Goal: Information Seeking & Learning: Compare options

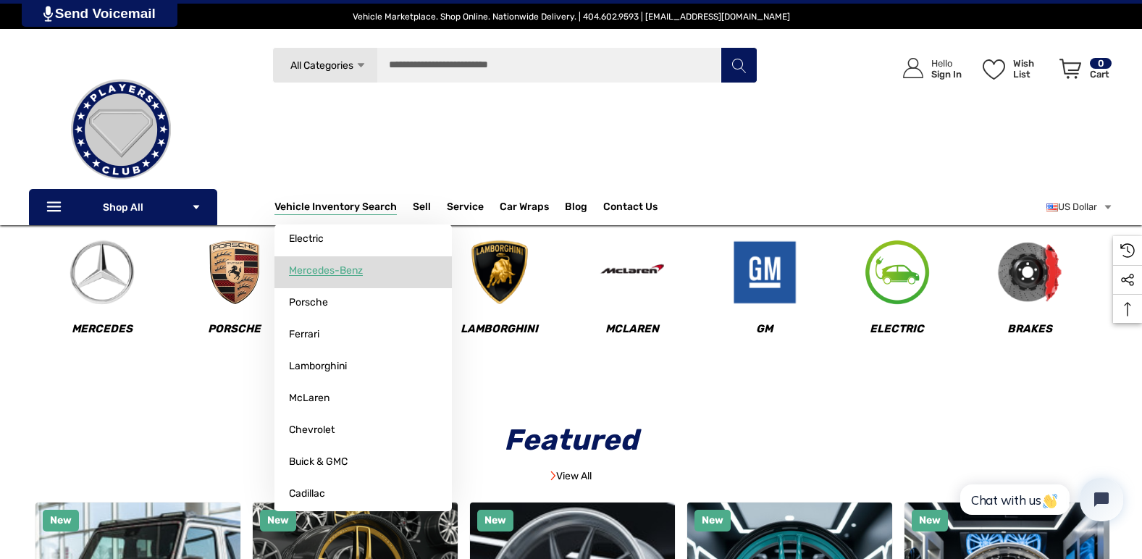
click at [341, 274] on span "Mercedes-Benz" at bounding box center [326, 270] width 74 height 13
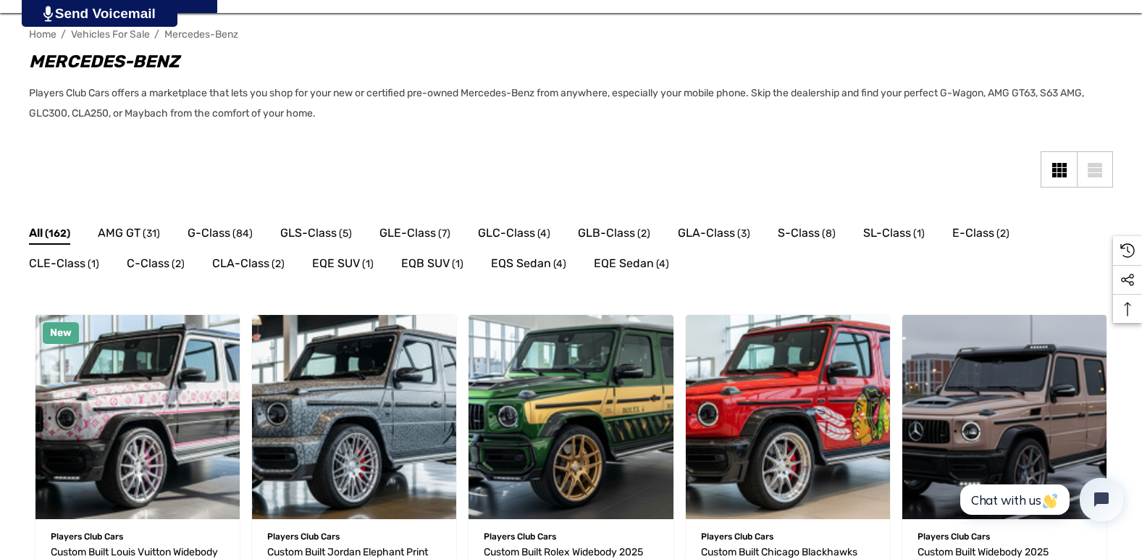
scroll to position [217, 0]
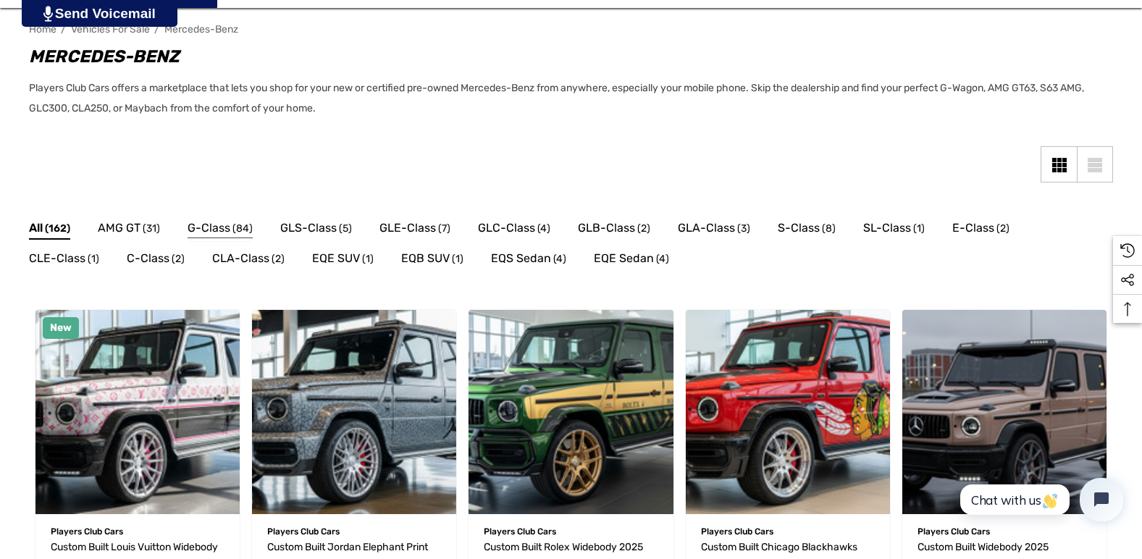
click at [218, 232] on span "G-Class" at bounding box center [209, 228] width 43 height 19
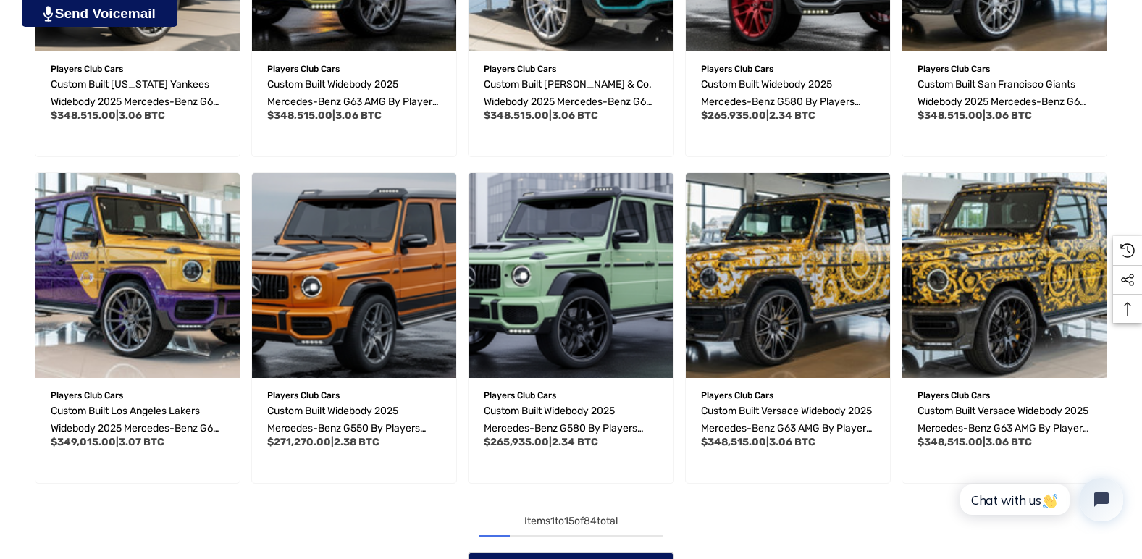
scroll to position [1086, 0]
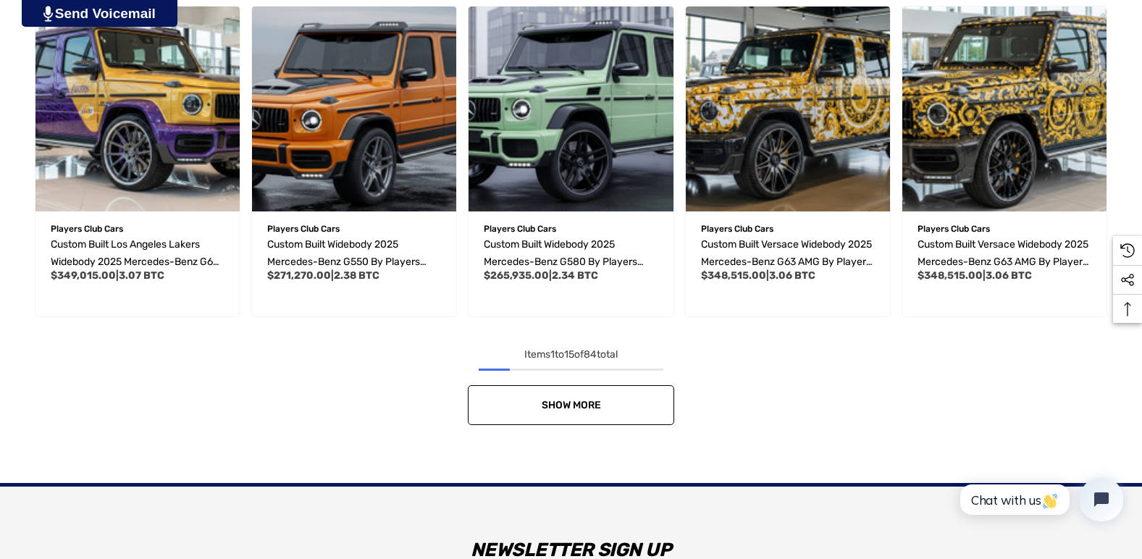
click at [582, 413] on link "Show More" at bounding box center [571, 405] width 206 height 40
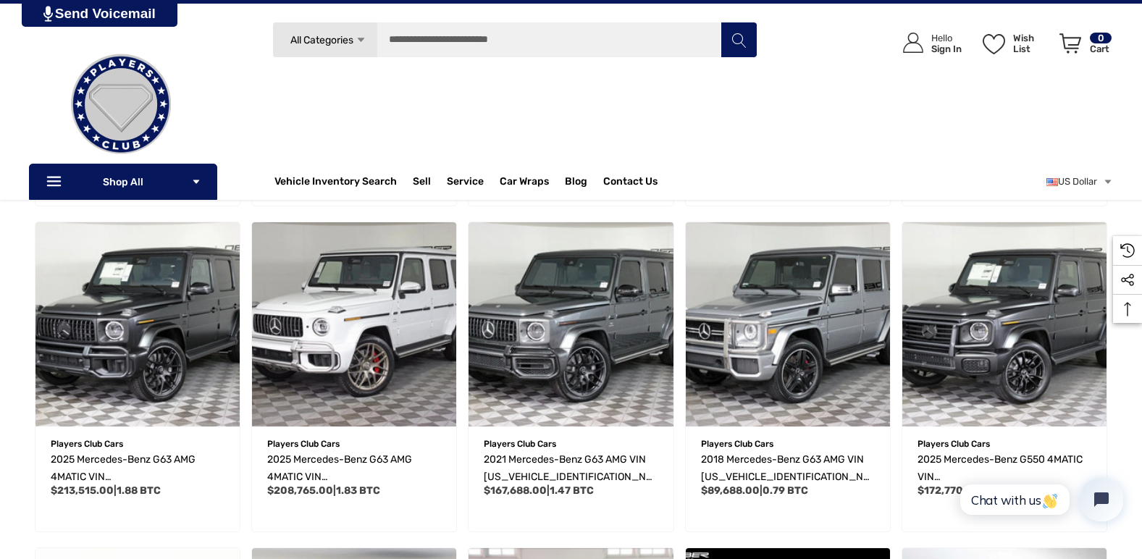
scroll to position [1521, 0]
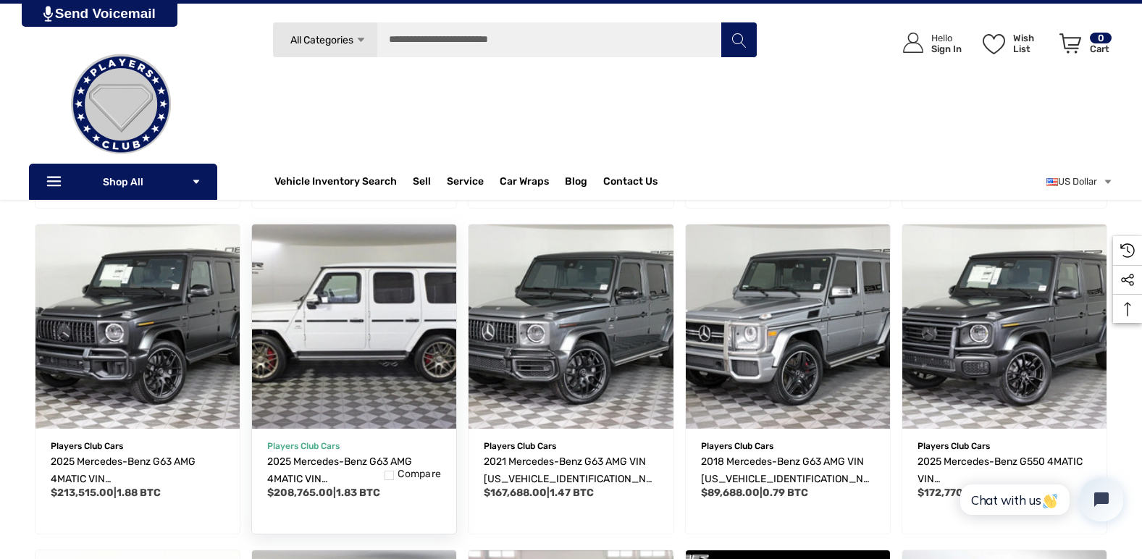
click at [359, 351] on img "2025 Mercedes-Benz G63 AMG 4MATIC VIN W1NWH5AB7SX041079,$208,765.00\a" at bounding box center [354, 326] width 225 height 225
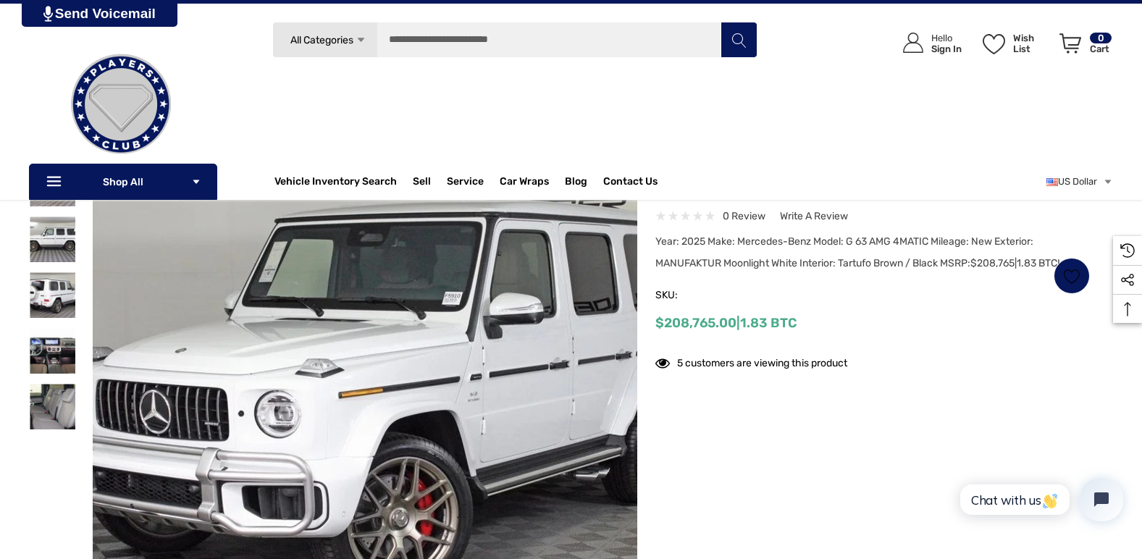
scroll to position [72, 0]
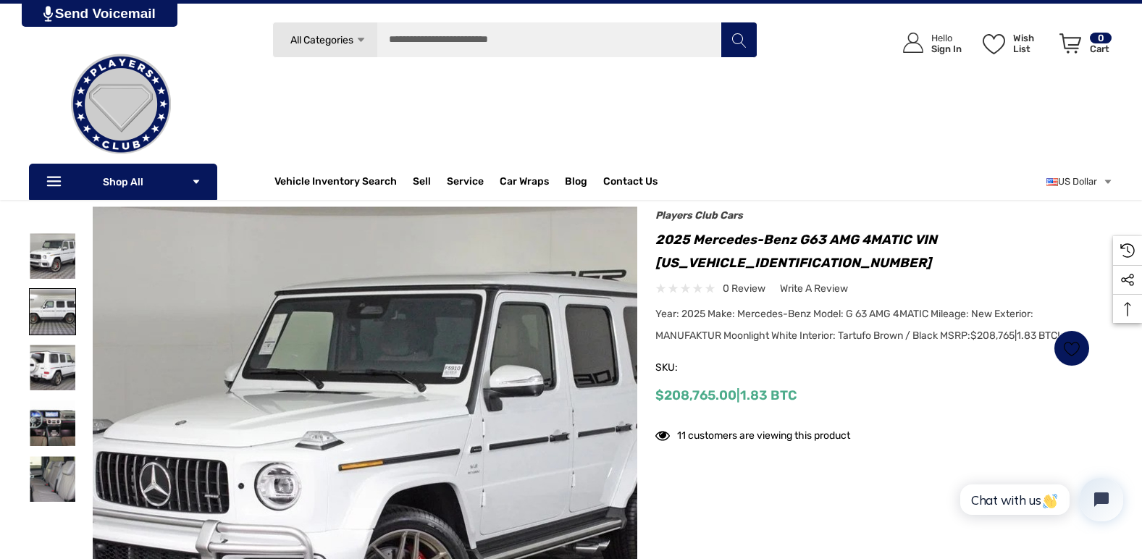
click at [43, 306] on img at bounding box center [53, 312] width 46 height 46
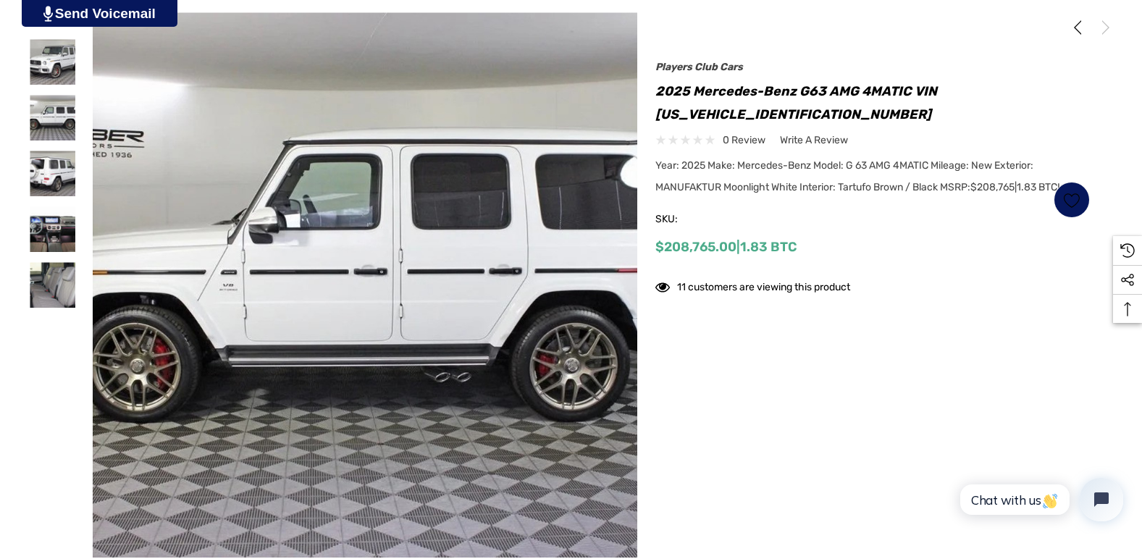
scroll to position [290, 0]
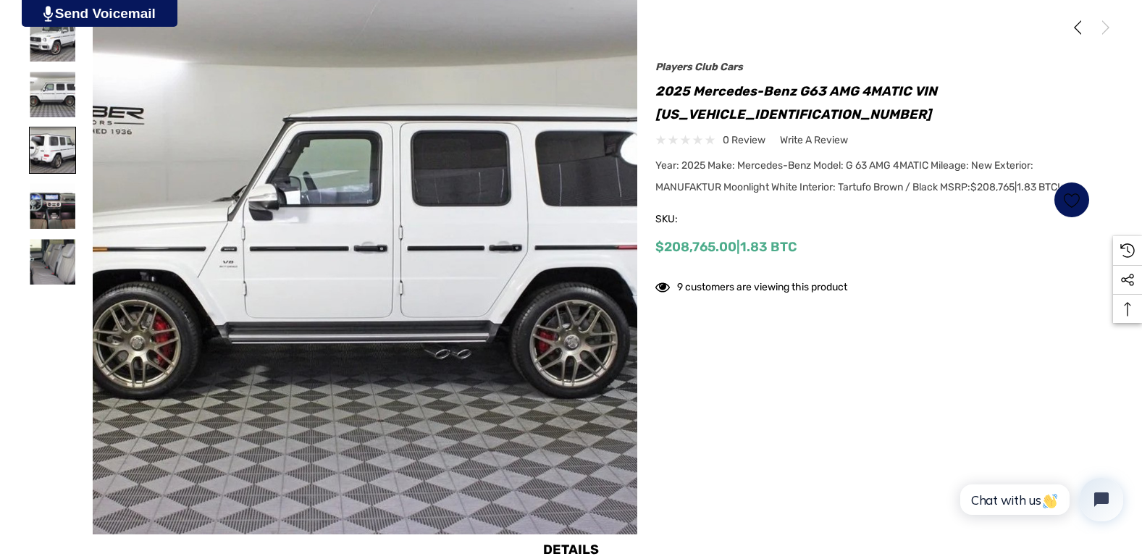
click at [48, 148] on img at bounding box center [53, 150] width 46 height 46
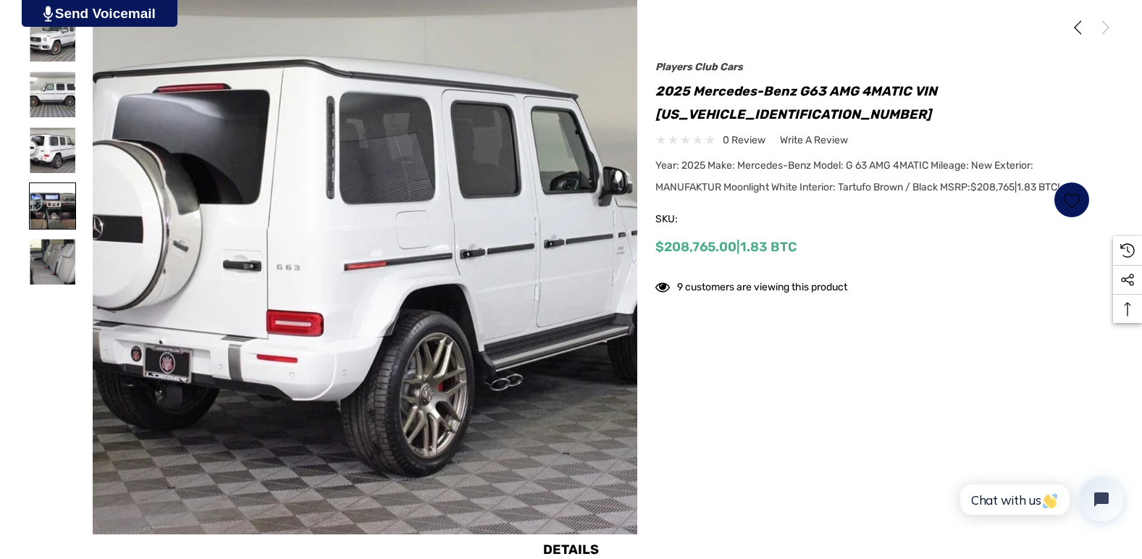
click at [56, 207] on img at bounding box center [53, 206] width 46 height 46
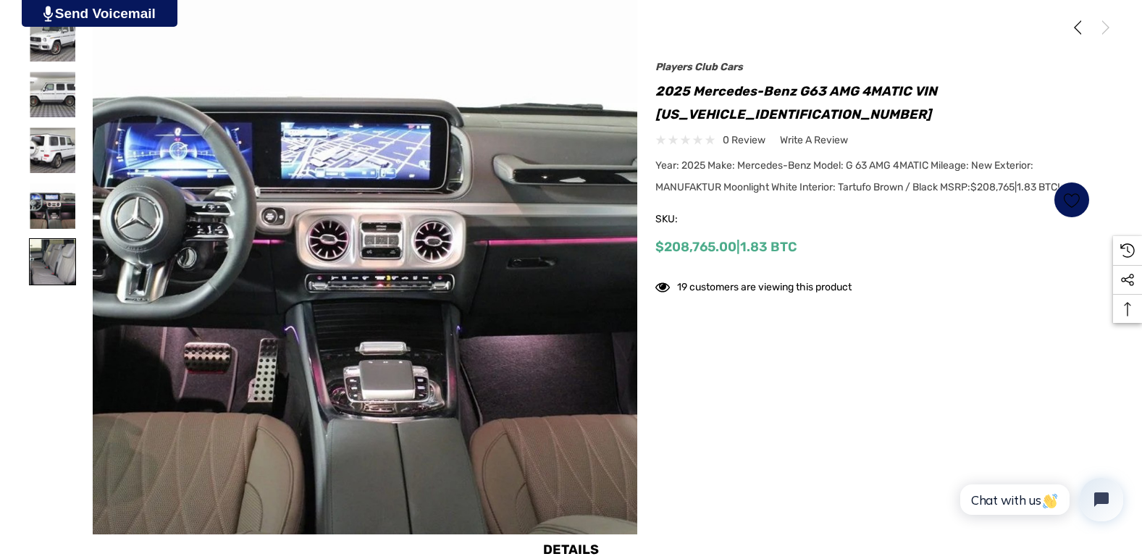
click at [55, 257] on img at bounding box center [53, 262] width 46 height 46
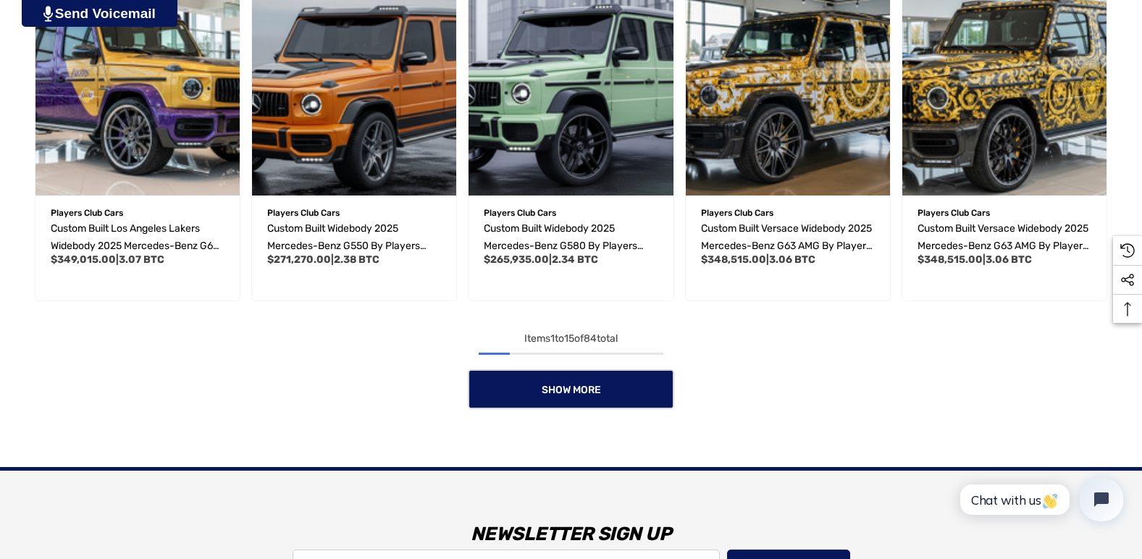
scroll to position [1103, 0]
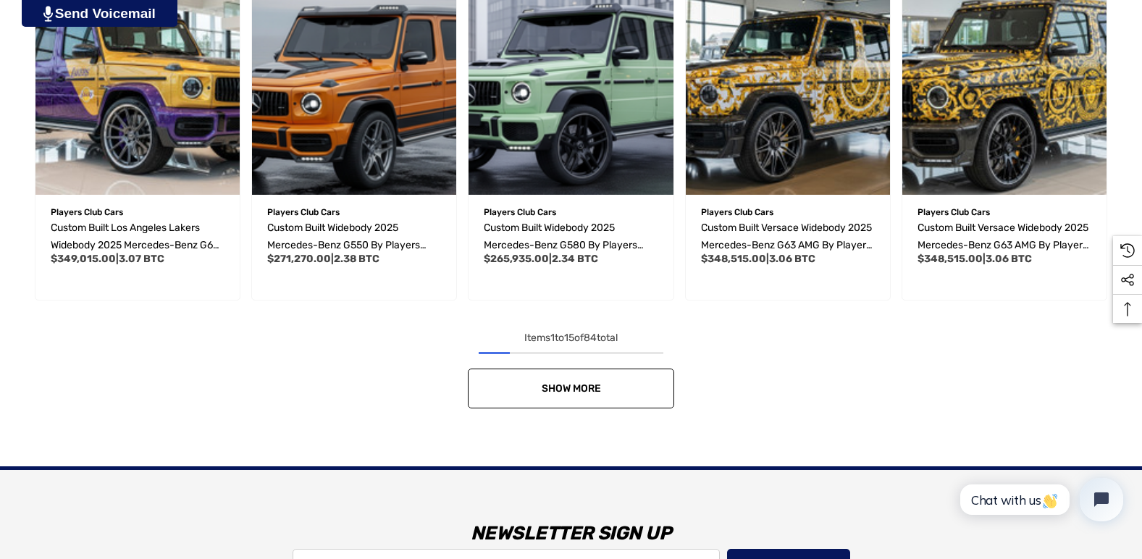
click at [594, 396] on link "Show More" at bounding box center [571, 389] width 206 height 40
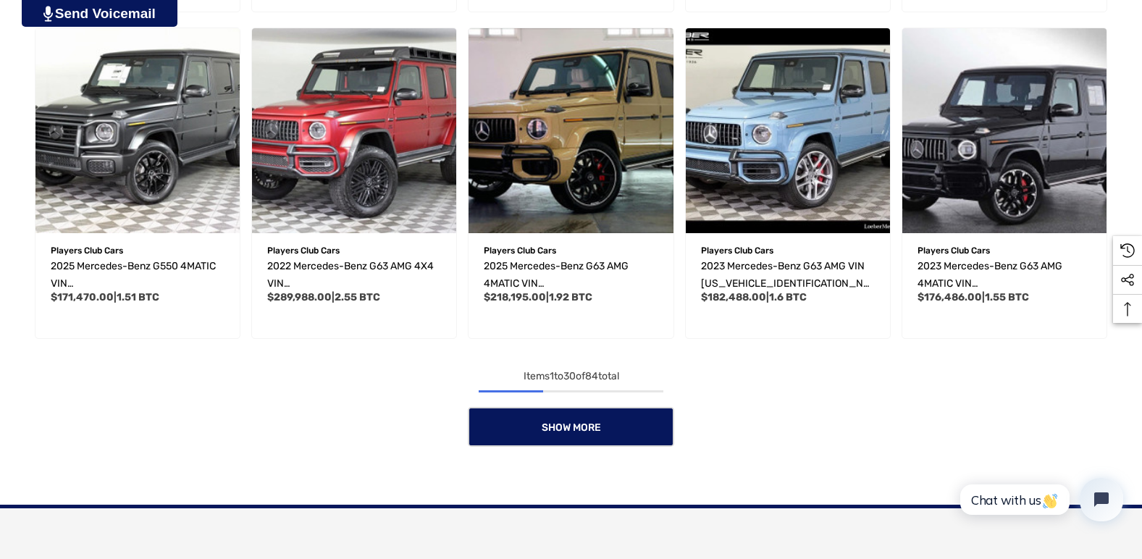
scroll to position [2045, 0]
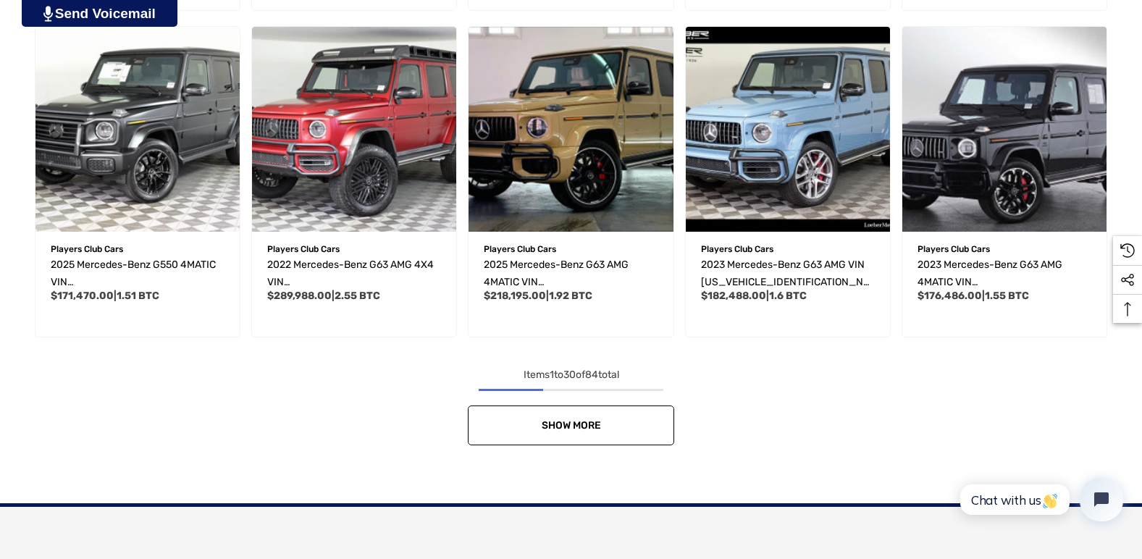
click at [596, 432] on link "Show More" at bounding box center [571, 426] width 206 height 40
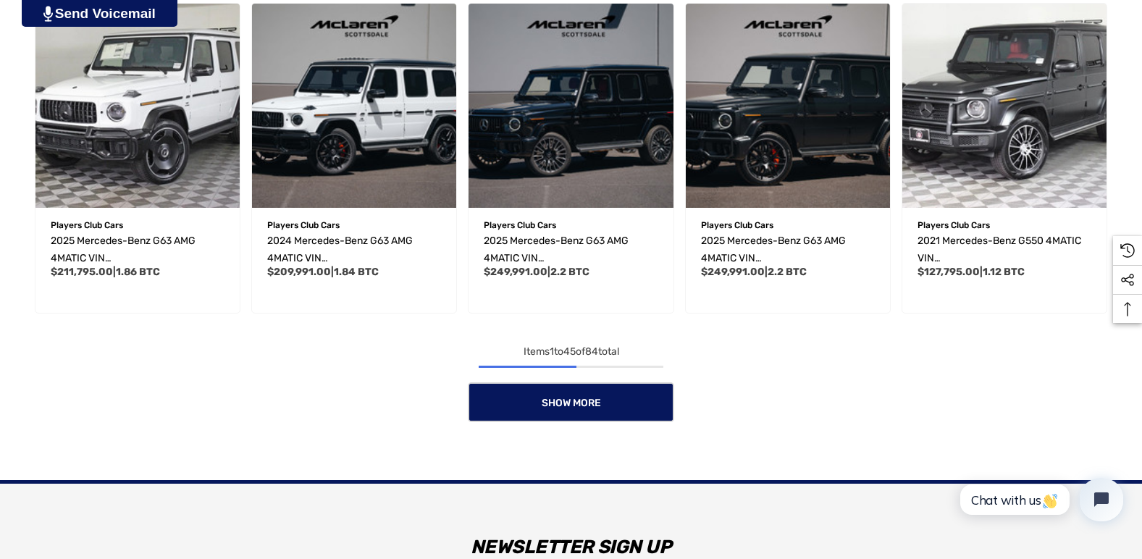
scroll to position [3059, 0]
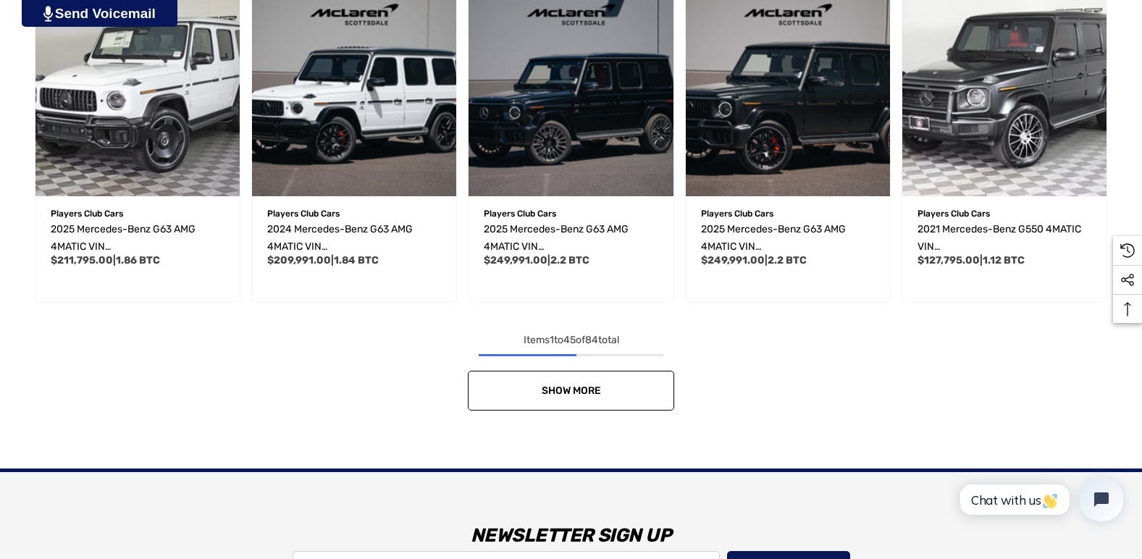
click at [574, 397] on link "Show More" at bounding box center [571, 391] width 206 height 40
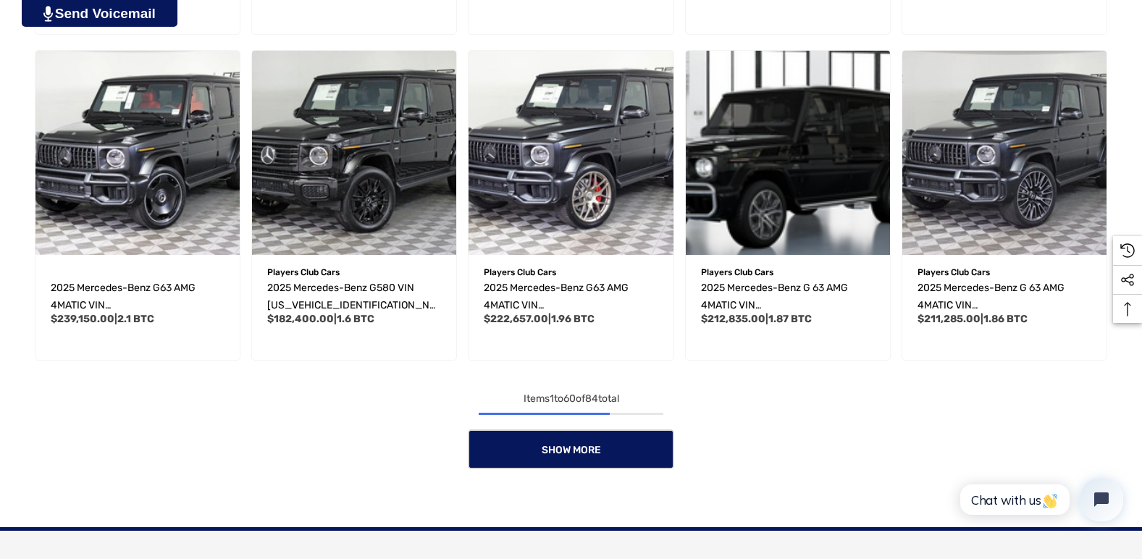
scroll to position [4000, 0]
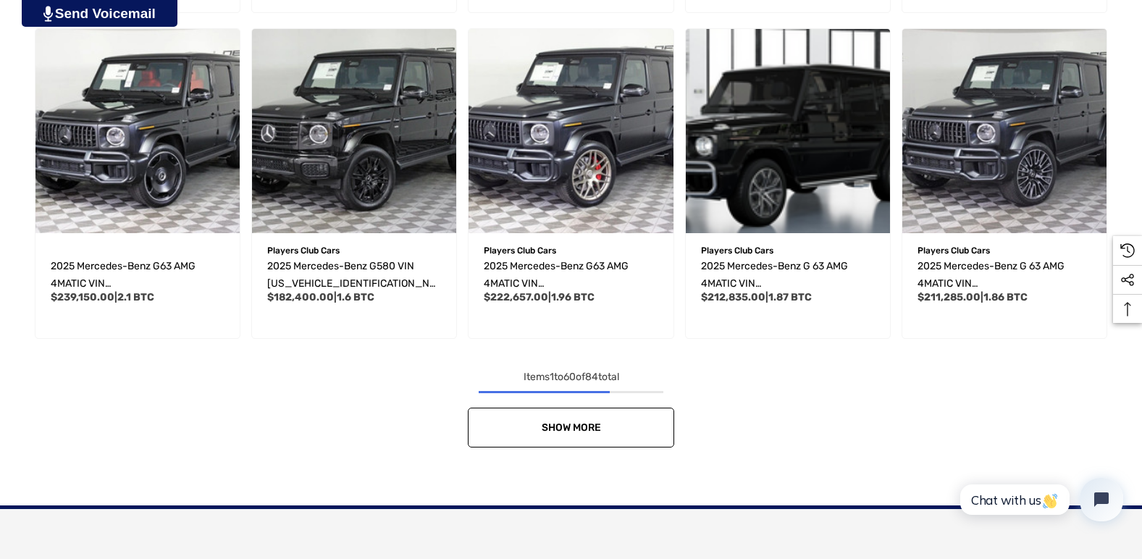
click at [583, 438] on link "Show More" at bounding box center [571, 428] width 206 height 40
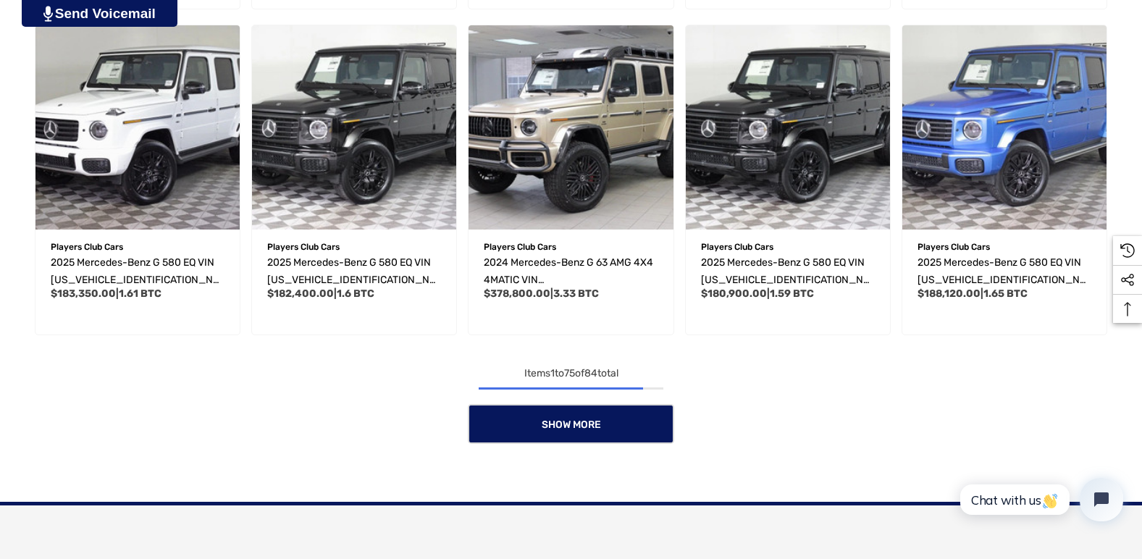
scroll to position [5015, 0]
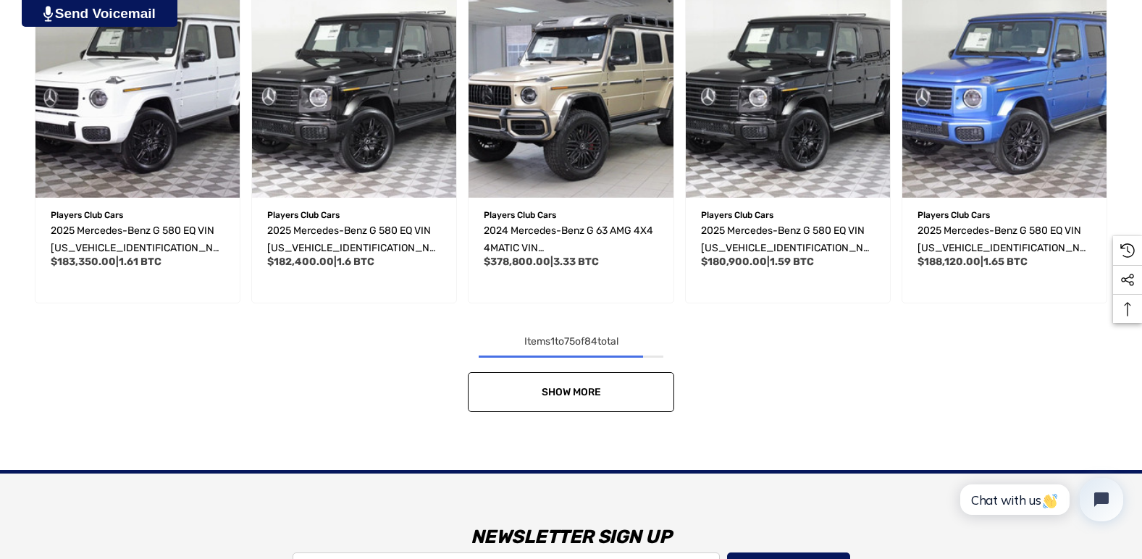
click at [590, 389] on span "Show More" at bounding box center [571, 392] width 59 height 12
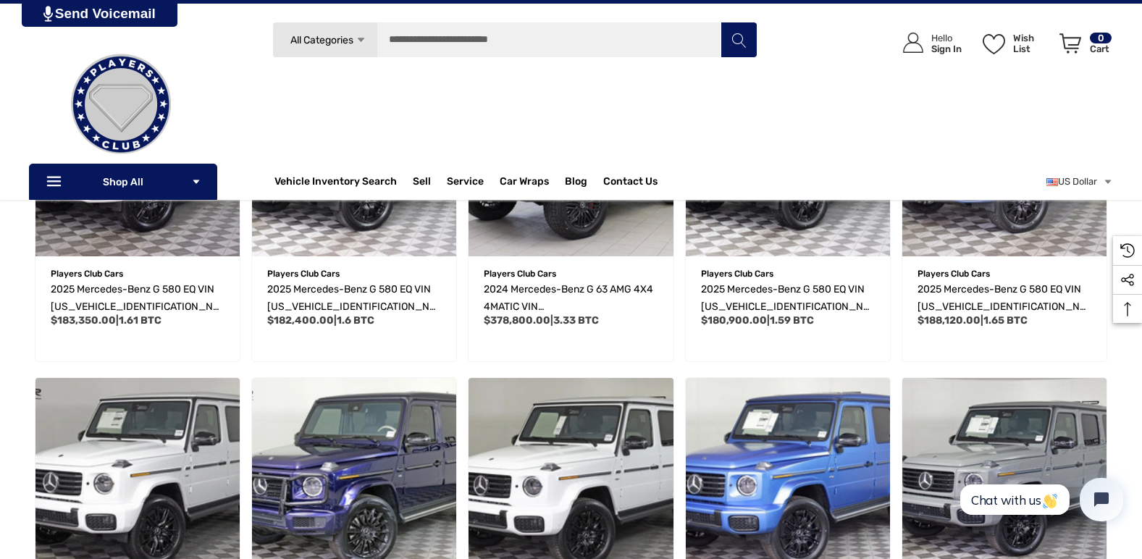
scroll to position [4580, 0]
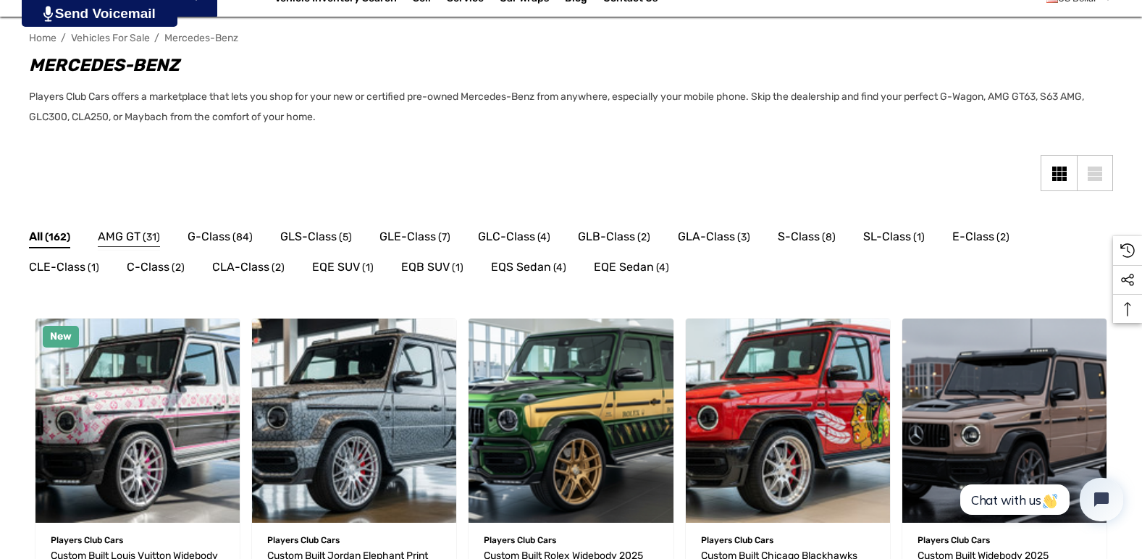
click at [130, 241] on span "AMG GT" at bounding box center [119, 236] width 43 height 19
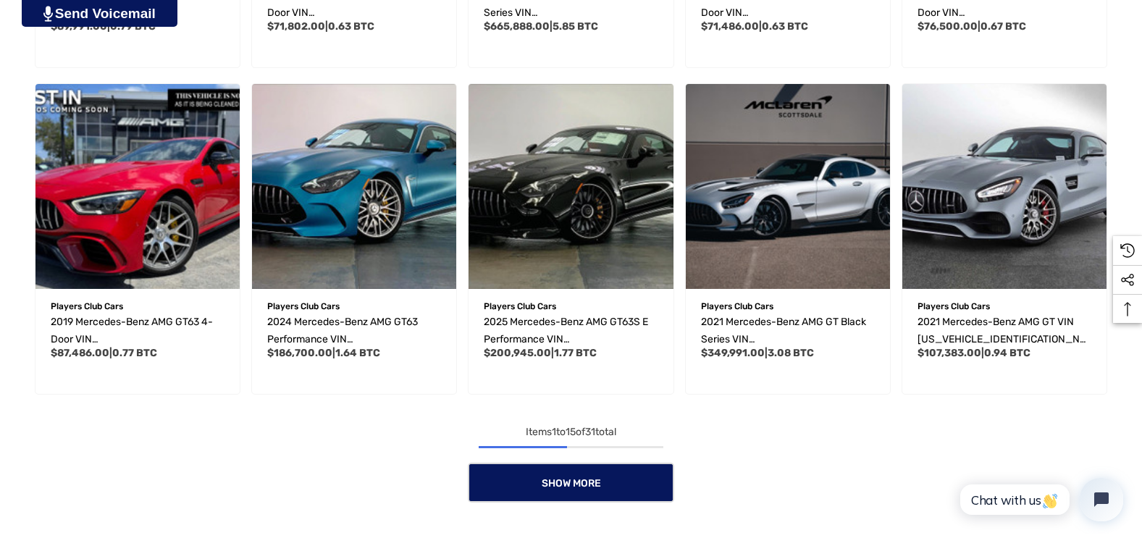
scroll to position [1014, 0]
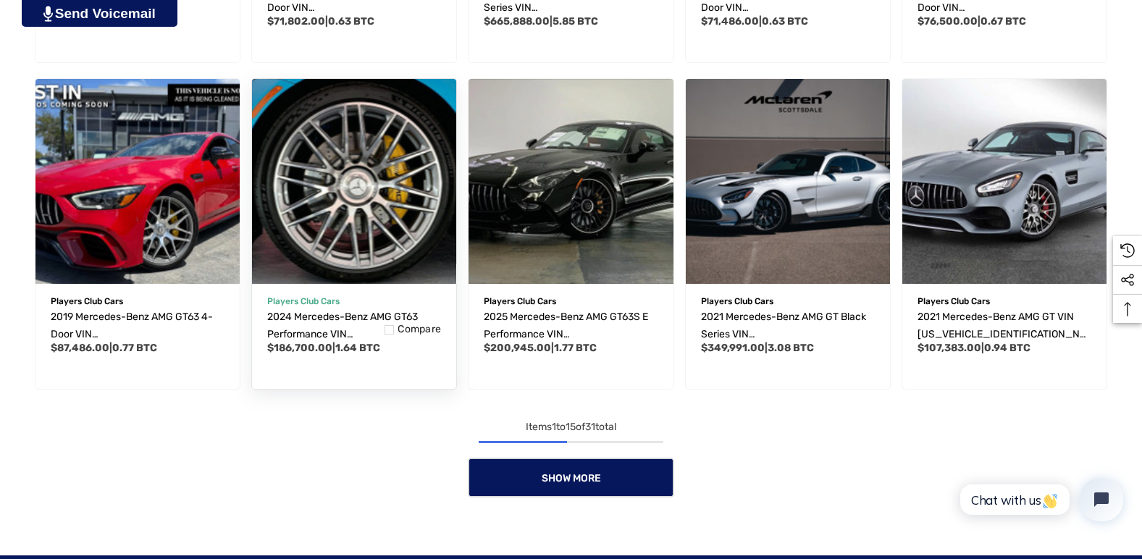
click at [377, 225] on img "2024 Mercedes-Benz AMG GT63 Performance VIN W1KRJ7JB1RF001039,$186,700.00\a" at bounding box center [354, 181] width 225 height 225
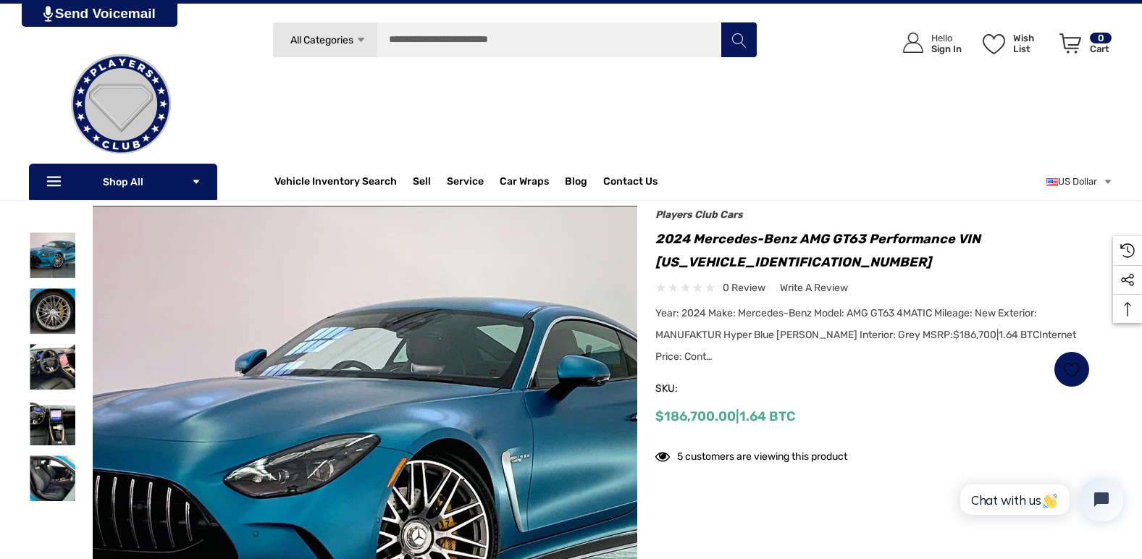
scroll to position [72, 0]
click at [50, 307] on img at bounding box center [53, 312] width 46 height 46
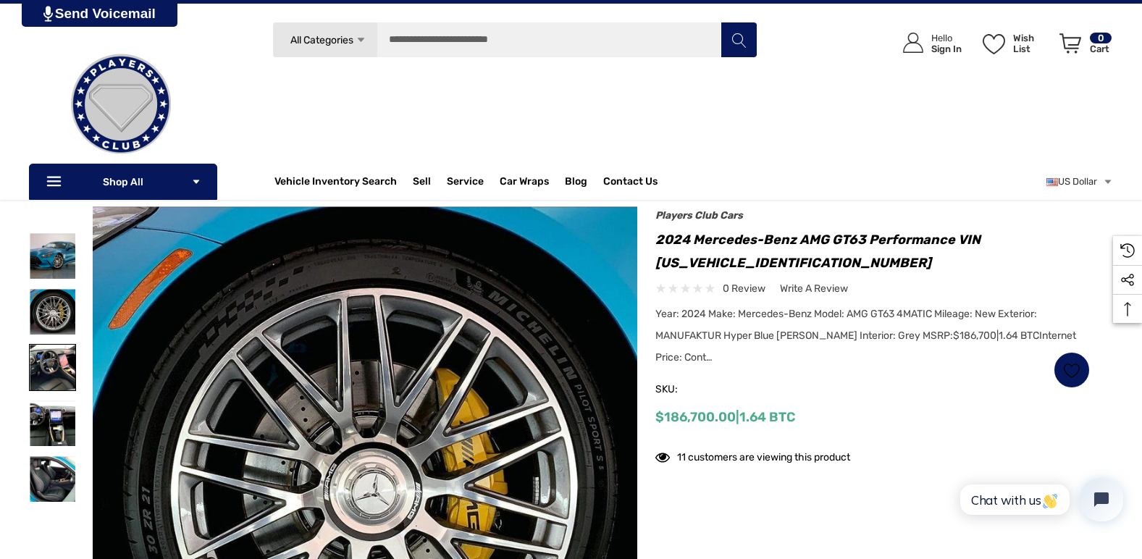
click at [55, 382] on img at bounding box center [53, 368] width 46 height 46
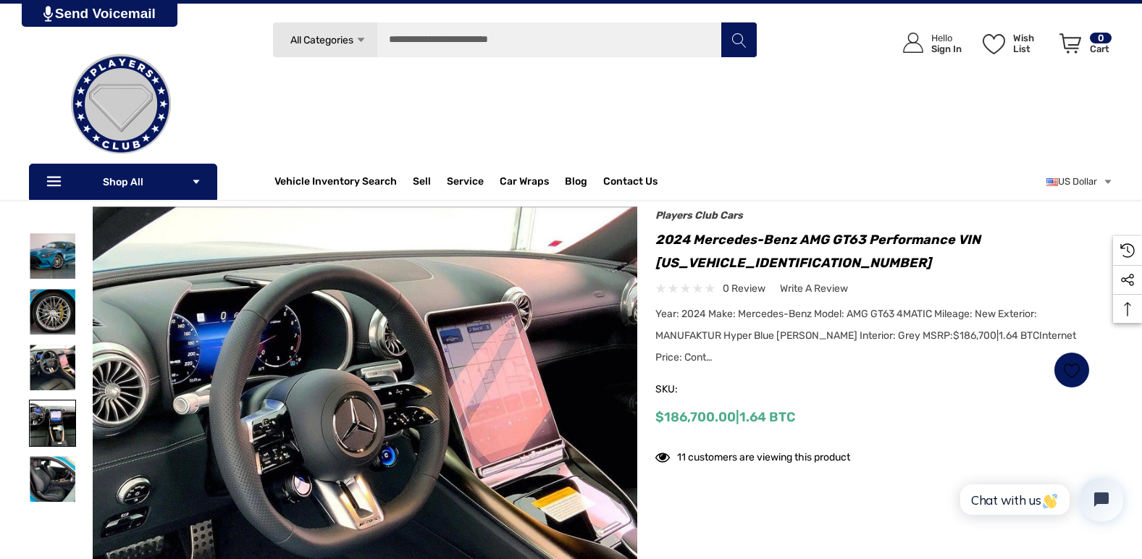
click at [49, 422] on img at bounding box center [53, 424] width 46 height 46
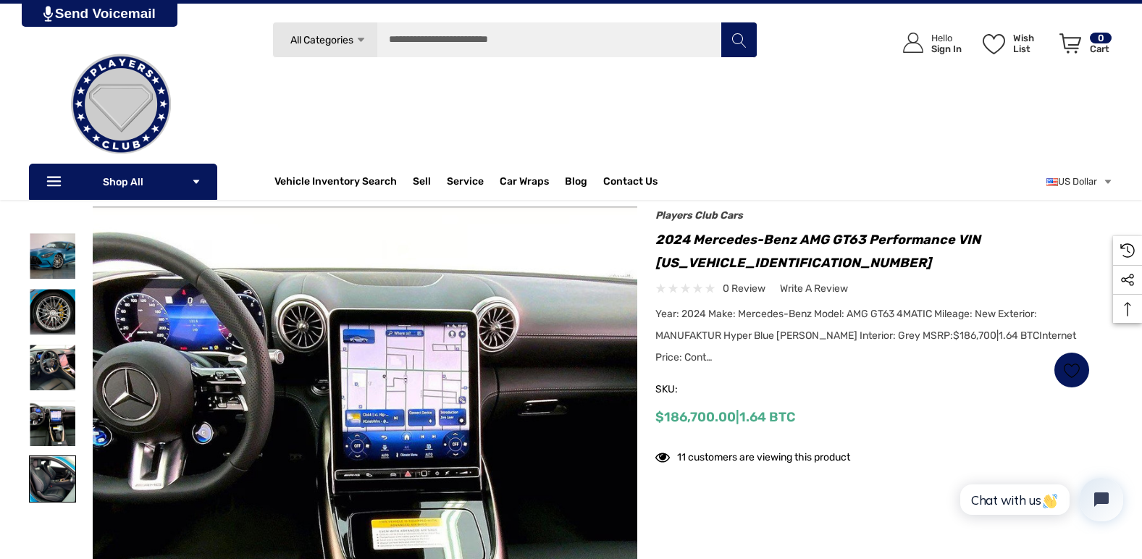
click at [52, 473] on img at bounding box center [53, 479] width 46 height 46
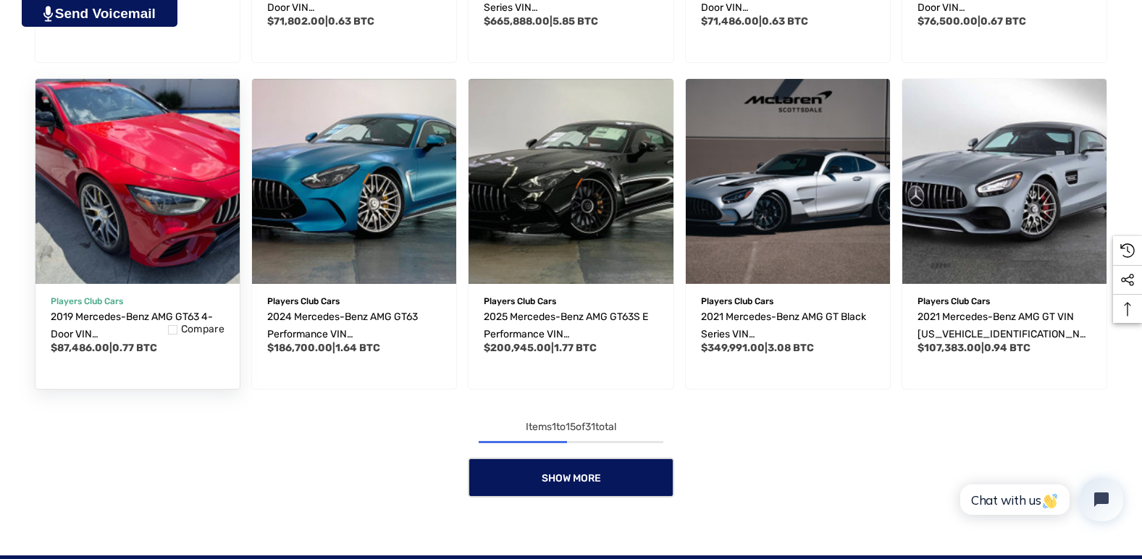
click at [135, 203] on img "2019 Mercedes-Benz AMG GT63 4-Door VIN WDD7X8JB5KA001446,$87,486.00\a" at bounding box center [137, 181] width 225 height 225
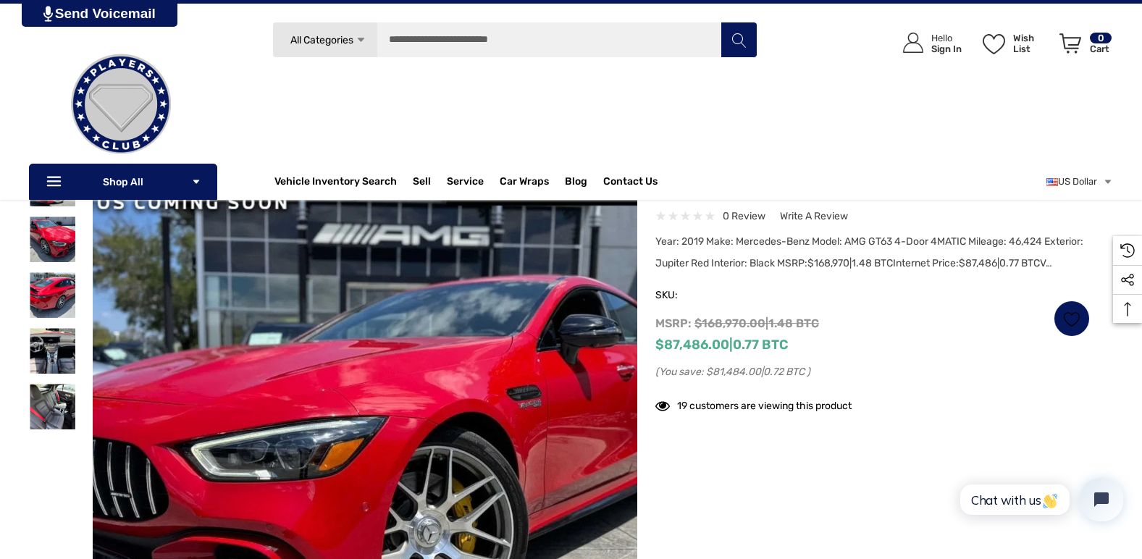
scroll to position [72, 0]
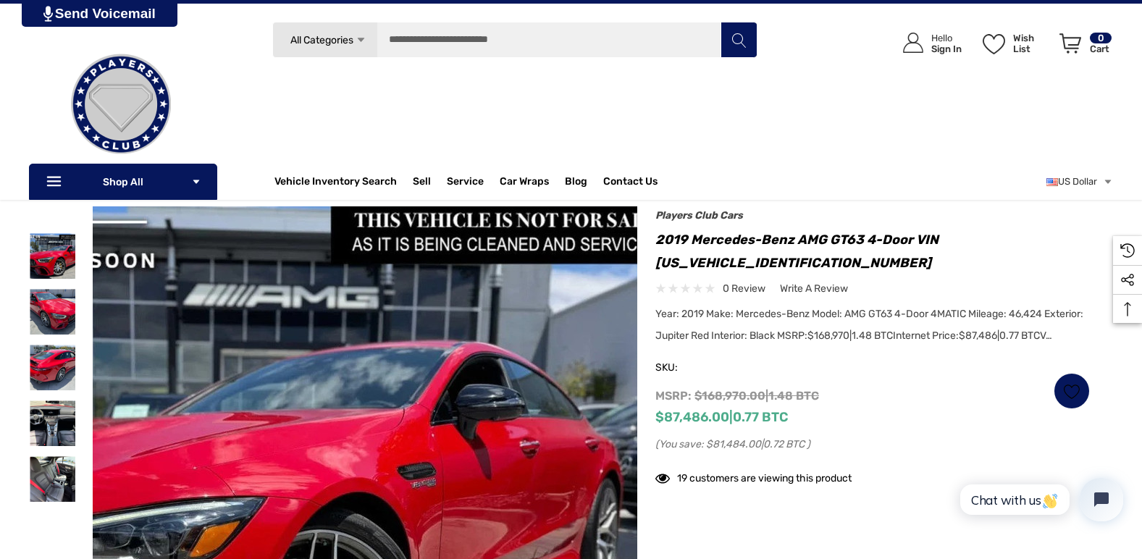
drag, startPoint x: 543, startPoint y: 488, endPoint x: 541, endPoint y: 398, distance: 89.8
click at [541, 398] on img at bounding box center [241, 486] width 927 height 603
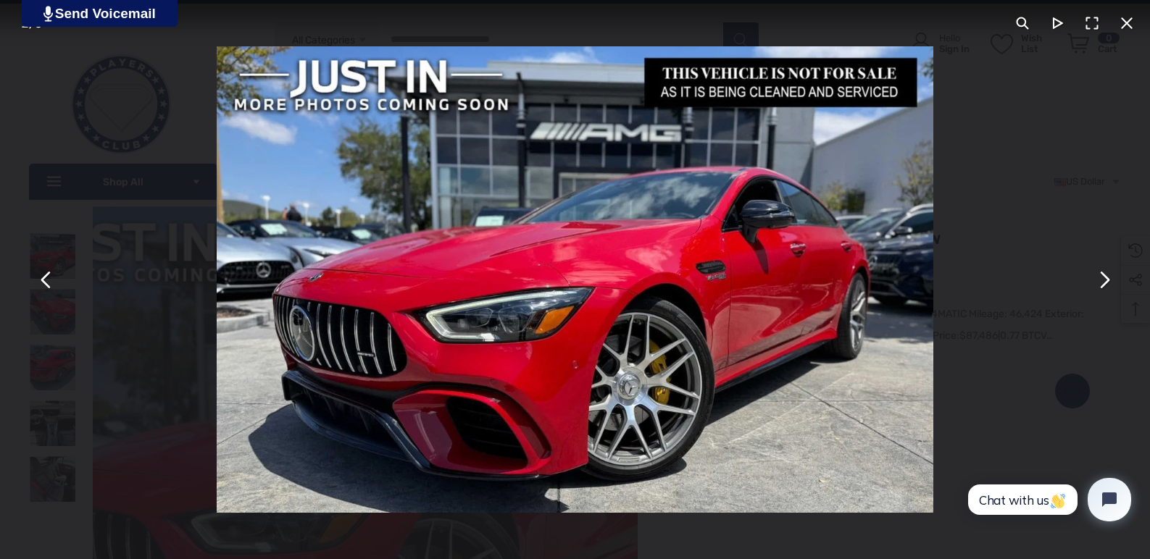
click at [1103, 283] on button "You can close this modal content with the ESC key" at bounding box center [1103, 279] width 35 height 35
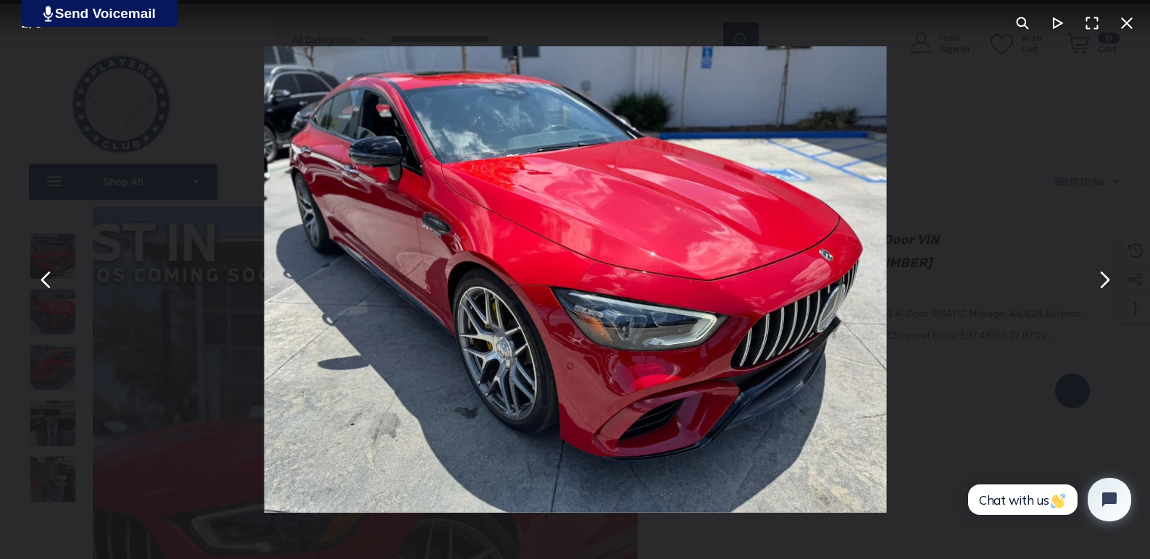
click at [1103, 283] on button "You can close this modal content with the ESC key" at bounding box center [1103, 279] width 35 height 35
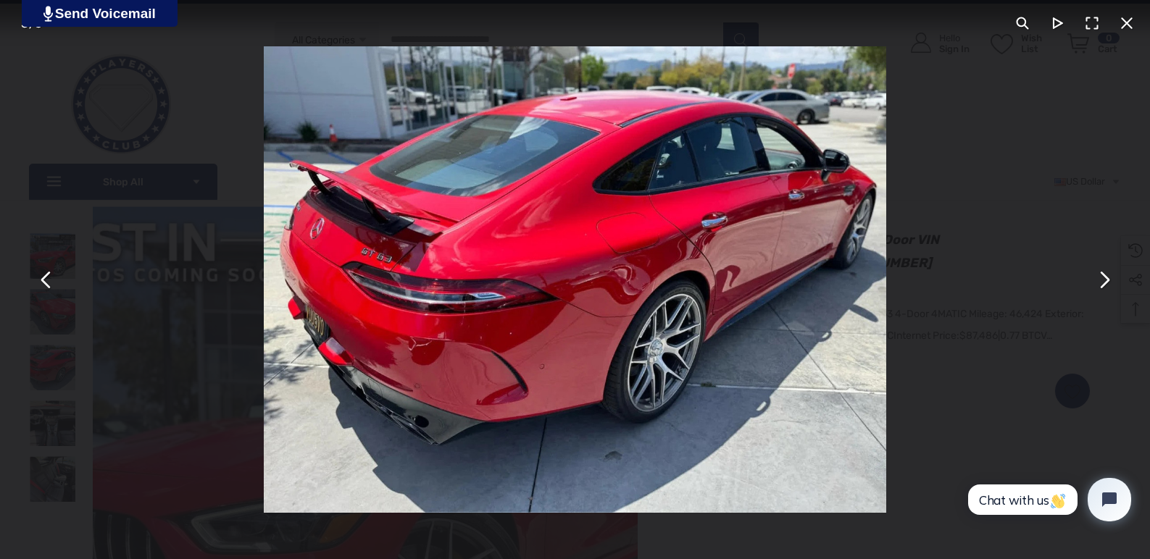
click at [1103, 283] on button "You can close this modal content with the ESC key" at bounding box center [1103, 279] width 35 height 35
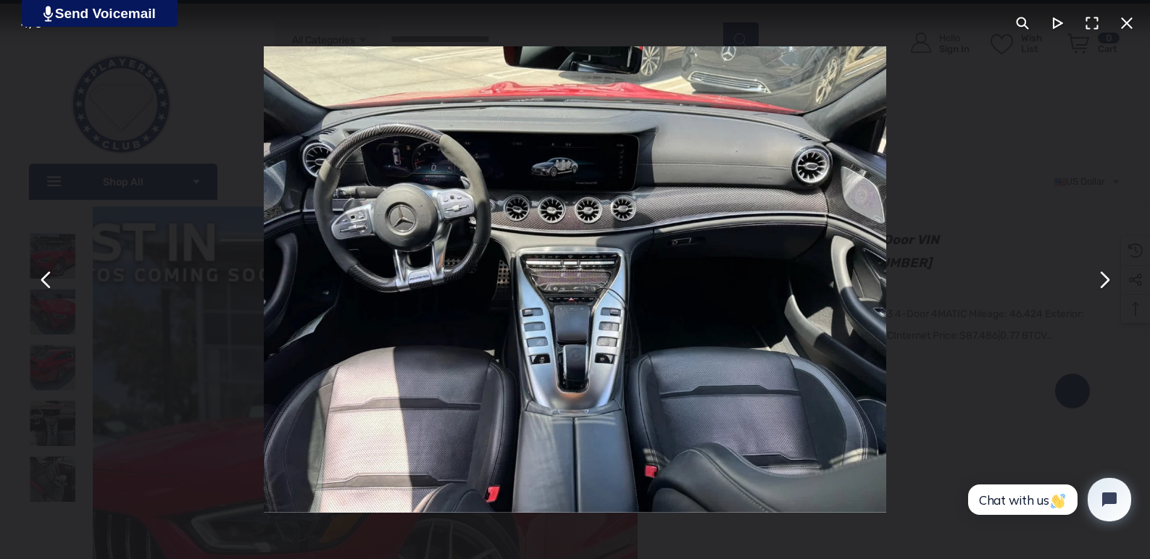
click at [1103, 283] on button "You can close this modal content with the ESC key" at bounding box center [1103, 279] width 35 height 35
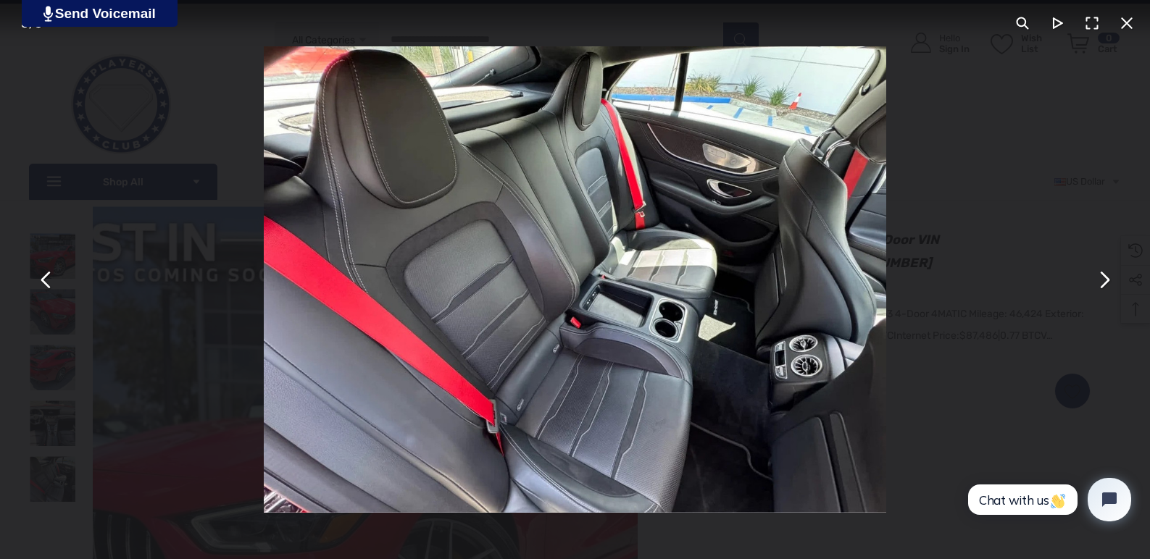
click at [1103, 283] on button "You can close this modal content with the ESC key" at bounding box center [1103, 279] width 35 height 35
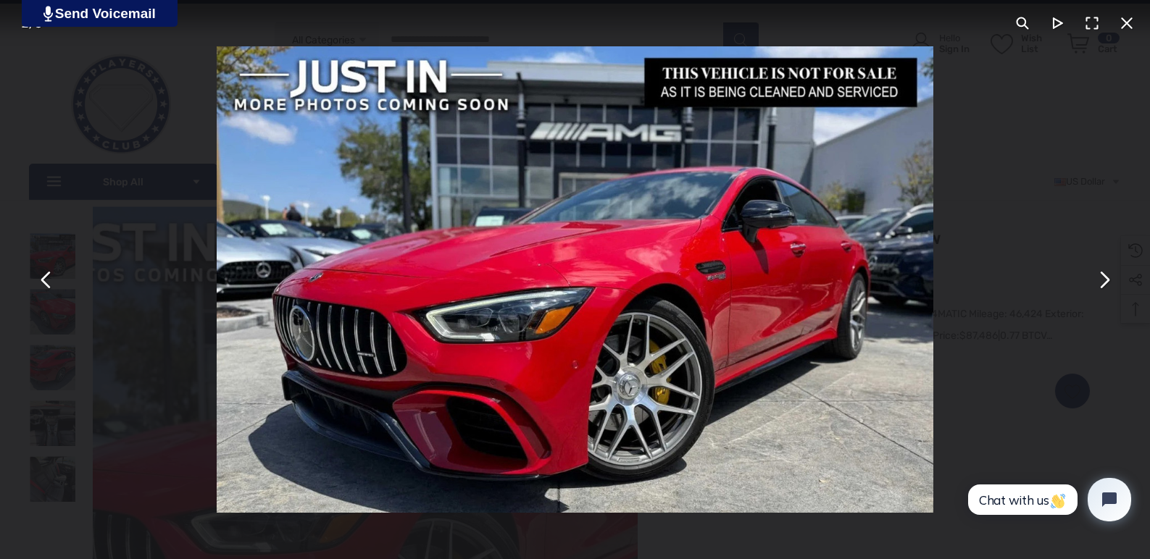
click at [1123, 27] on button "You can close this modal content with the ESC key" at bounding box center [1126, 23] width 35 height 35
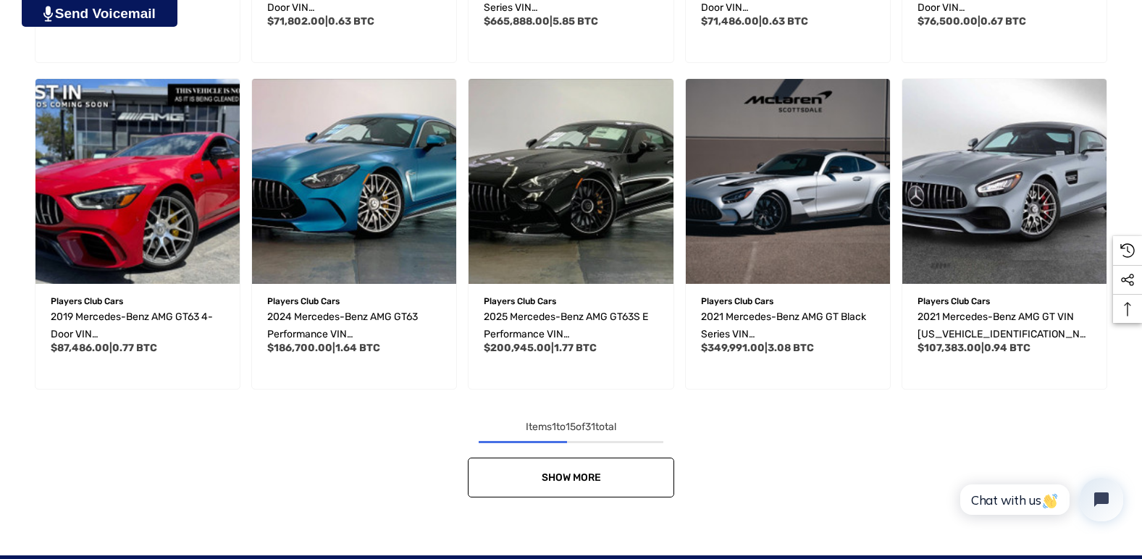
click at [579, 486] on link "Show More" at bounding box center [571, 478] width 206 height 40
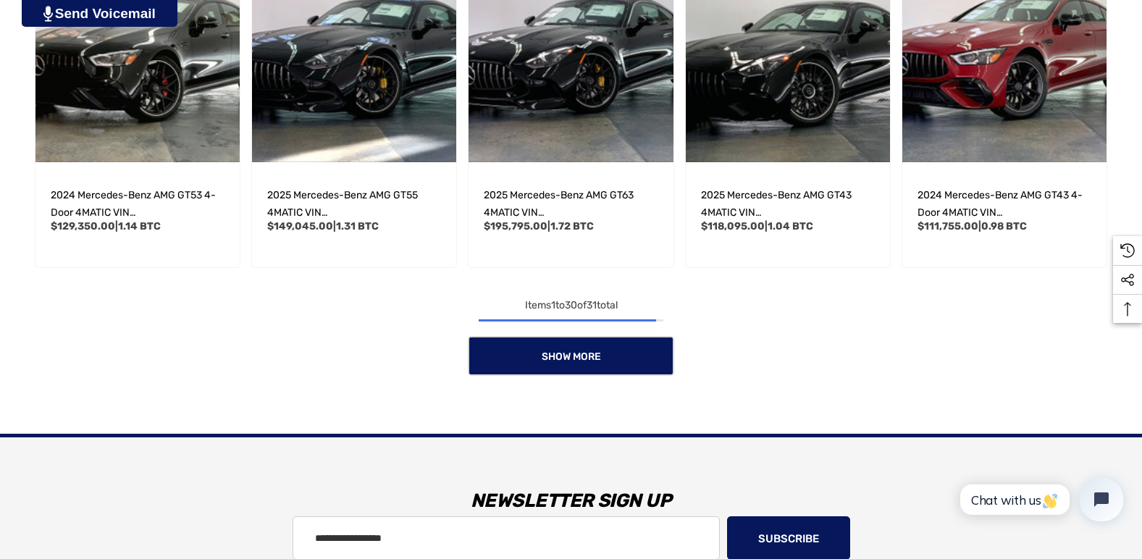
scroll to position [2173, 0]
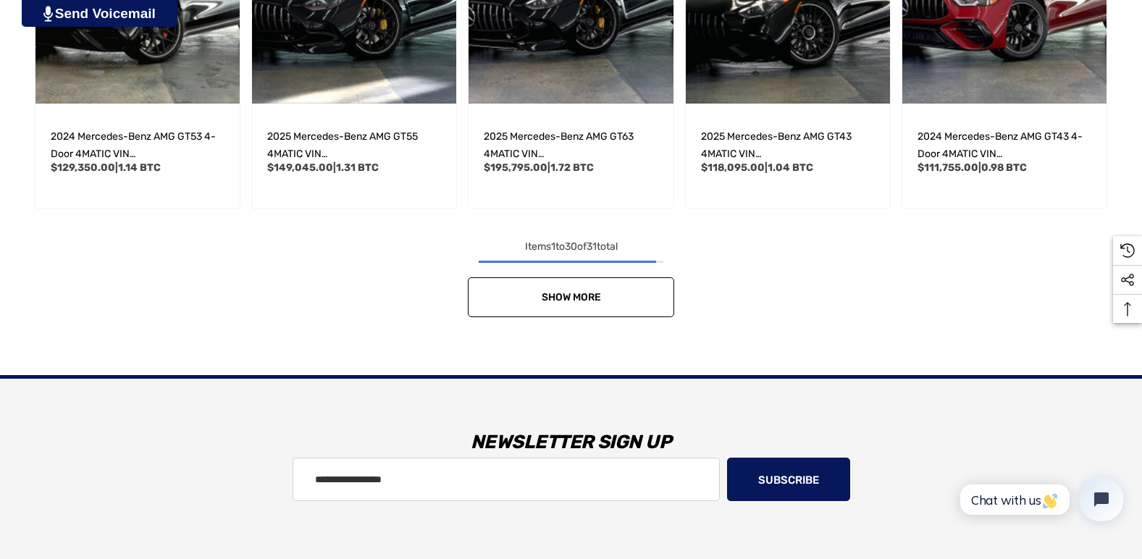
click at [579, 304] on link "Show More" at bounding box center [571, 297] width 206 height 40
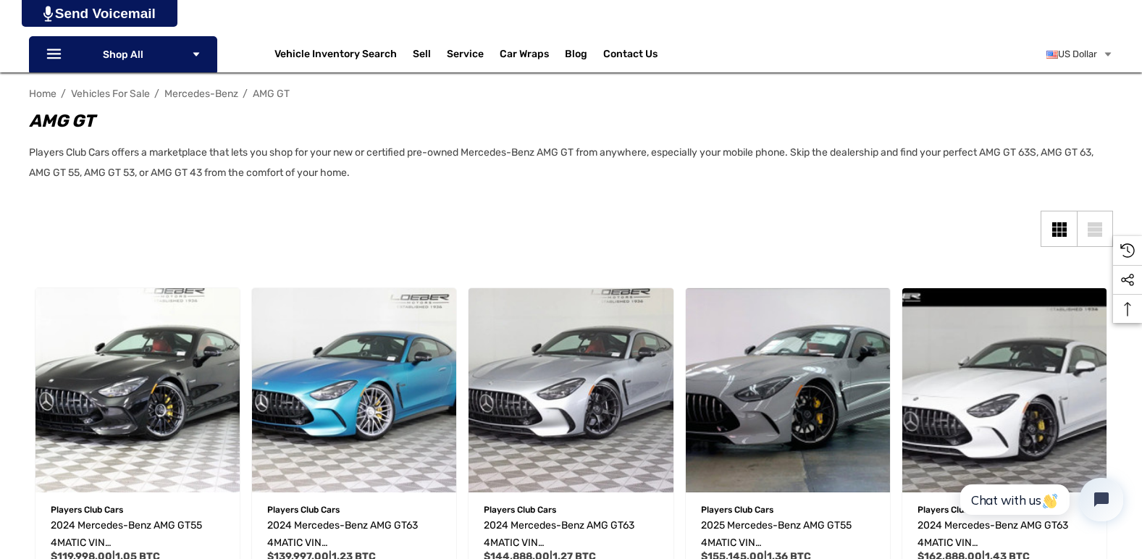
scroll to position [217, 0]
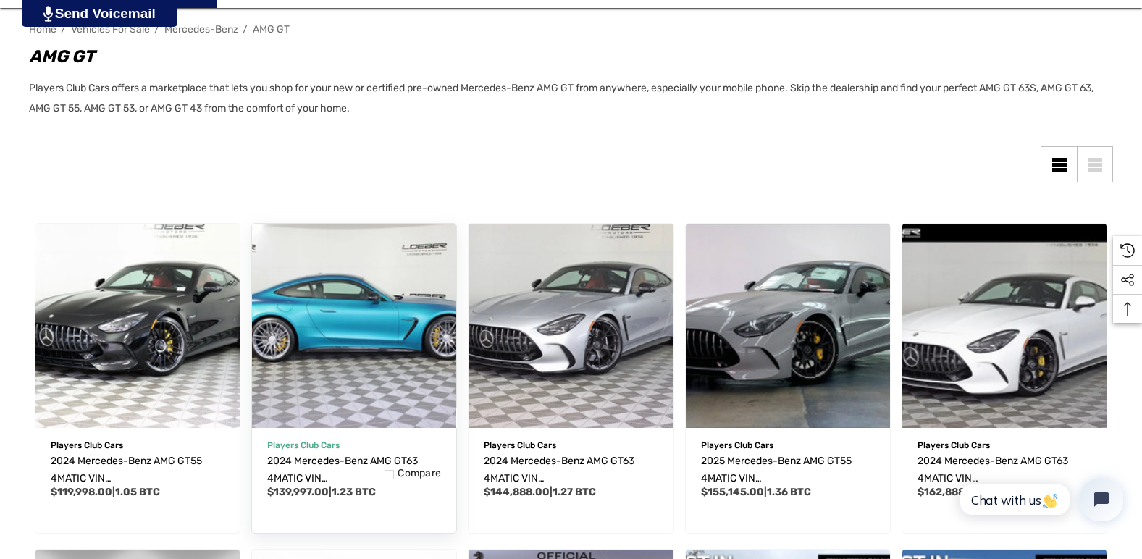
click at [352, 334] on img "2024 Mercedes-Benz AMG GT63 4MATIC VIN W1KRJ7JB0RF001906,$139,997.00\a" at bounding box center [354, 325] width 225 height 225
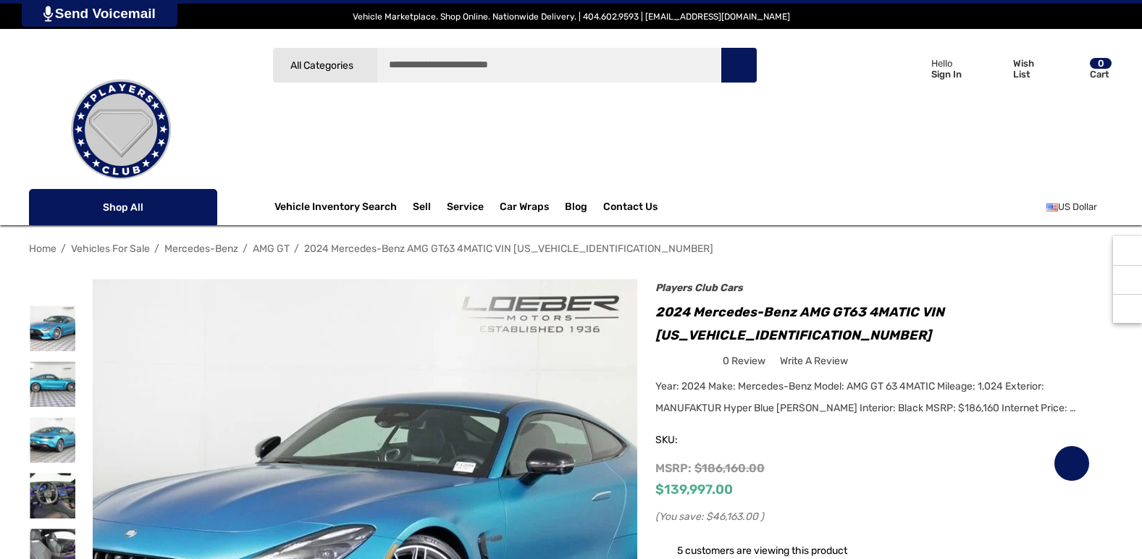
drag, startPoint x: 0, startPoint y: 0, endPoint x: 461, endPoint y: 459, distance: 651.0
click at [461, 459] on img at bounding box center [365, 551] width 545 height 545
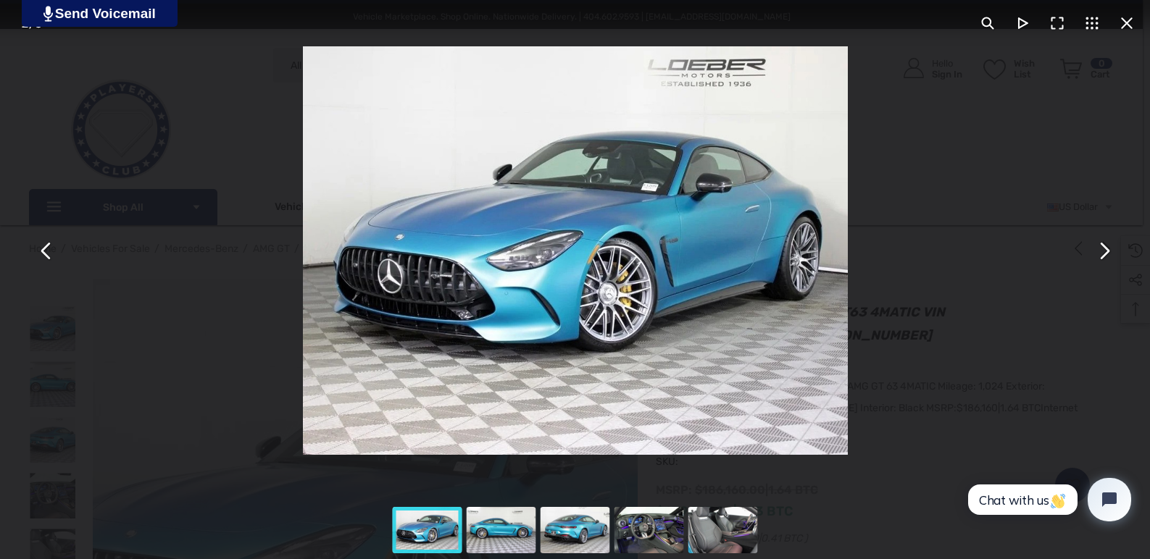
click at [1103, 251] on button "You can close this modal content with the ESC key" at bounding box center [1103, 250] width 35 height 35
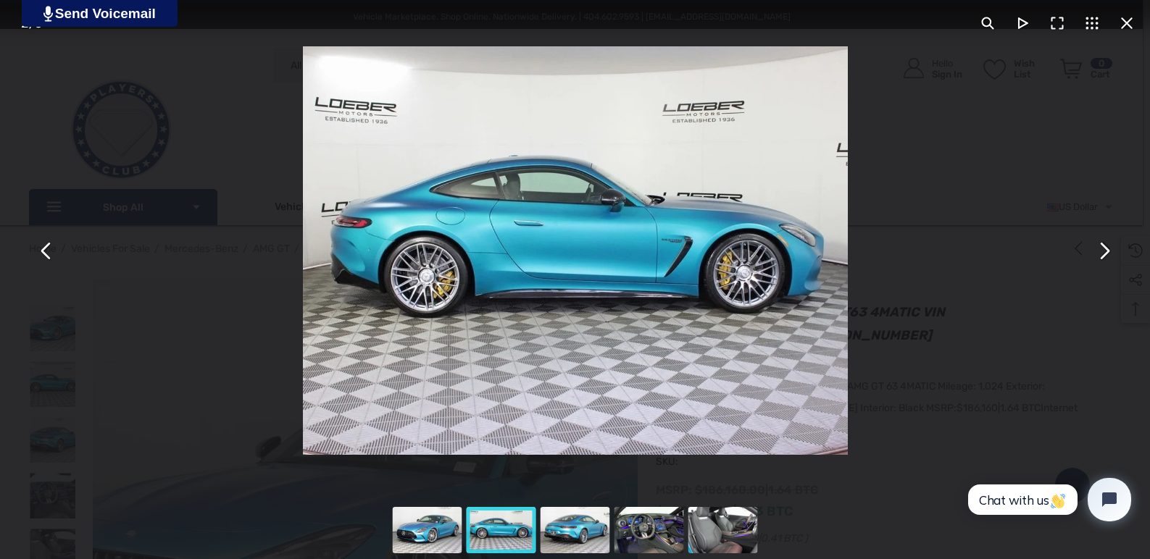
click at [1103, 251] on button "You can close this modal content with the ESC key" at bounding box center [1103, 250] width 35 height 35
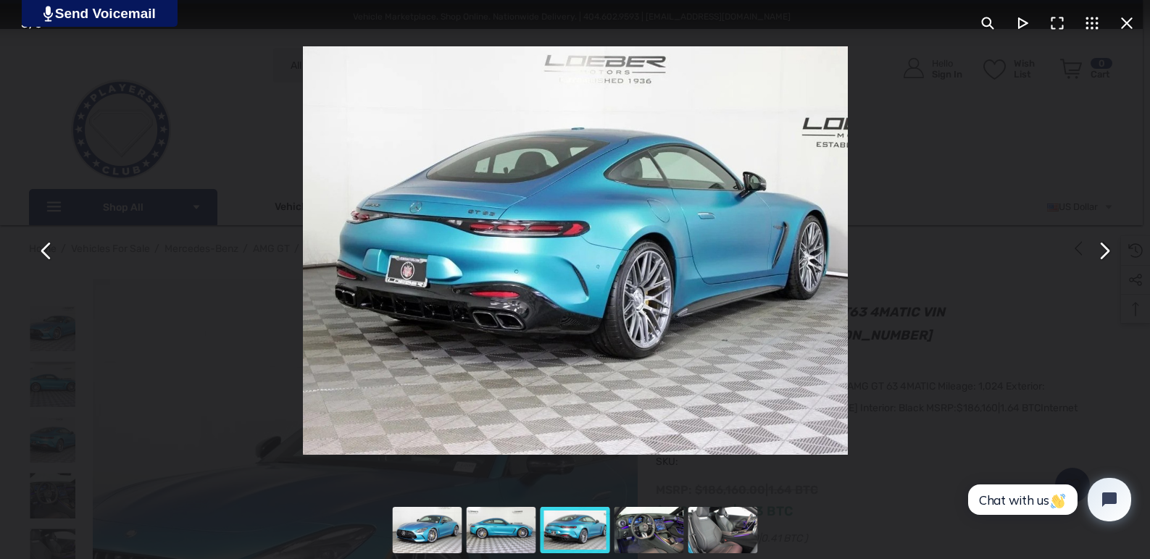
click at [1103, 251] on button "You can close this modal content with the ESC key" at bounding box center [1103, 250] width 35 height 35
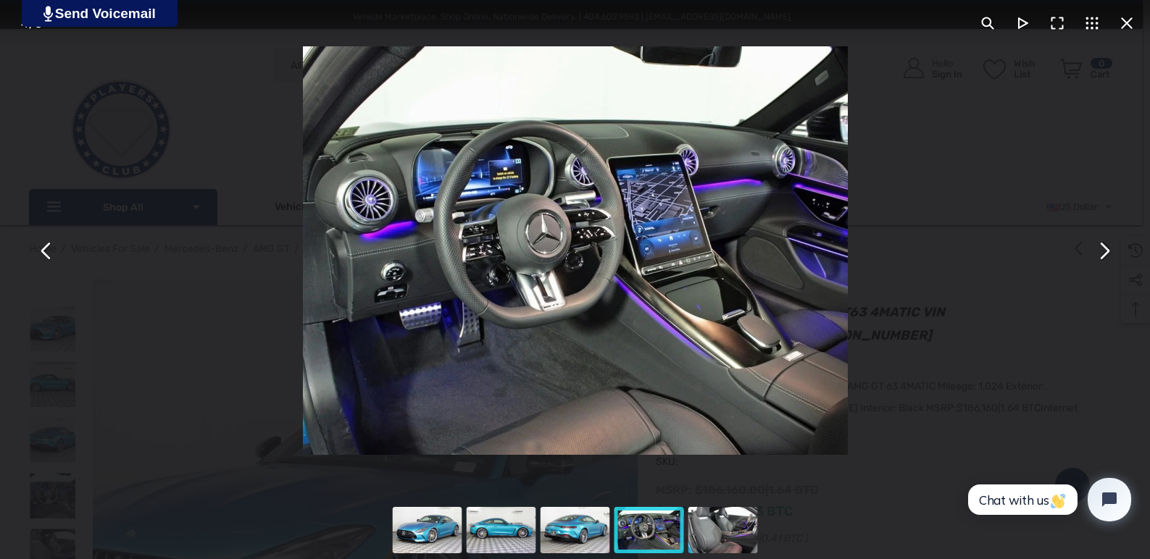
click at [1103, 251] on button "You can close this modal content with the ESC key" at bounding box center [1103, 250] width 35 height 35
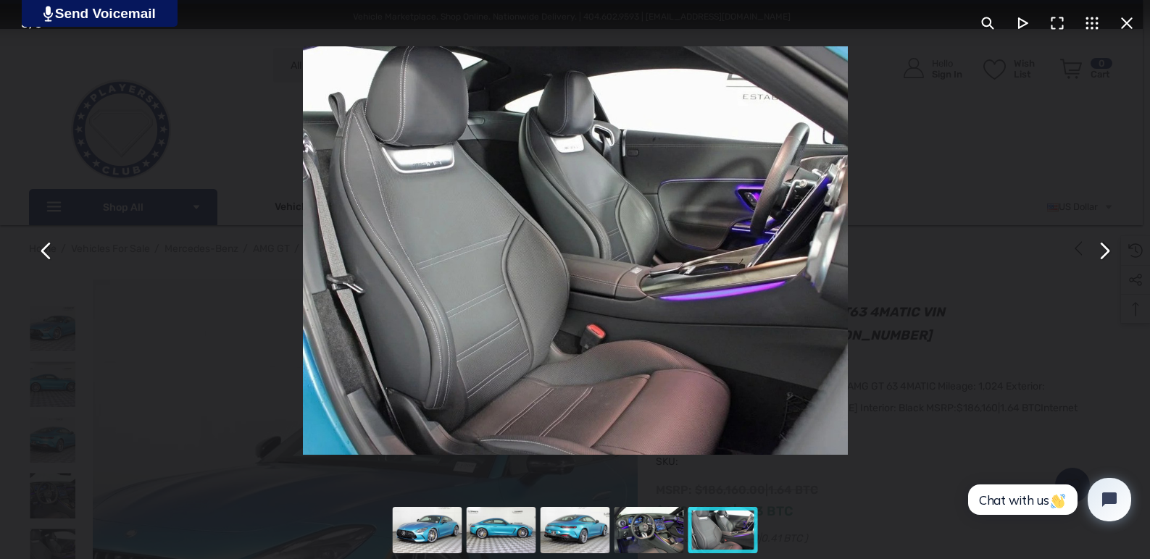
click at [1103, 251] on button "You can close this modal content with the ESC key" at bounding box center [1103, 250] width 35 height 35
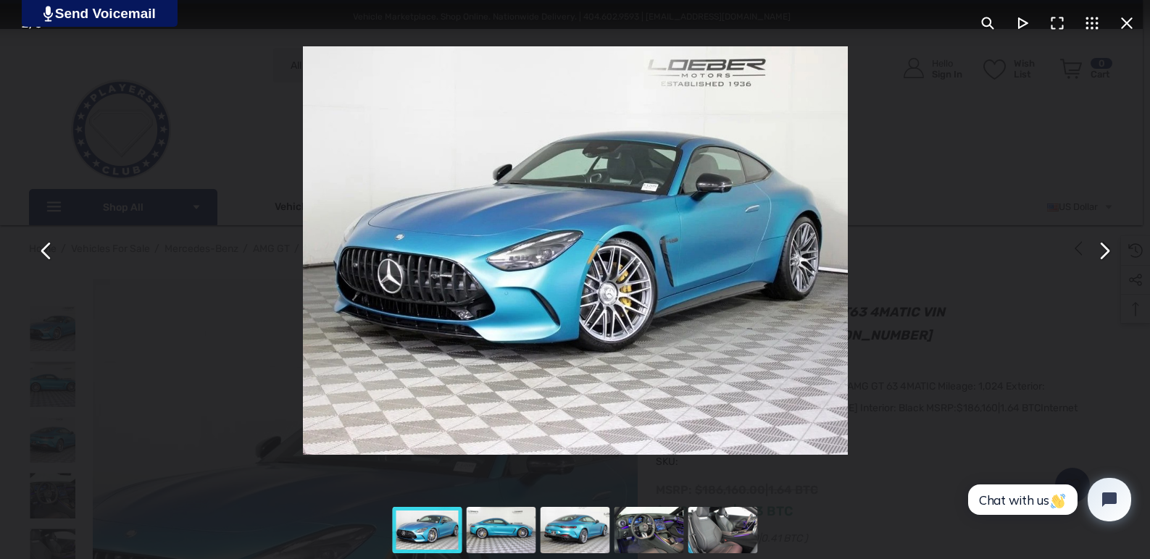
click at [1125, 23] on button "You can close this modal content with the ESC key" at bounding box center [1126, 23] width 35 height 35
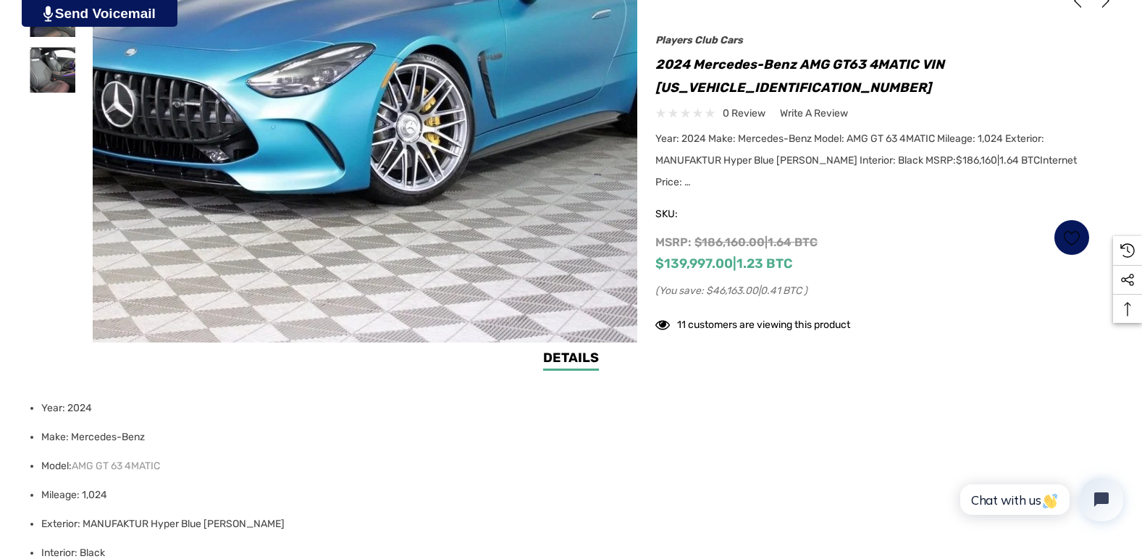
scroll to position [507, 0]
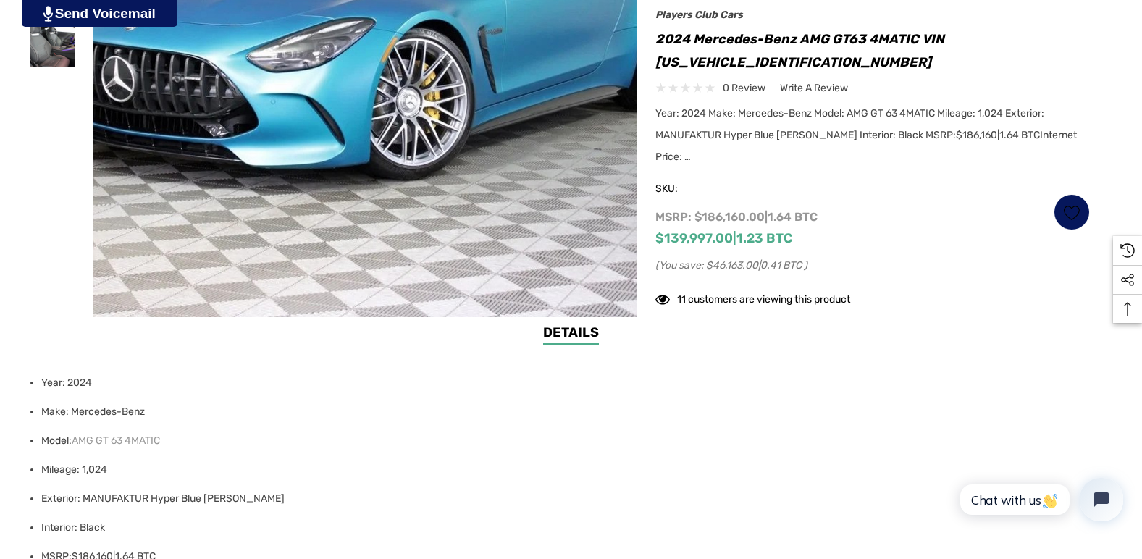
click at [573, 335] on link "Details" at bounding box center [571, 334] width 56 height 22
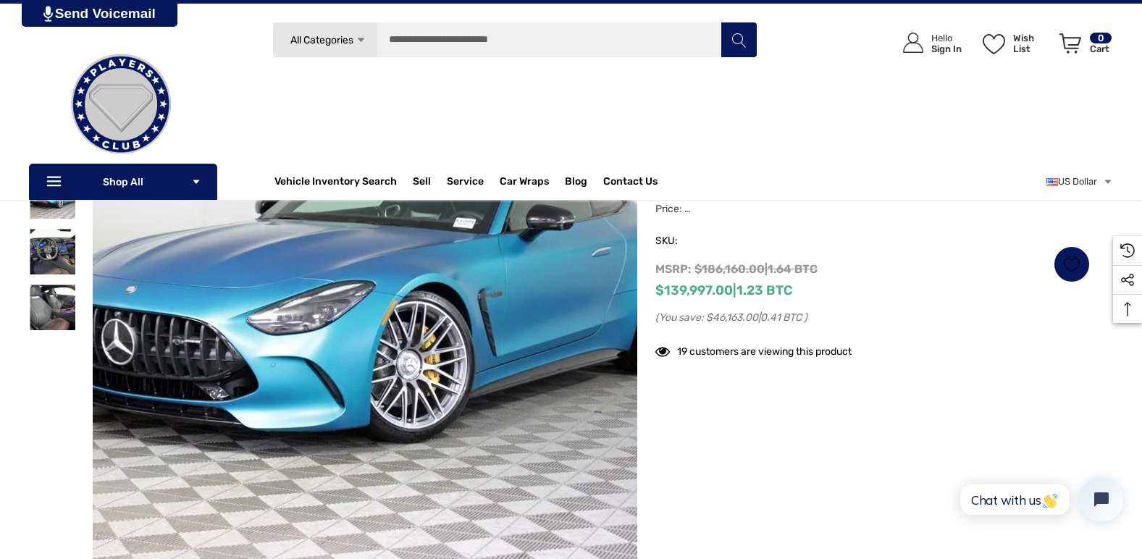
scroll to position [0, 0]
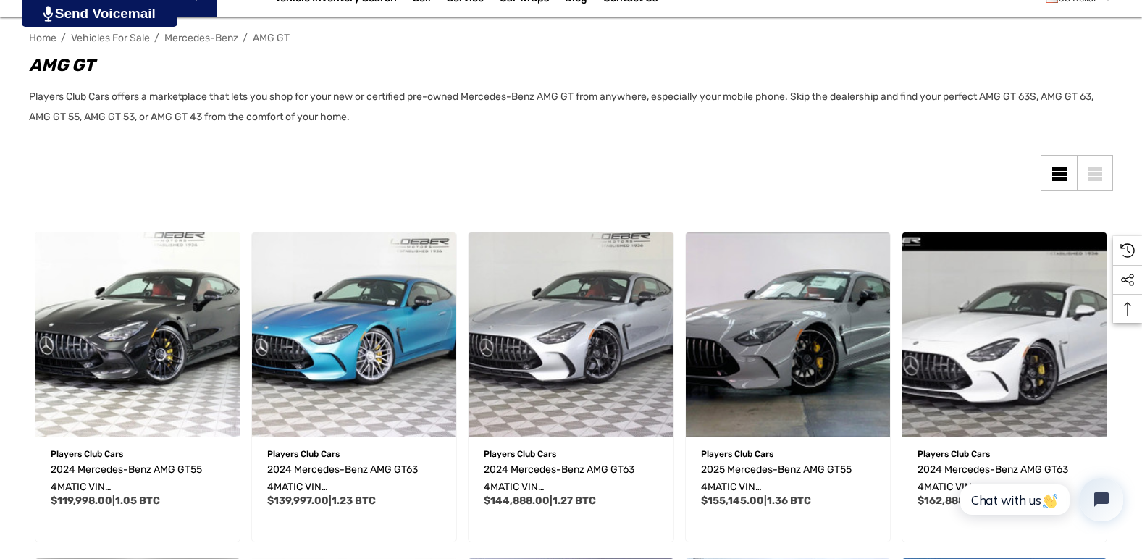
click at [125, 35] on span "Vehicles For Sale" at bounding box center [110, 38] width 79 height 12
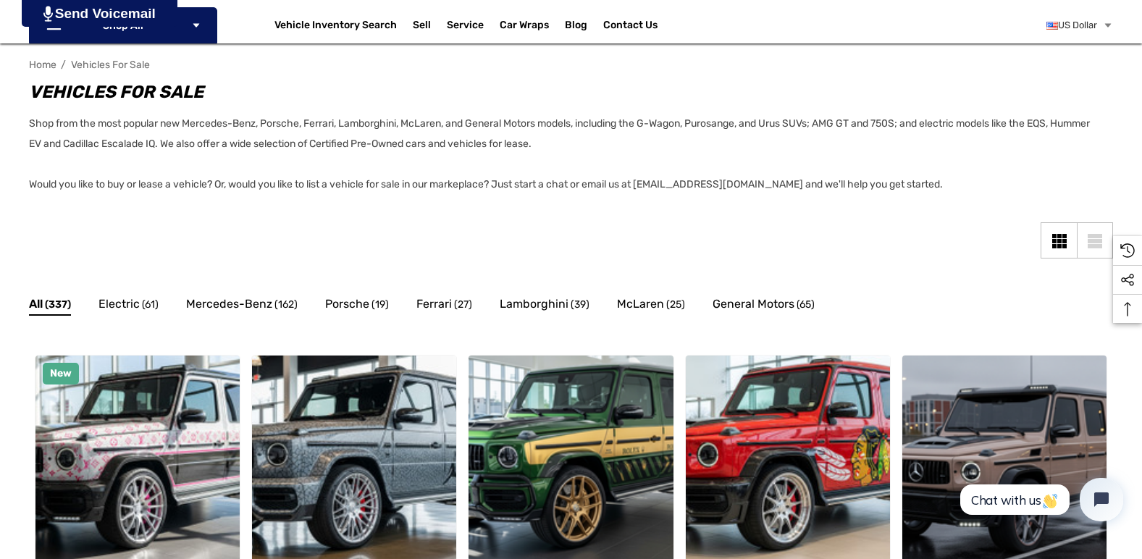
scroll to position [217, 0]
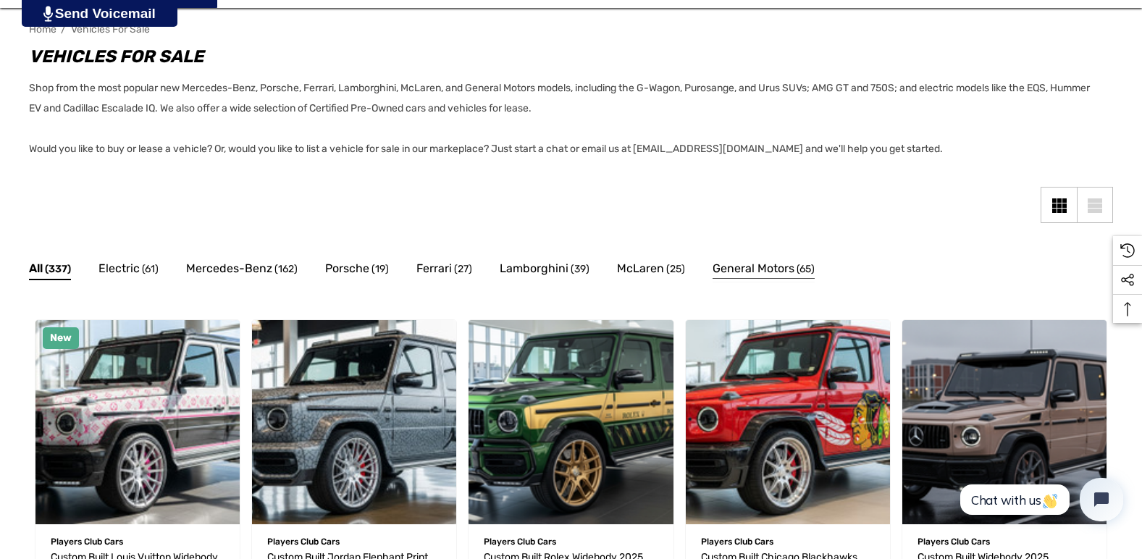
click at [776, 271] on span "General Motors" at bounding box center [754, 268] width 82 height 19
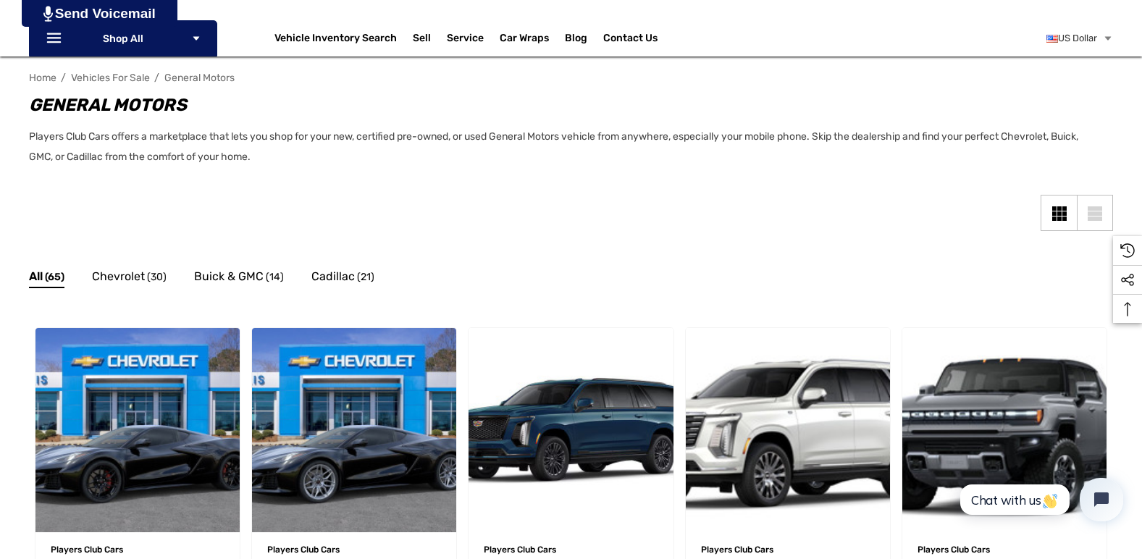
scroll to position [217, 0]
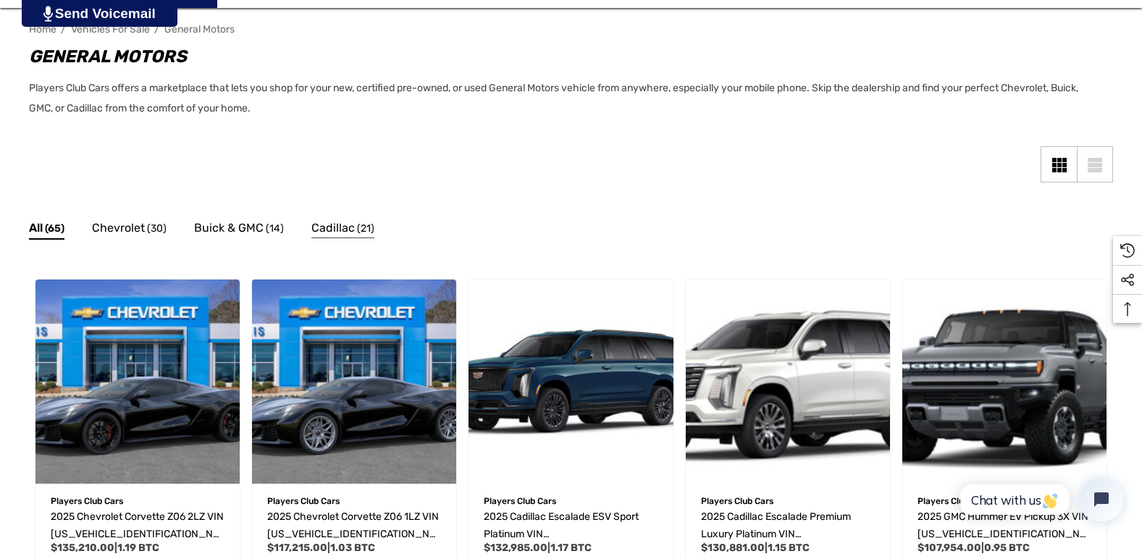
click at [343, 232] on span "Cadillac" at bounding box center [332, 228] width 43 height 19
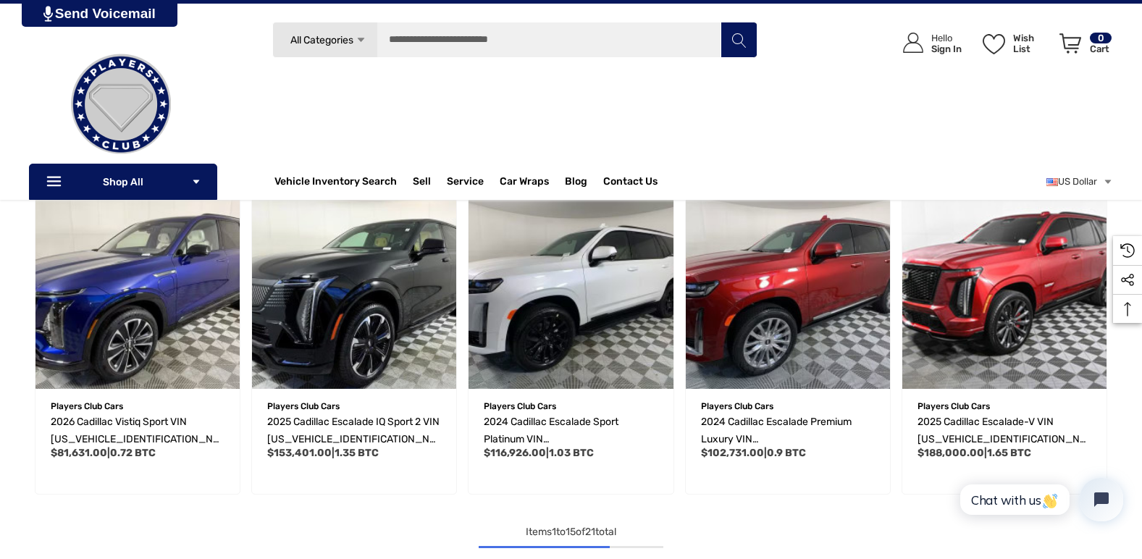
scroll to position [942, 0]
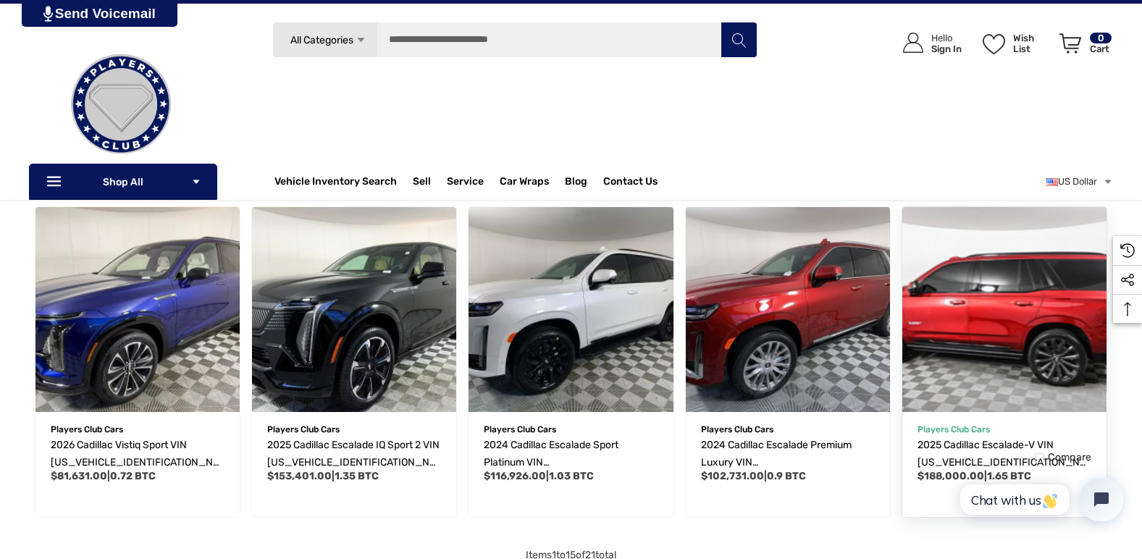
click at [1000, 326] on img "2025 Cadillac Escalade-V VIN 1GYS9HR95SR201478,$188,000.00\a" at bounding box center [1004, 309] width 225 height 225
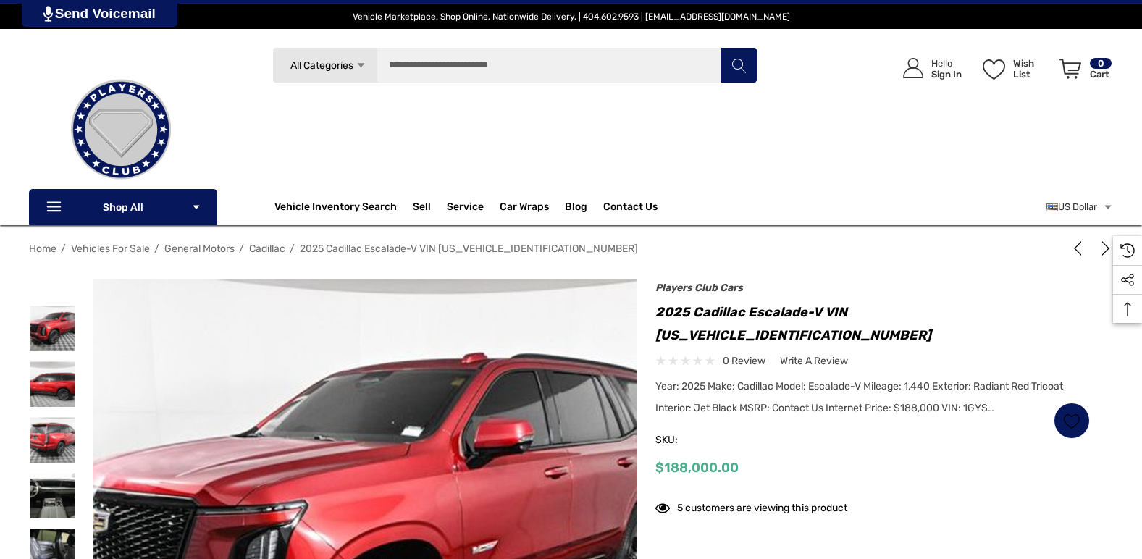
click at [434, 459] on img at bounding box center [317, 564] width 927 height 618
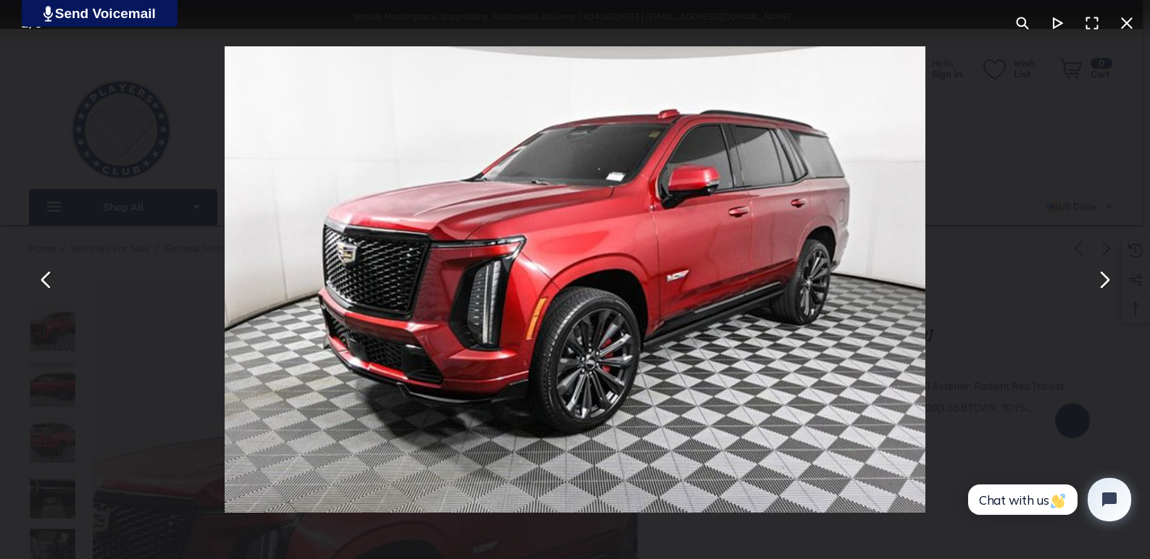
click at [1103, 281] on button "You can close this modal content with the ESC key" at bounding box center [1103, 279] width 35 height 35
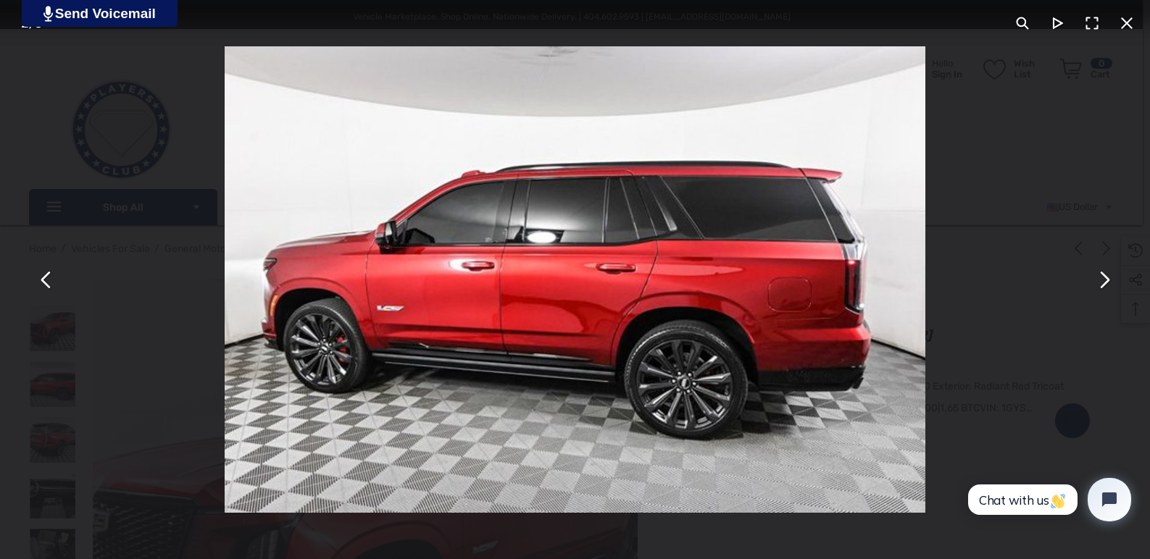
click at [1103, 281] on button "You can close this modal content with the ESC key" at bounding box center [1103, 279] width 35 height 35
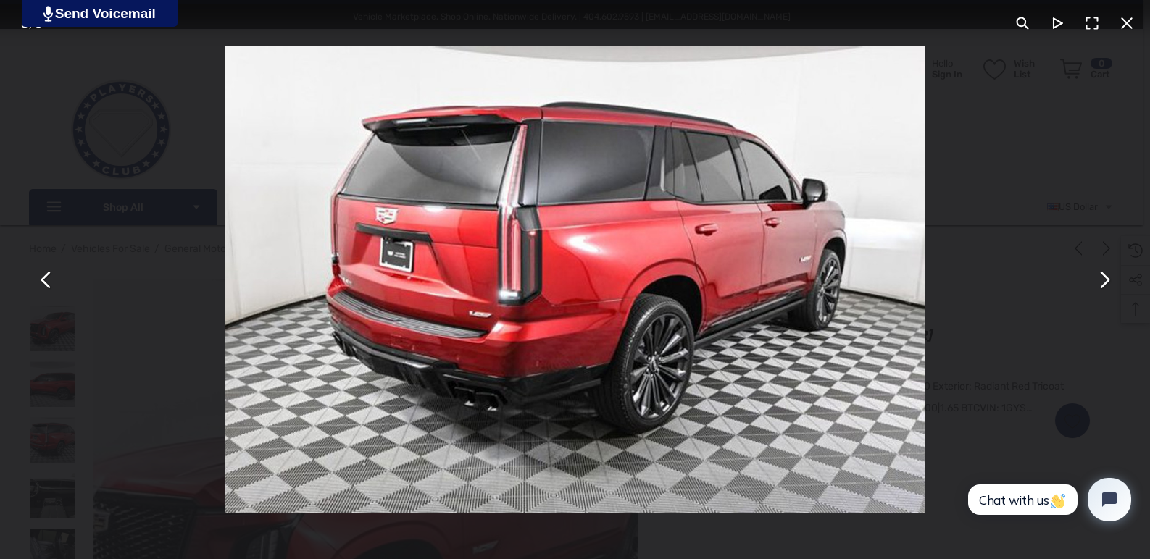
click at [1103, 281] on button "You can close this modal content with the ESC key" at bounding box center [1103, 279] width 35 height 35
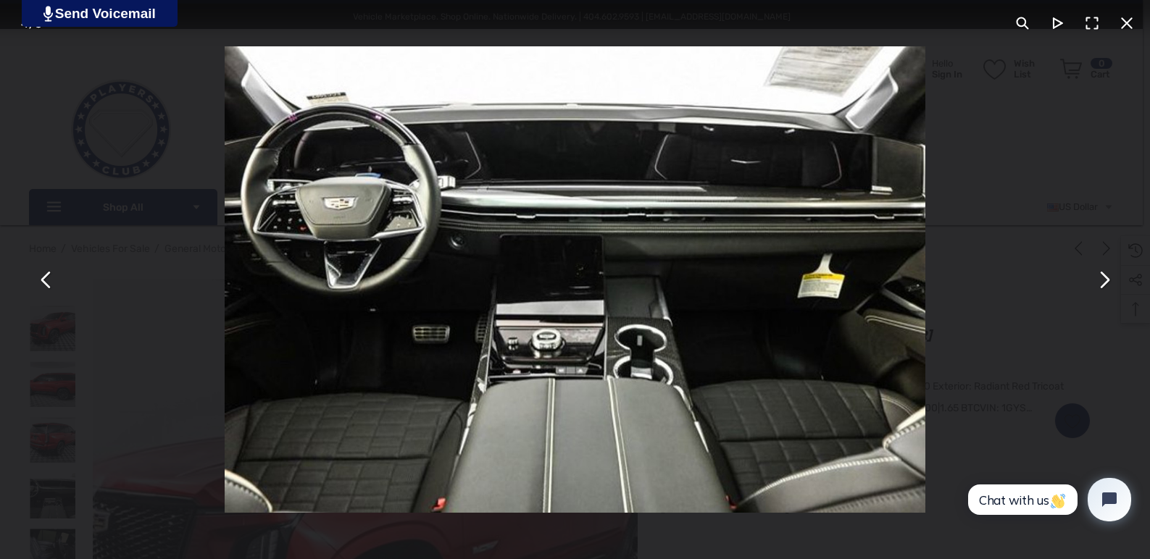
click at [1103, 281] on button "You can close this modal content with the ESC key" at bounding box center [1103, 279] width 35 height 35
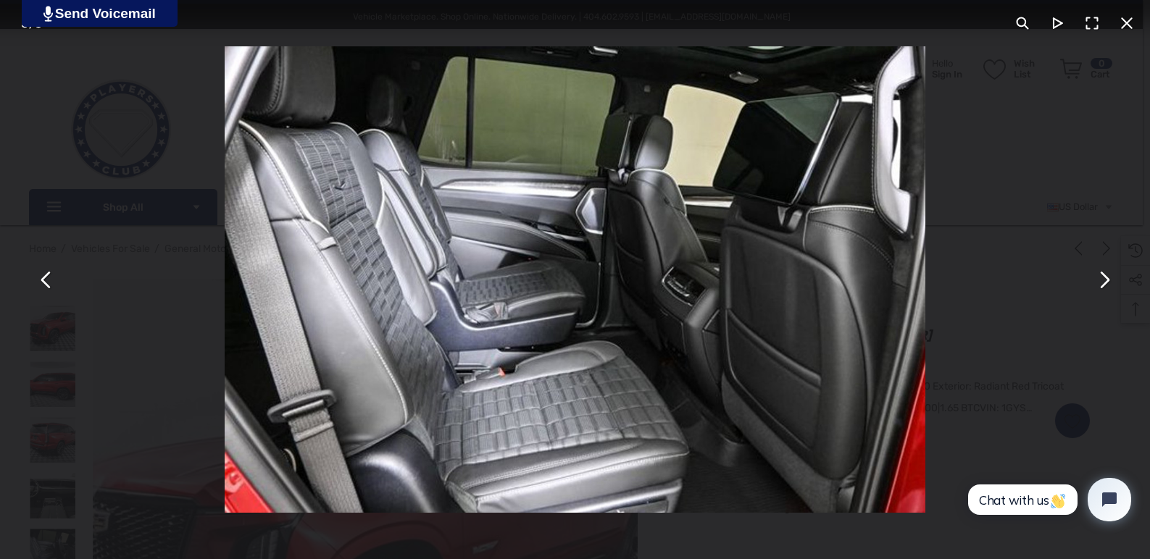
click at [1103, 281] on button "You can close this modal content with the ESC key" at bounding box center [1103, 279] width 35 height 35
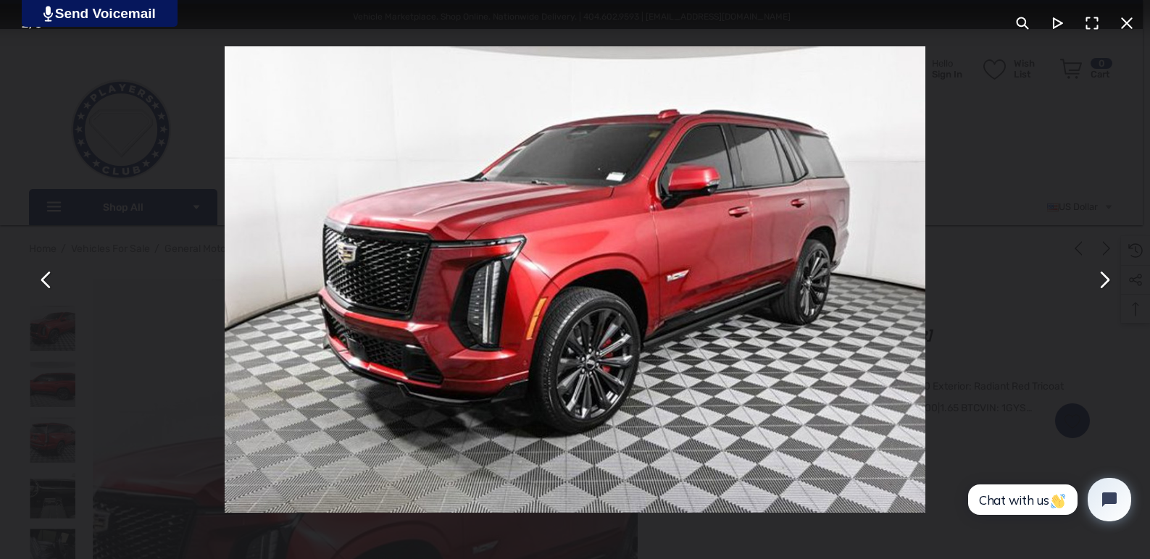
click at [1127, 25] on button "You can close this modal content with the ESC key" at bounding box center [1126, 23] width 35 height 35
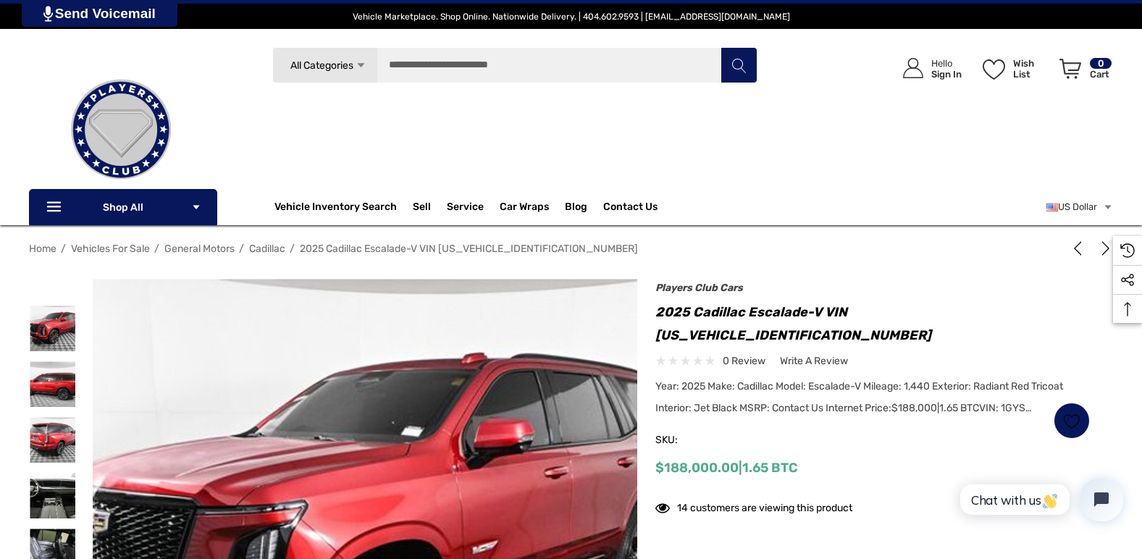
click at [271, 248] on span "Cadillac" at bounding box center [267, 249] width 36 height 12
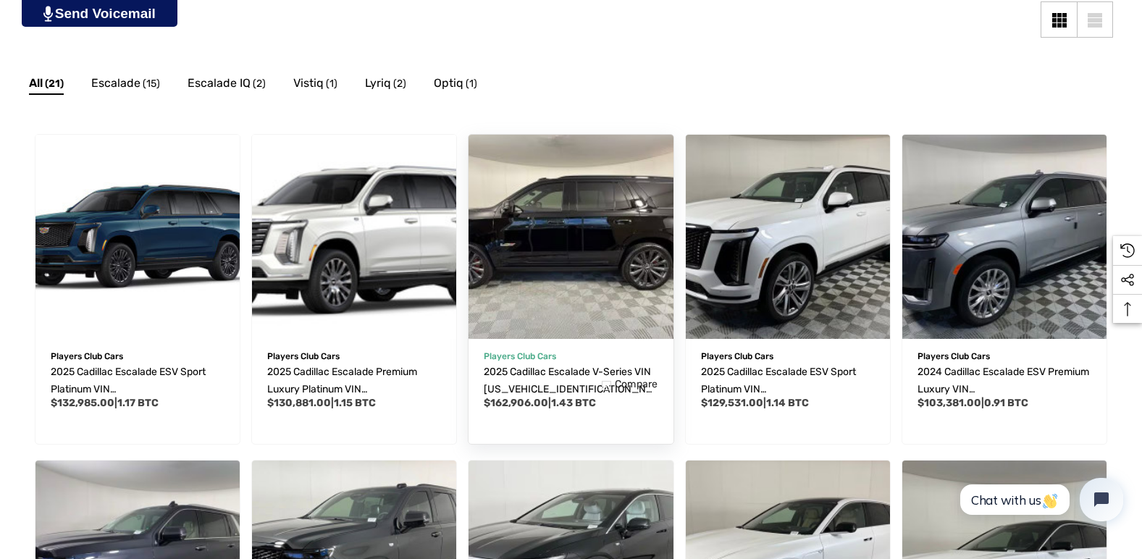
click at [589, 238] on img "2025 Cadillac Escalade V-Series VIN 1GYS9HR96SR207273,$162,906.00\a" at bounding box center [571, 236] width 225 height 225
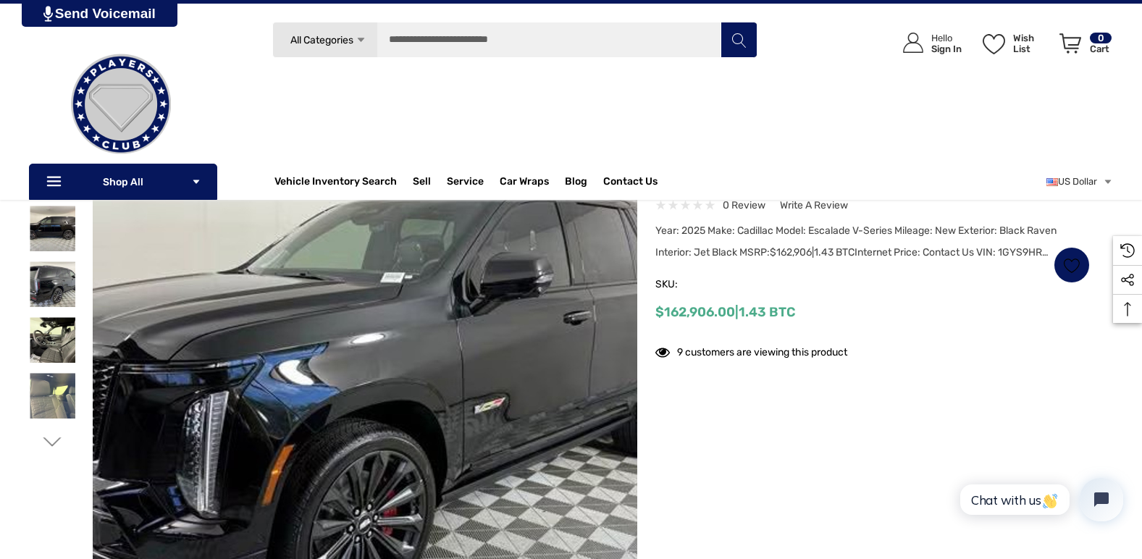
scroll to position [145, 0]
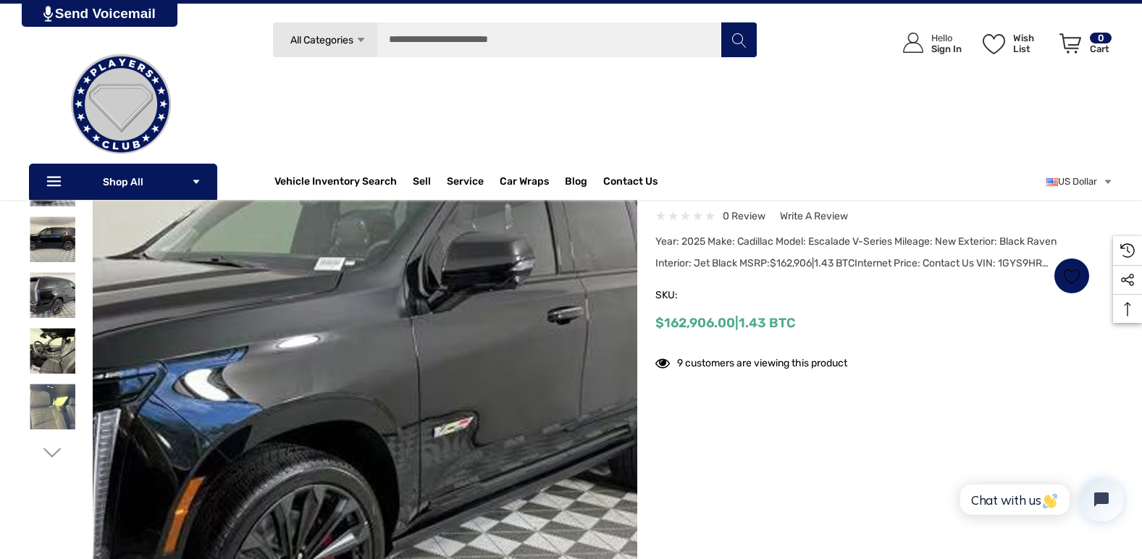
click at [465, 377] on img at bounding box center [294, 414] width 927 height 695
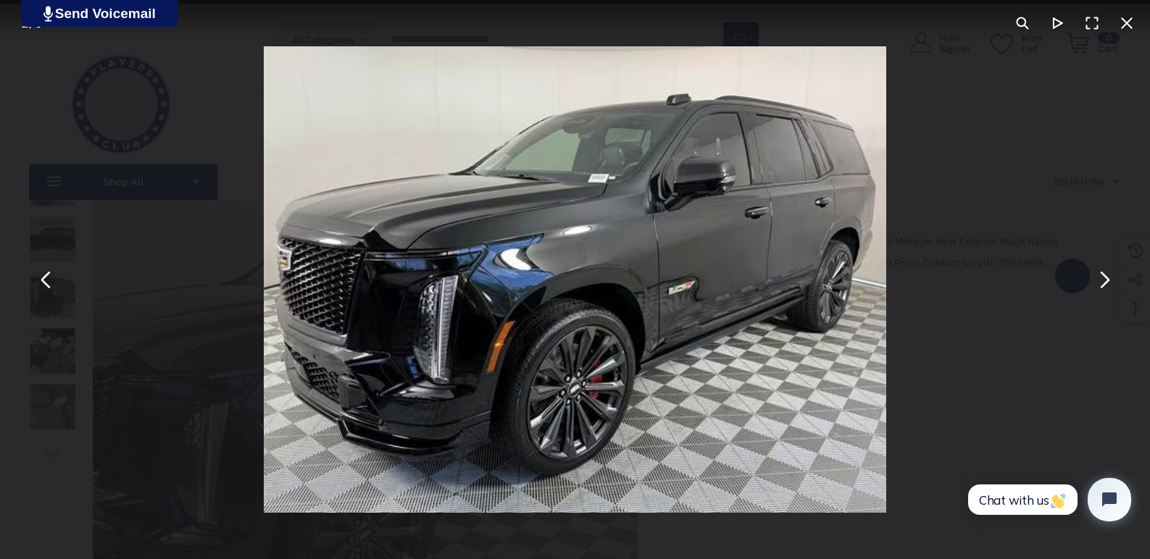
click at [1105, 280] on button "You can close this modal content with the ESC key" at bounding box center [1103, 279] width 35 height 35
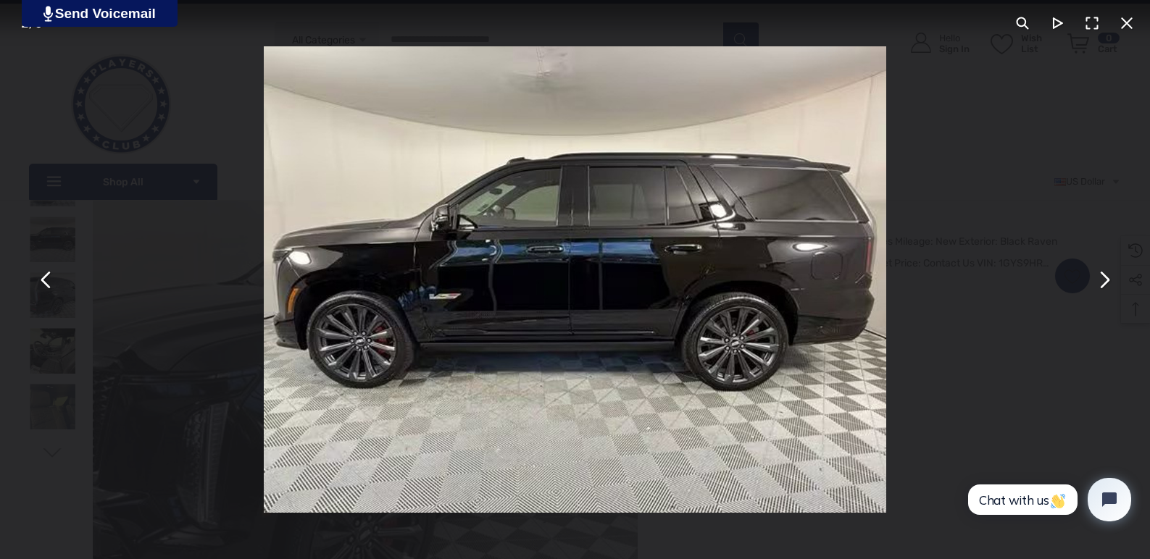
click at [1105, 282] on button "You can close this modal content with the ESC key" at bounding box center [1103, 279] width 35 height 35
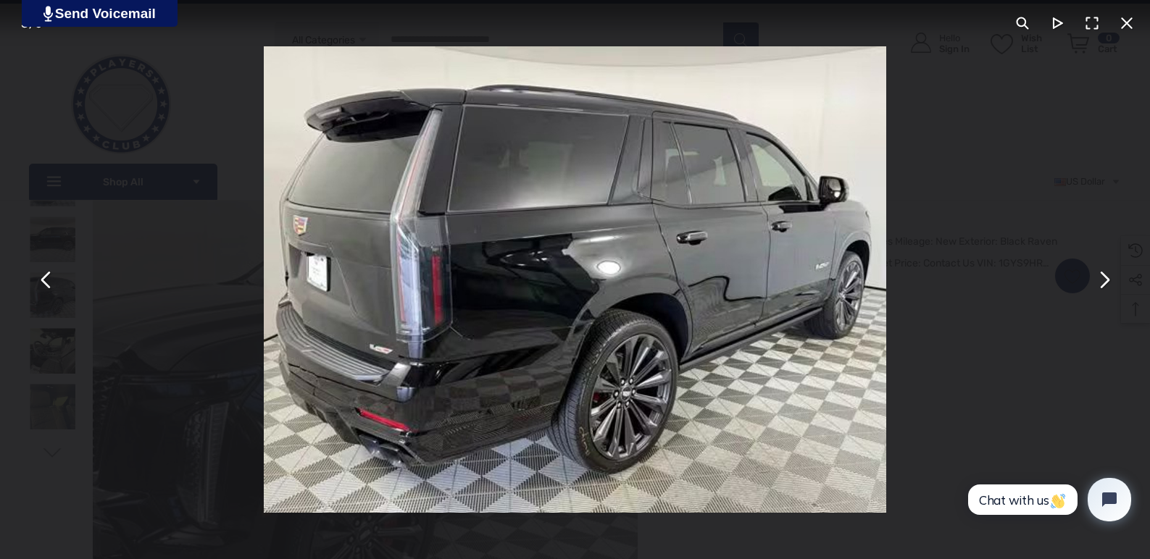
click at [1105, 282] on button "You can close this modal content with the ESC key" at bounding box center [1103, 279] width 35 height 35
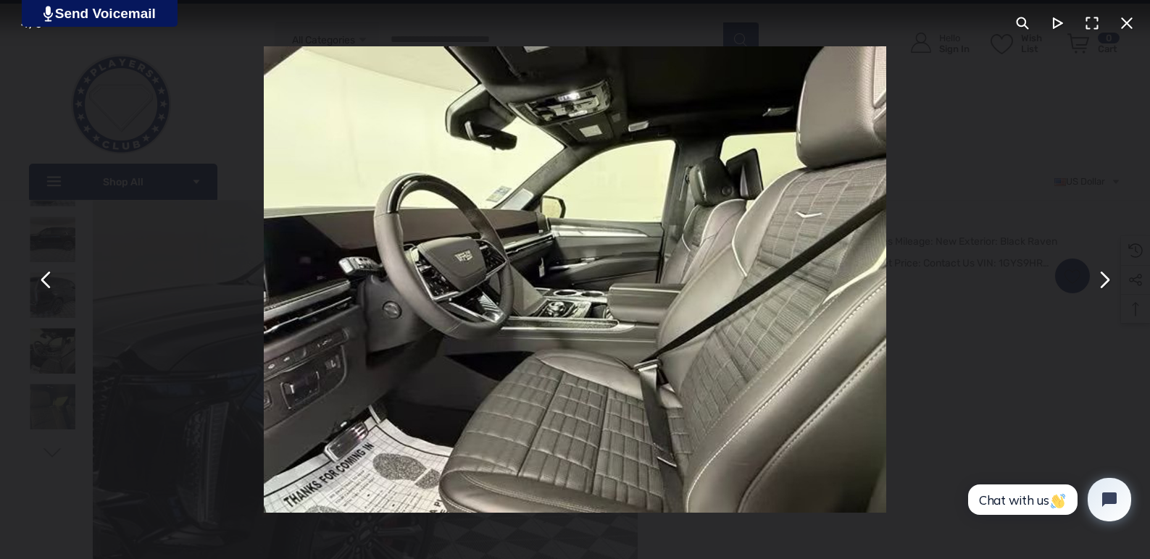
click at [1105, 282] on button "You can close this modal content with the ESC key" at bounding box center [1103, 279] width 35 height 35
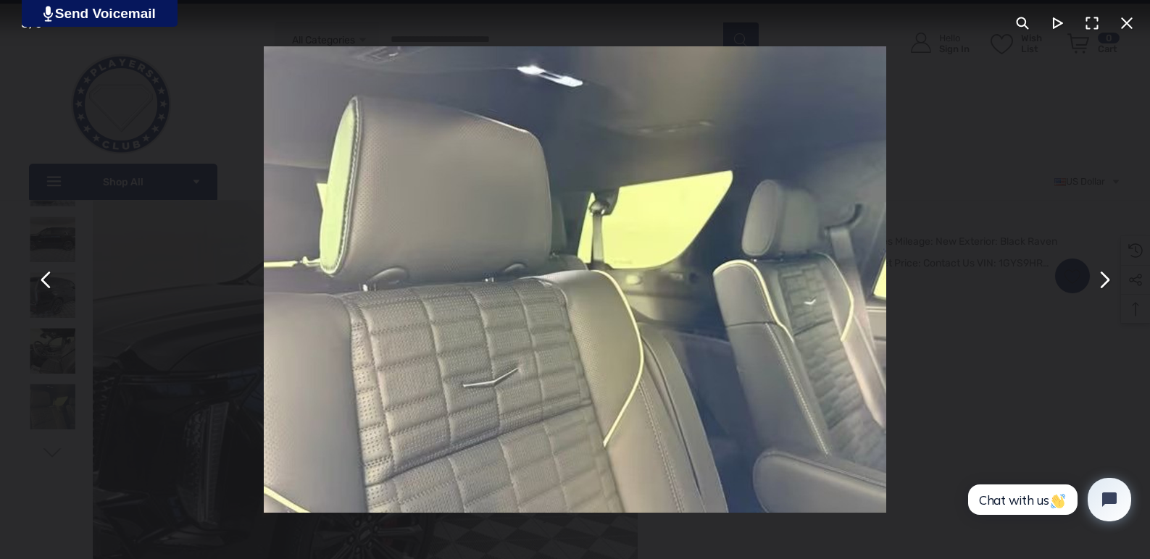
click at [1105, 282] on button "You can close this modal content with the ESC key" at bounding box center [1103, 279] width 35 height 35
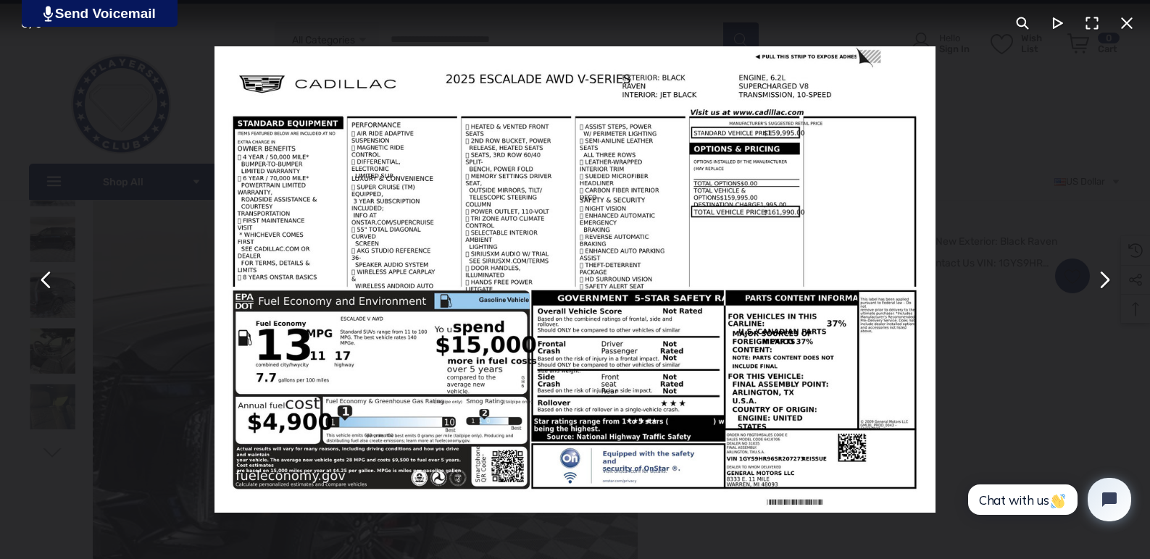
click at [1105, 282] on button "You can close this modal content with the ESC key" at bounding box center [1103, 279] width 35 height 35
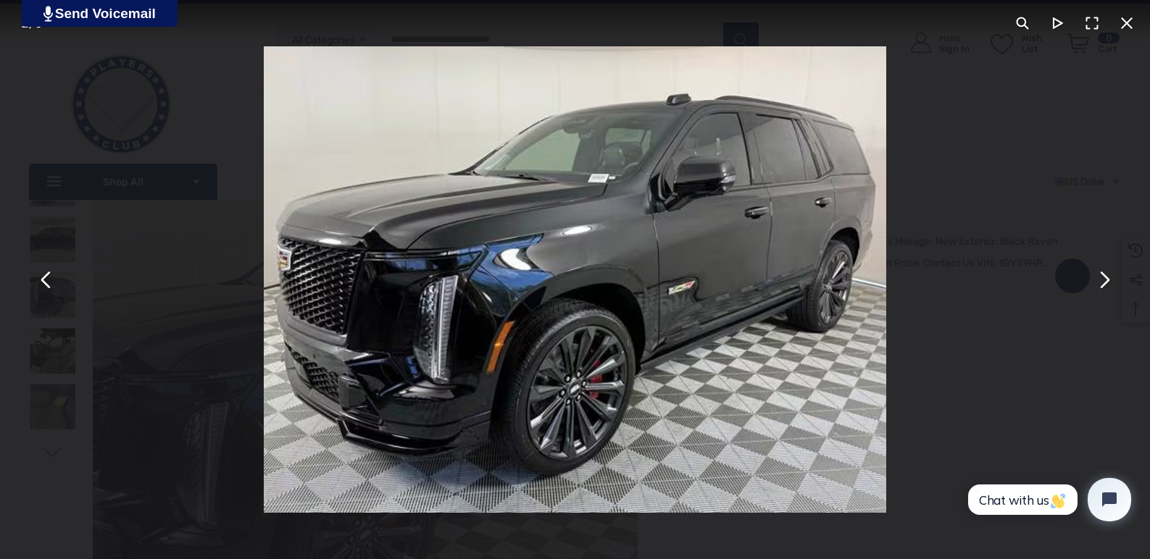
click at [1126, 25] on button "You can close this modal content with the ESC key" at bounding box center [1126, 23] width 35 height 35
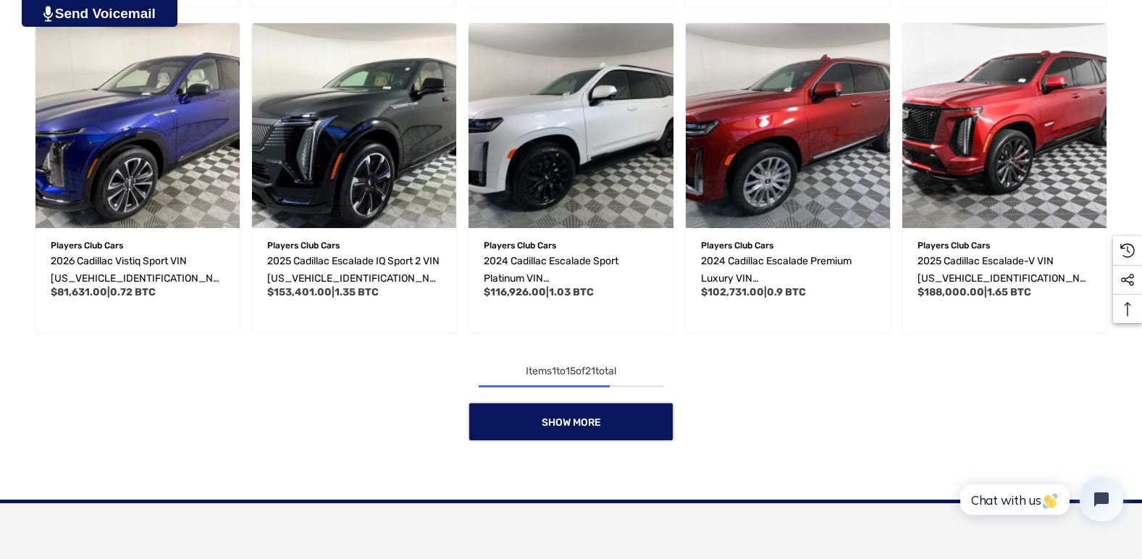
scroll to position [1223, 0]
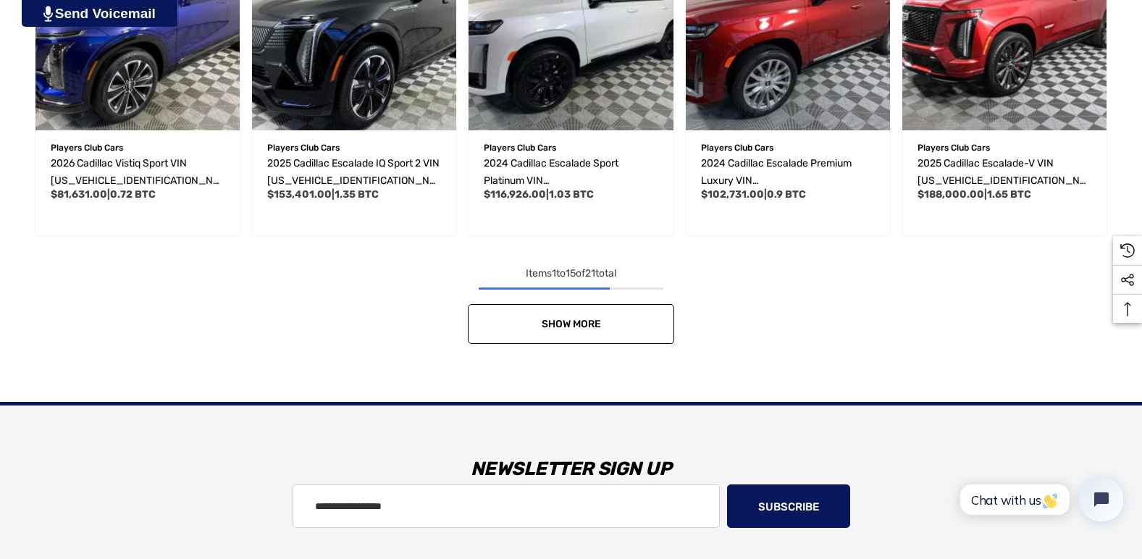
click at [568, 323] on span "Show More" at bounding box center [571, 324] width 59 height 12
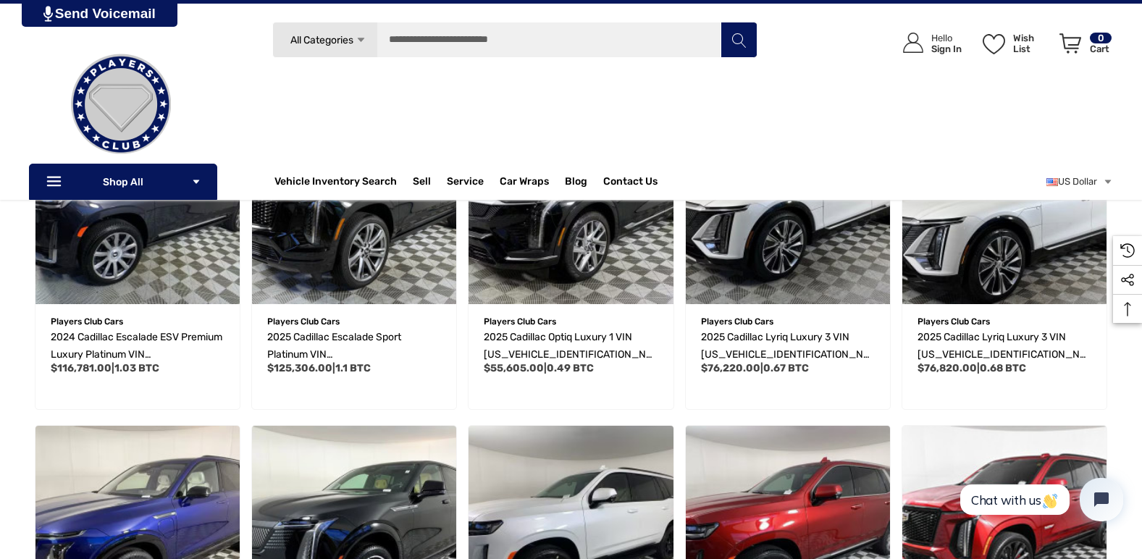
scroll to position [716, 0]
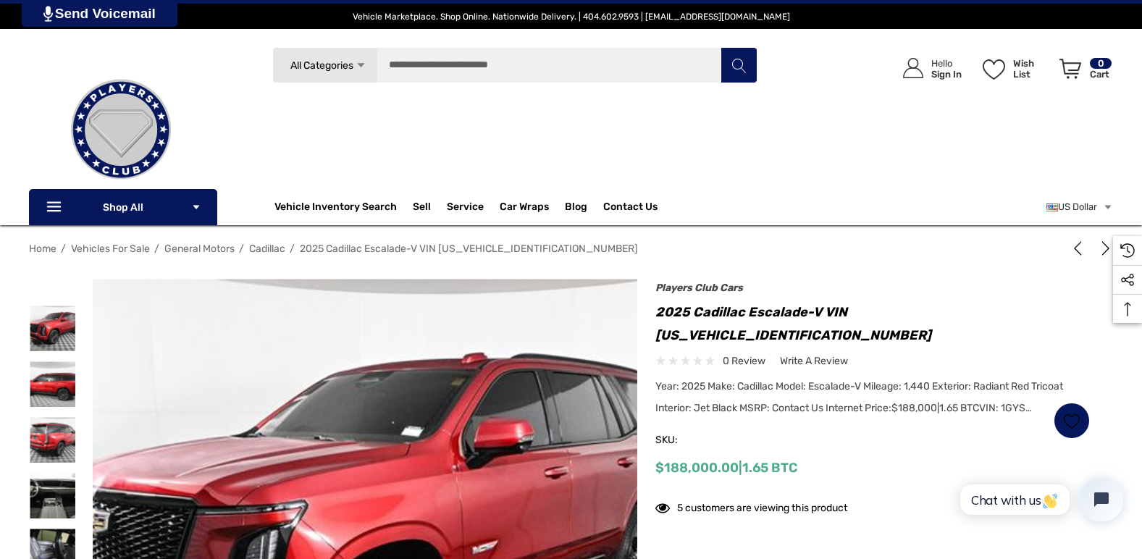
click at [208, 248] on span "General Motors" at bounding box center [199, 249] width 70 height 12
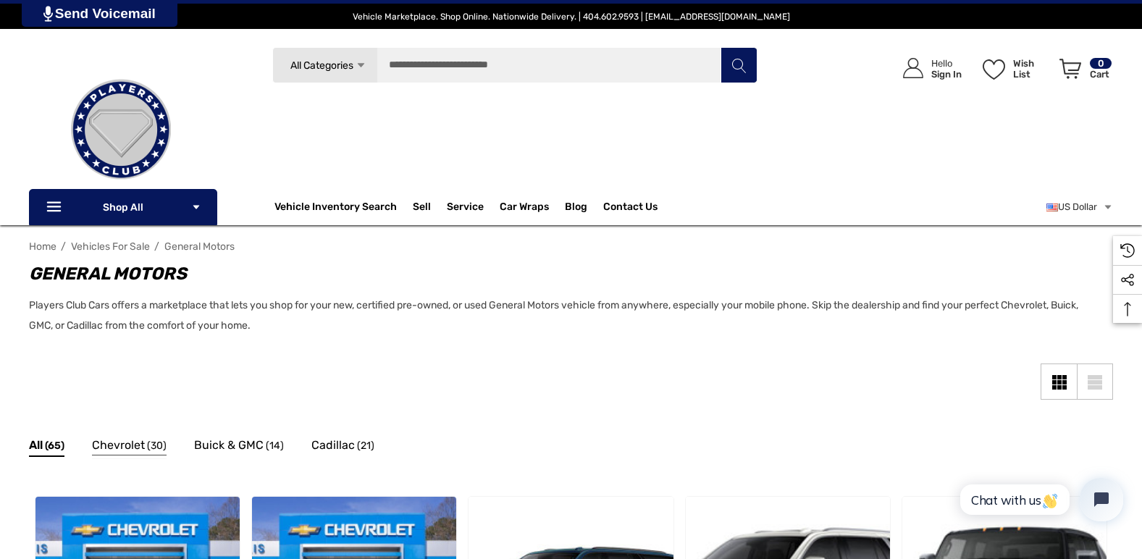
click at [127, 445] on span "Chevrolet" at bounding box center [118, 445] width 53 height 19
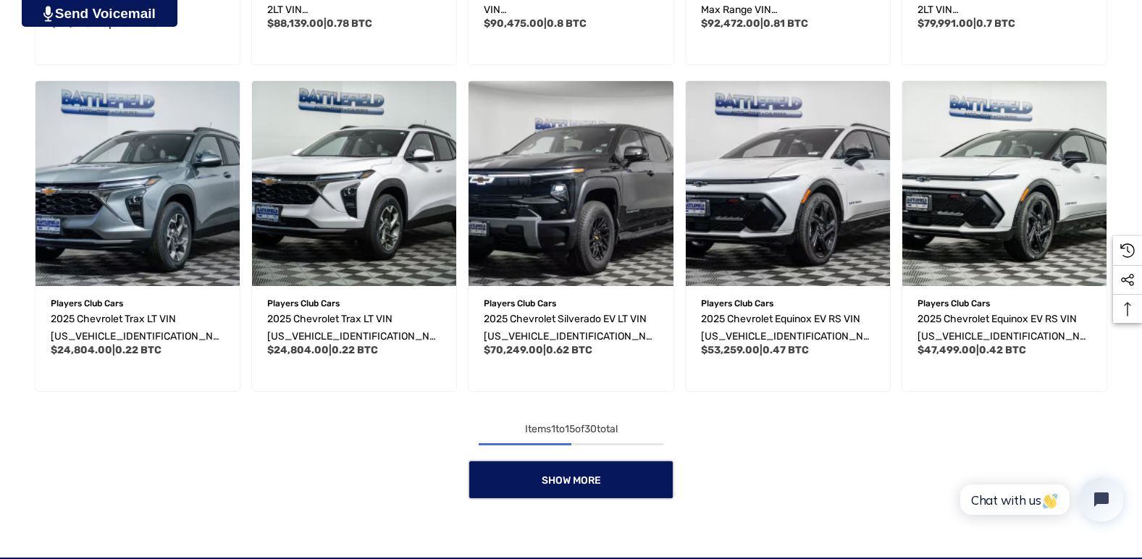
scroll to position [1159, 0]
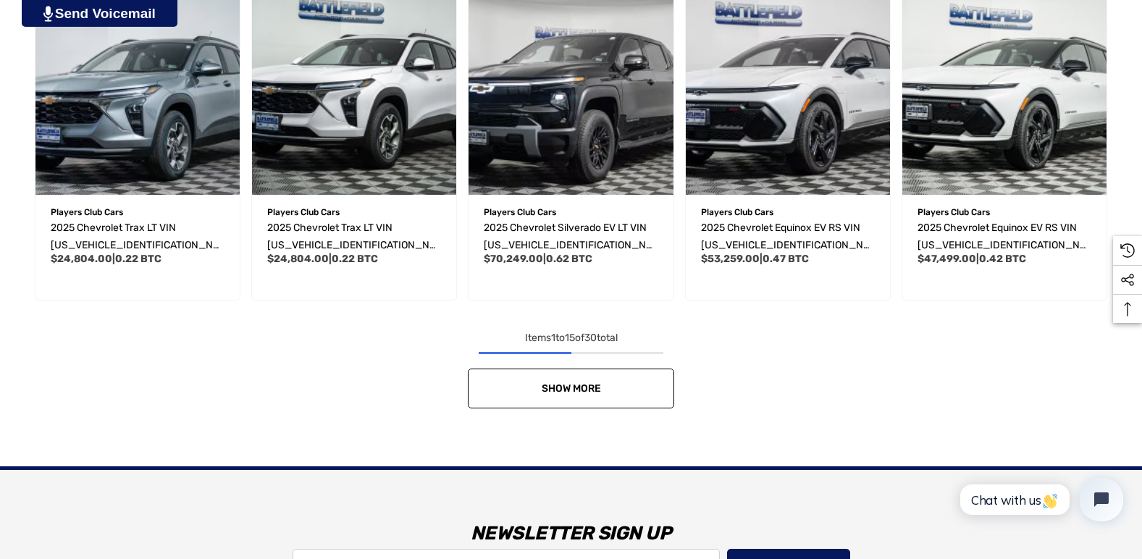
click at [574, 393] on span "Show More" at bounding box center [571, 388] width 59 height 12
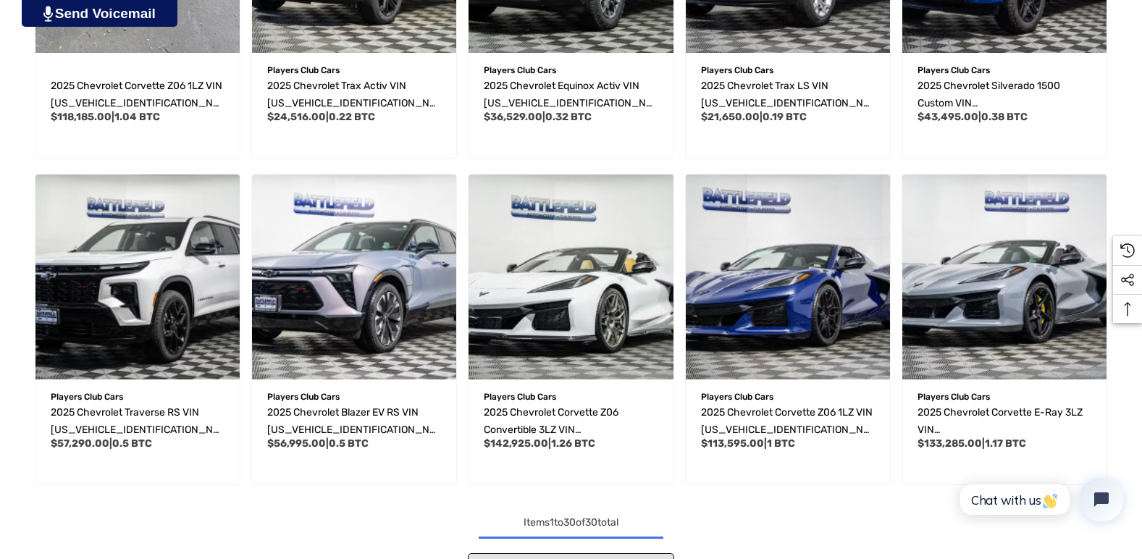
scroll to position [1956, 0]
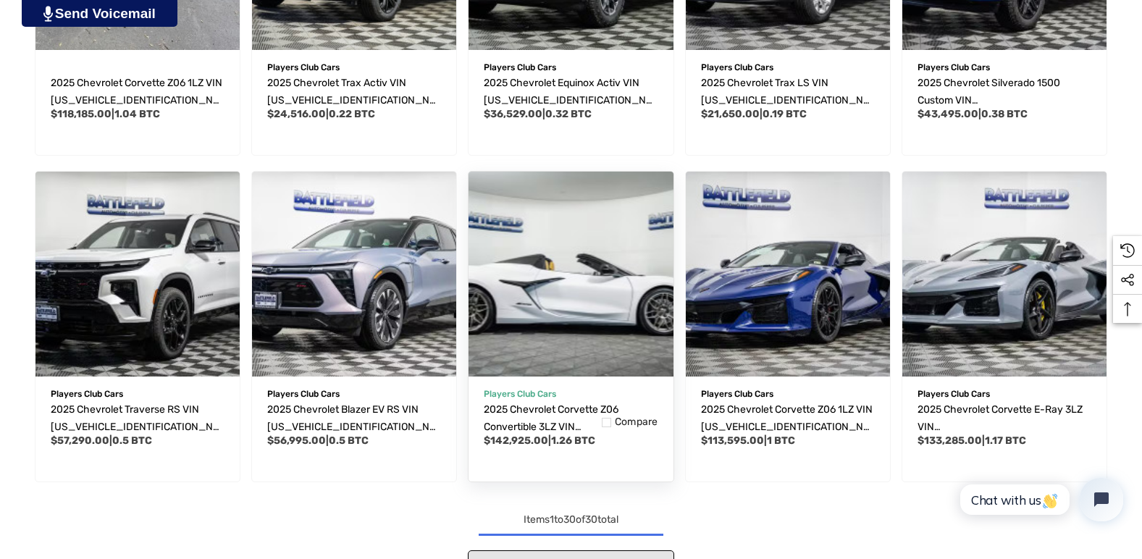
click at [584, 312] on img "2025 Chevrolet Corvette Z06 Convertible 3LZ VIN 1G1YF3D33S5604258,$142,925.00\a" at bounding box center [571, 274] width 225 height 225
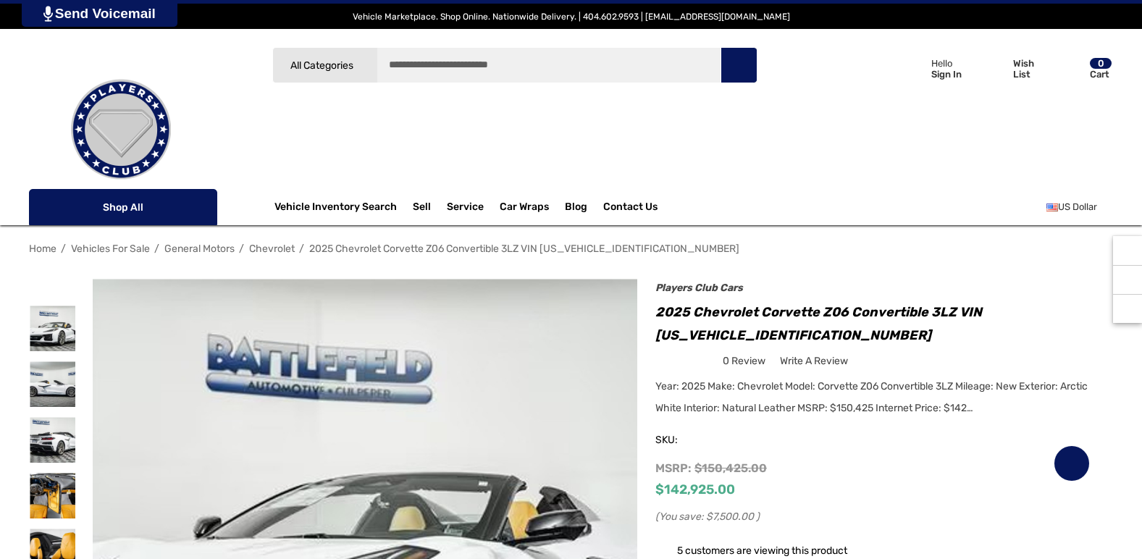
click at [470, 487] on img at bounding box center [365, 551] width 545 height 545
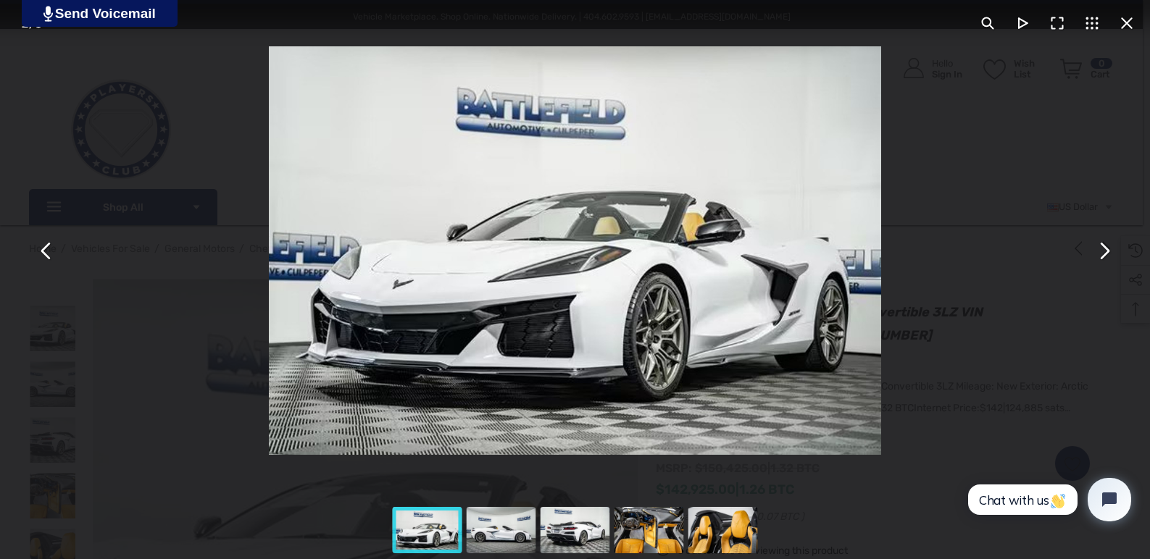
click at [1103, 250] on button "You can close this modal content with the ESC key" at bounding box center [1103, 250] width 35 height 35
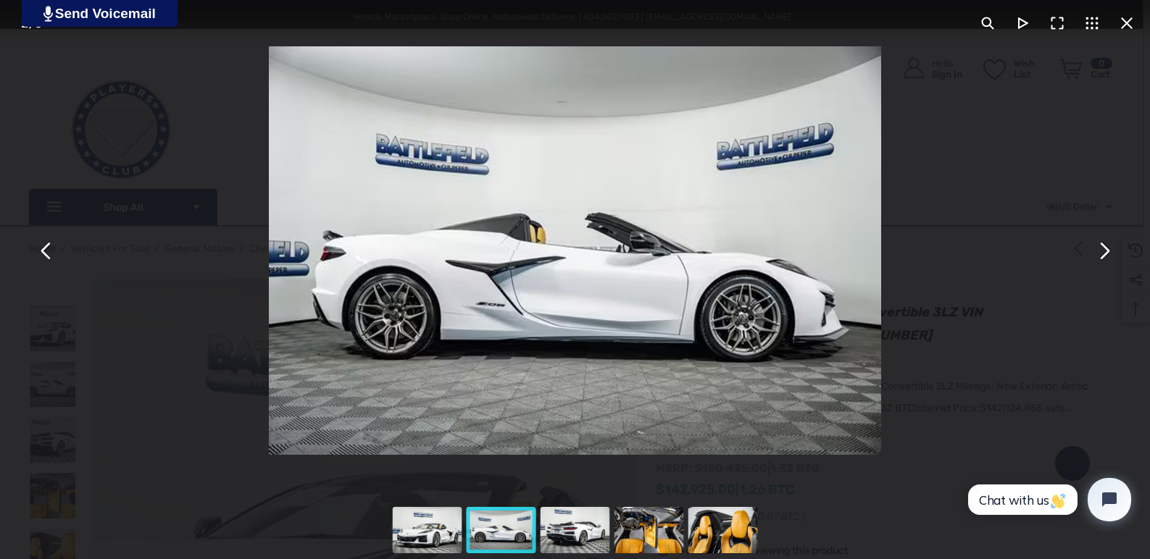
click at [1103, 250] on button "You can close this modal content with the ESC key" at bounding box center [1103, 250] width 35 height 35
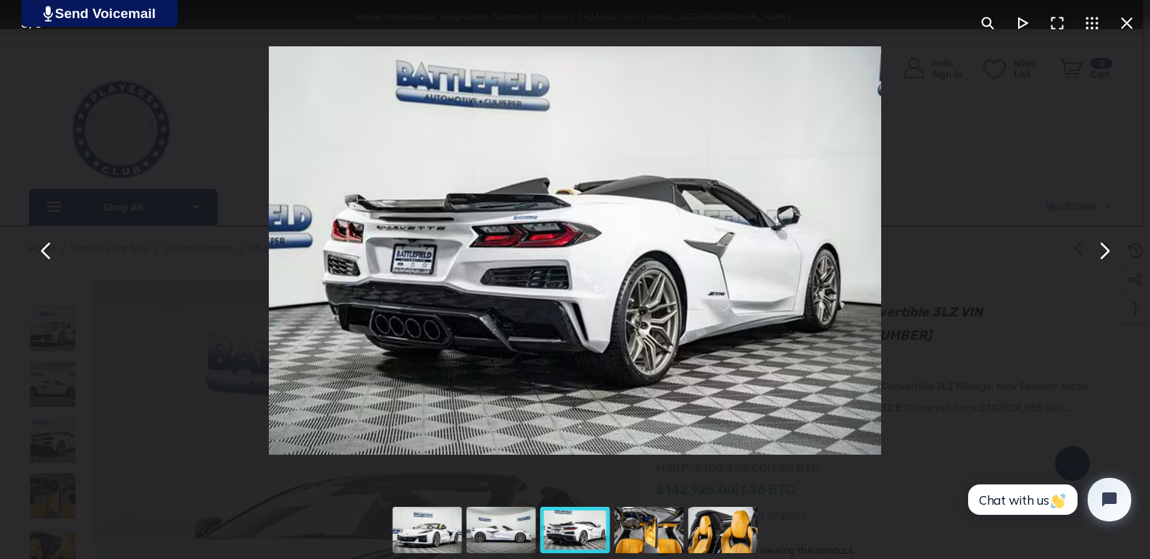
click at [1103, 250] on button "You can close this modal content with the ESC key" at bounding box center [1103, 250] width 35 height 35
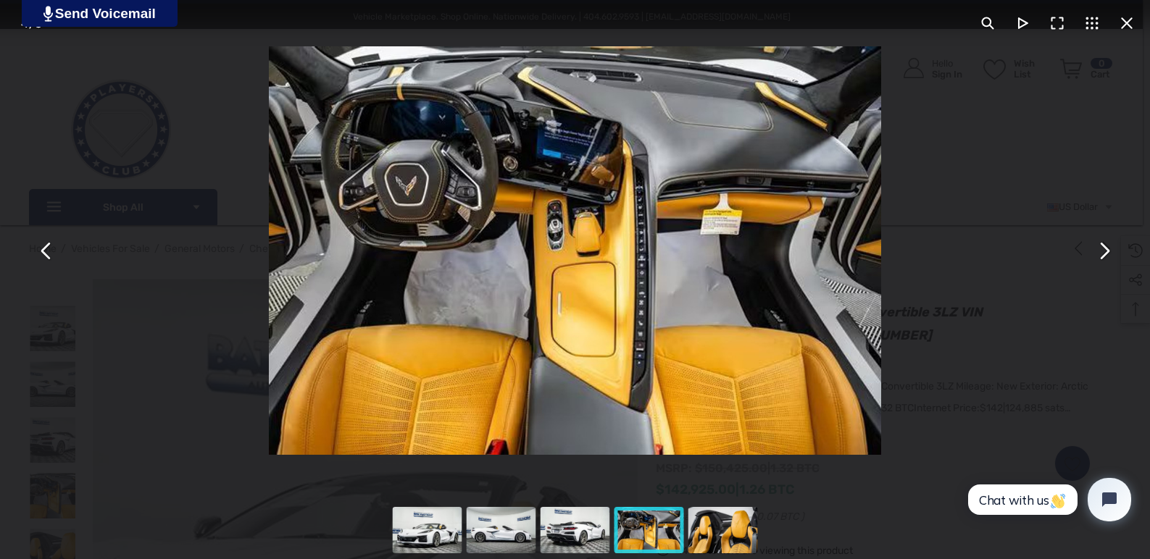
click at [1103, 250] on button "You can close this modal content with the ESC key" at bounding box center [1103, 250] width 35 height 35
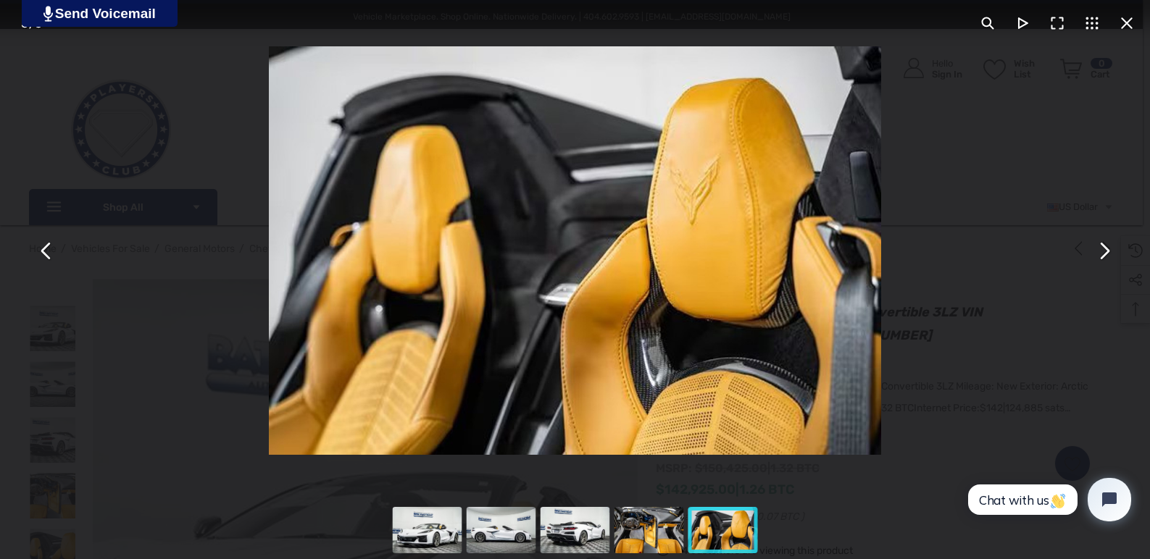
click at [1103, 250] on button "You can close this modal content with the ESC key" at bounding box center [1103, 250] width 35 height 35
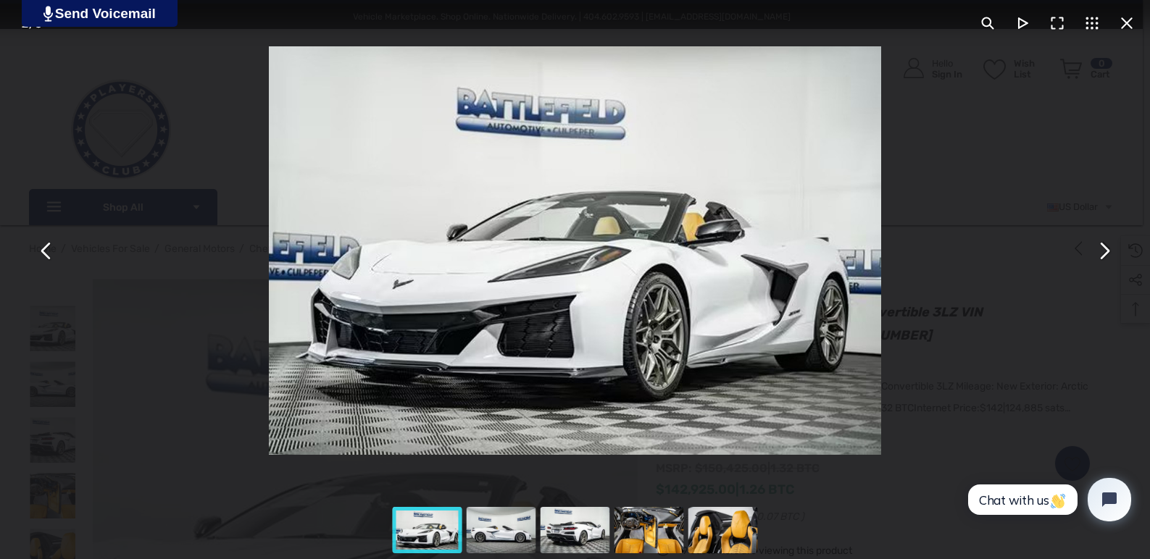
click at [1125, 29] on button "You can close this modal content with the ESC key" at bounding box center [1126, 23] width 35 height 35
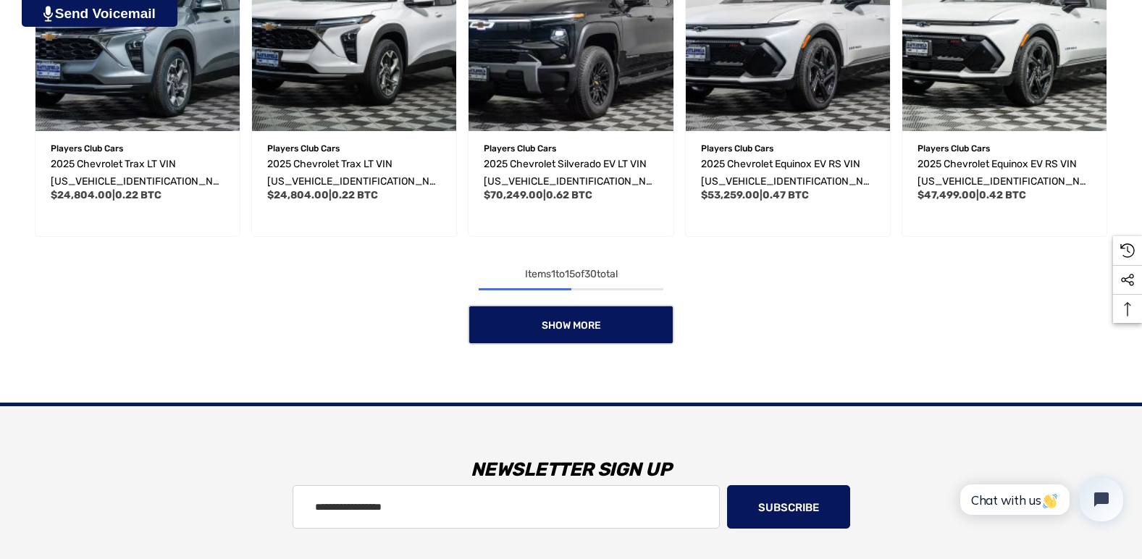
scroll to position [1365, 0]
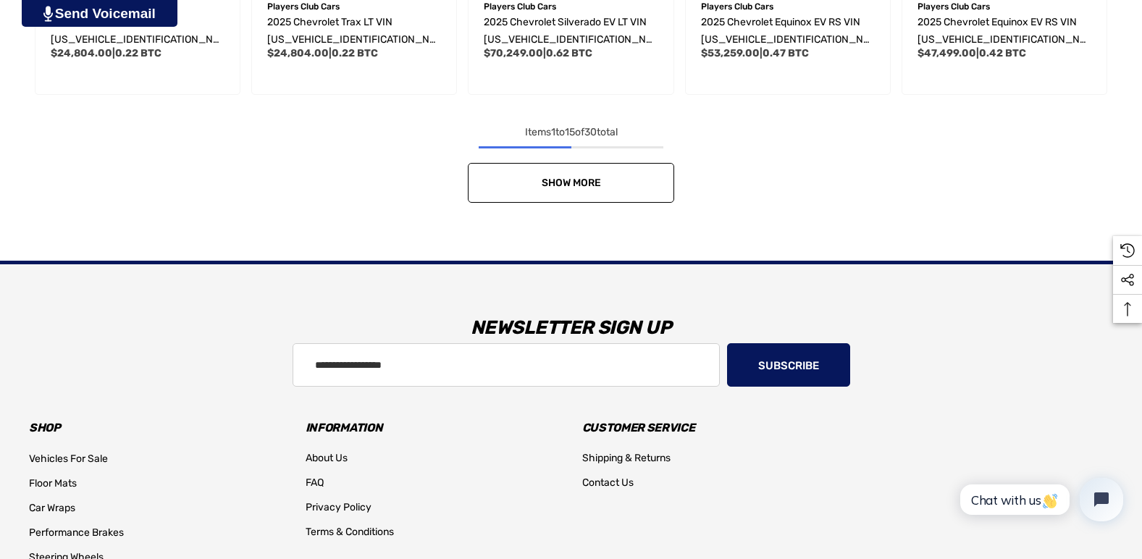
click at [579, 190] on link "Show More" at bounding box center [571, 183] width 206 height 40
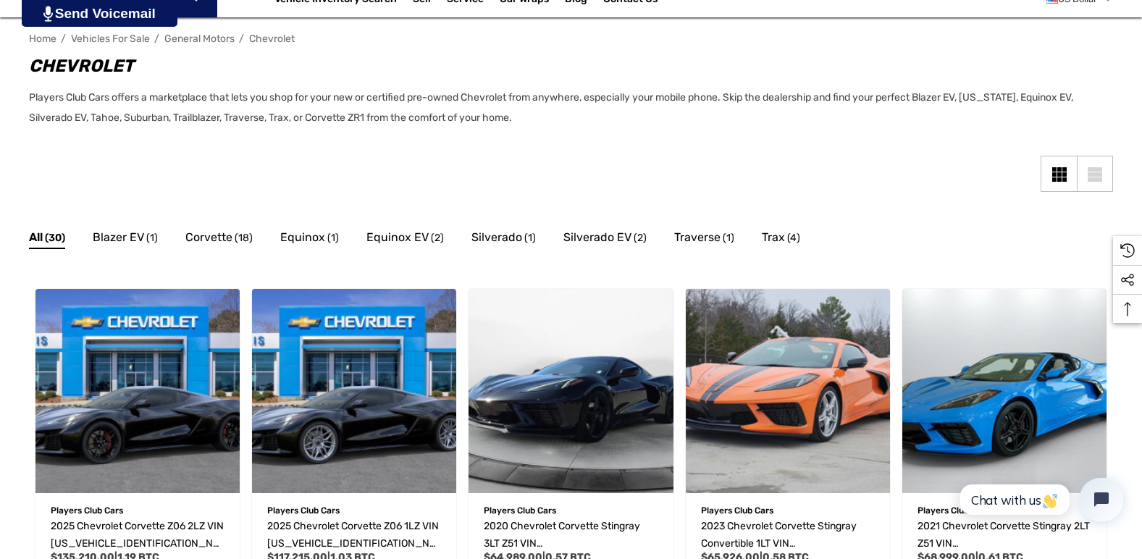
scroll to position [0, 0]
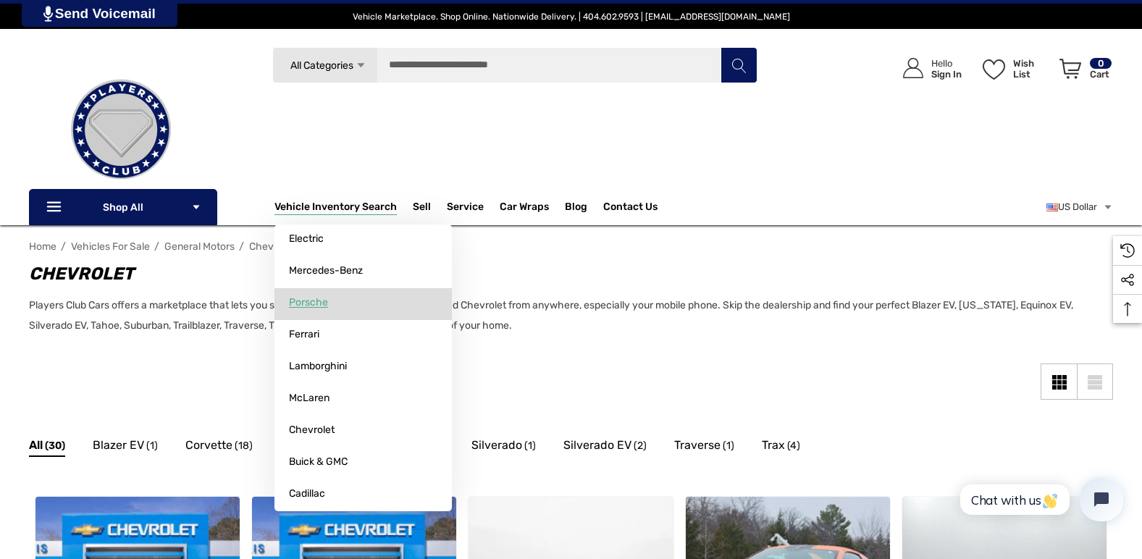
click at [321, 306] on span "Porsche" at bounding box center [308, 302] width 39 height 13
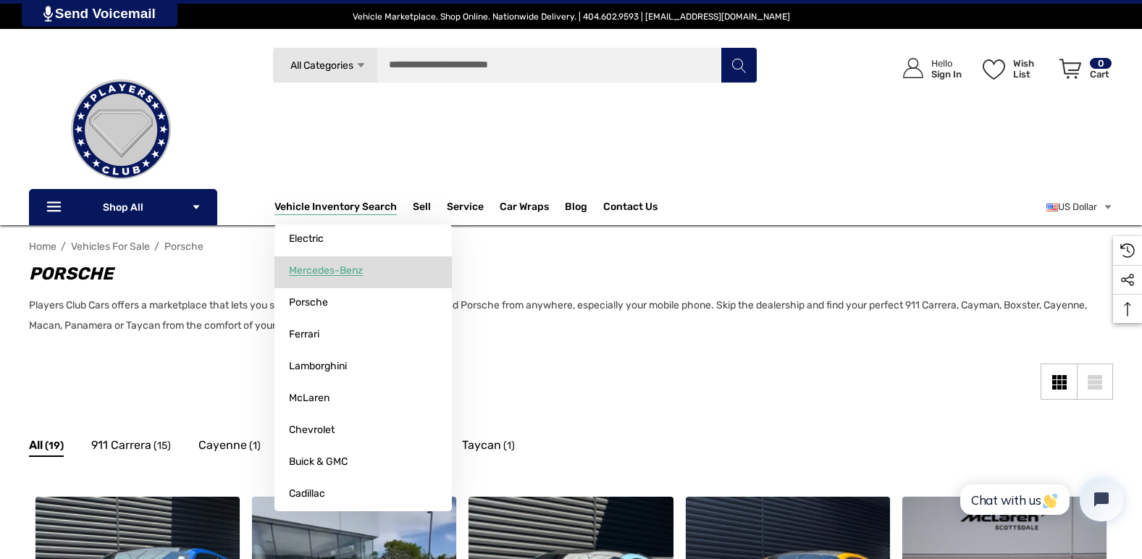
click at [332, 271] on span "Mercedes-Benz" at bounding box center [326, 270] width 74 height 13
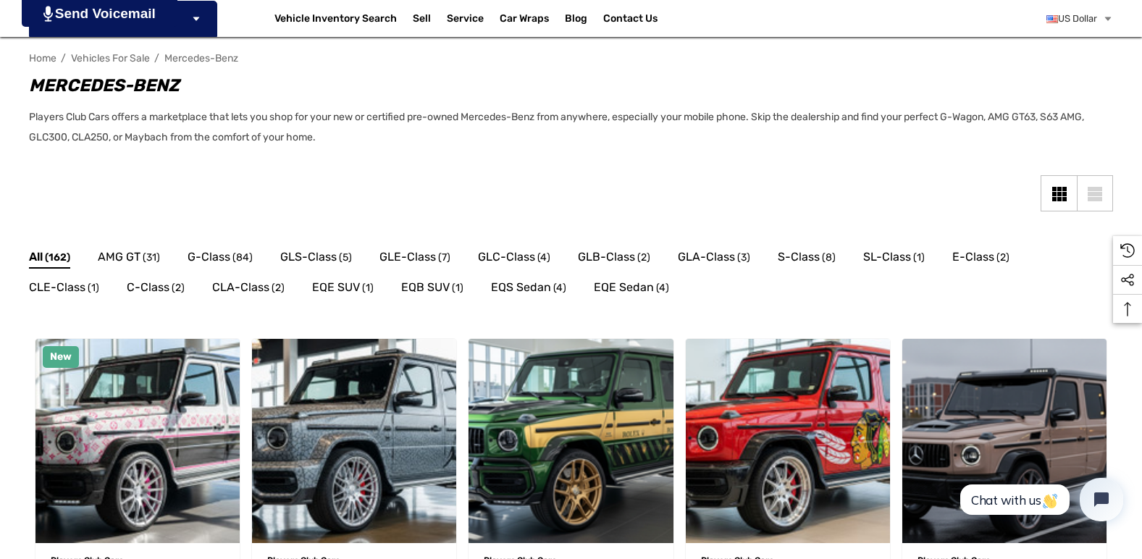
scroll to position [217, 0]
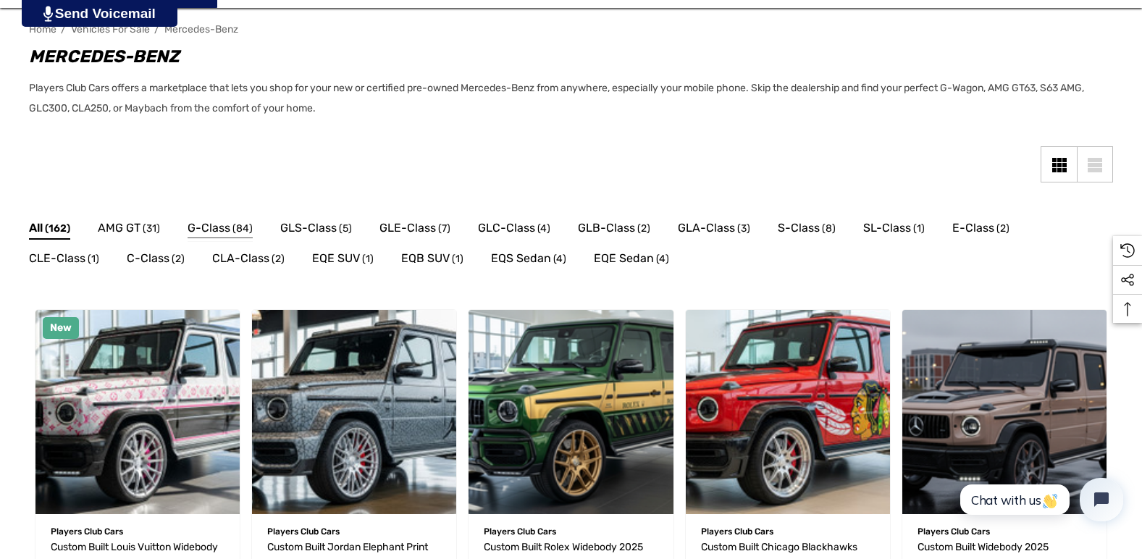
click at [217, 230] on span "G-Class" at bounding box center [209, 228] width 43 height 19
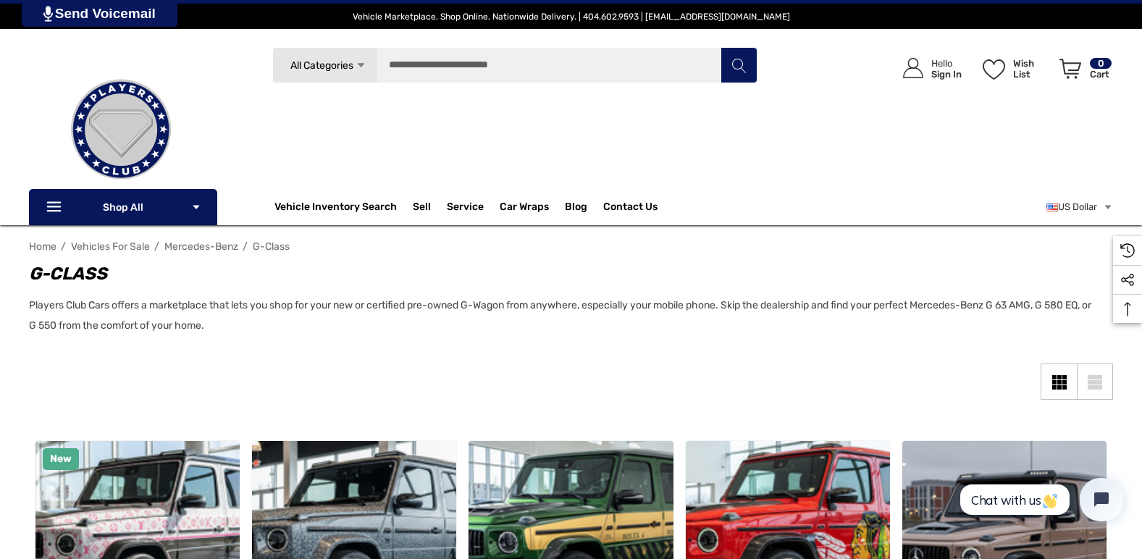
click at [194, 248] on span "Mercedes-Benz" at bounding box center [201, 246] width 74 height 12
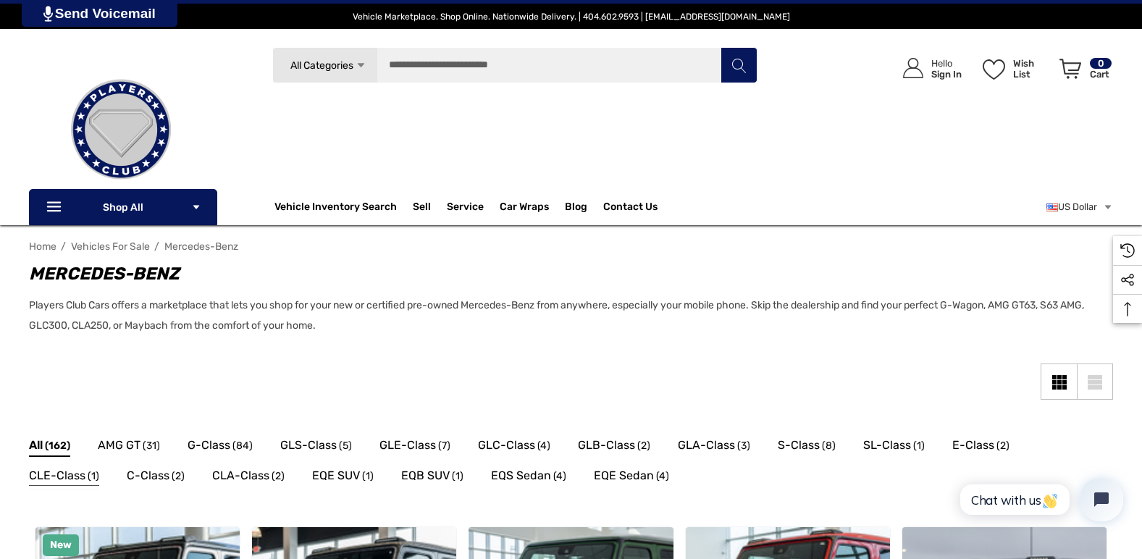
click at [68, 480] on span "CLE-Class" at bounding box center [57, 475] width 56 height 19
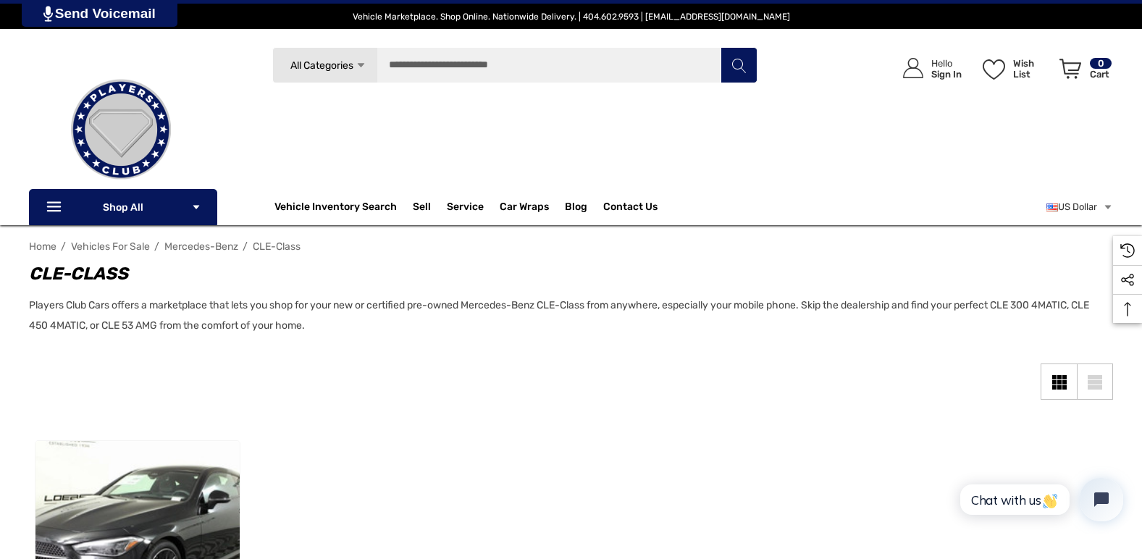
click at [223, 246] on span "Mercedes-Benz" at bounding box center [201, 246] width 74 height 12
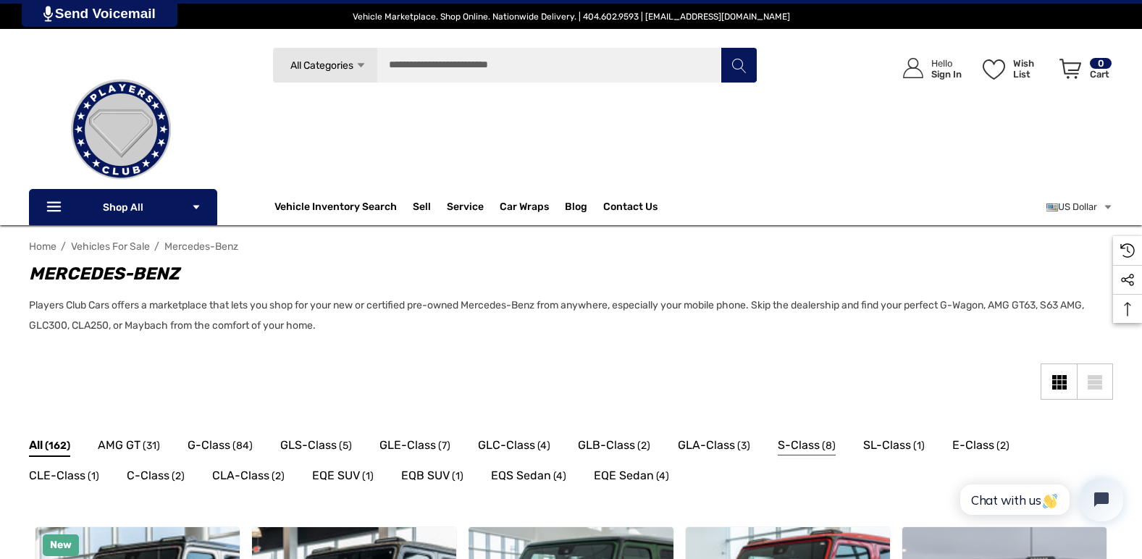
click at [805, 448] on span "S-Class" at bounding box center [799, 445] width 42 height 19
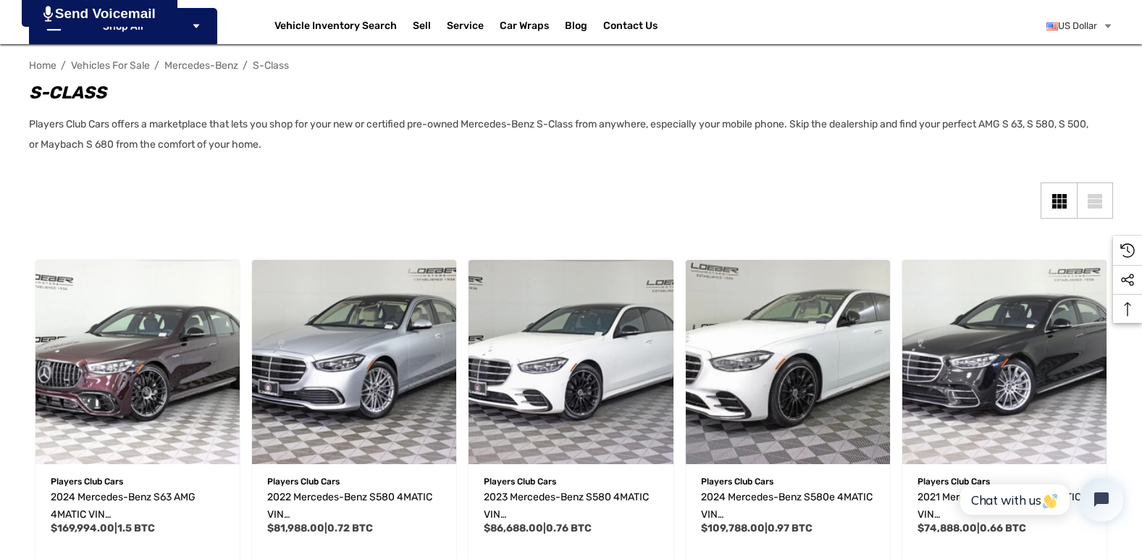
scroll to position [217, 0]
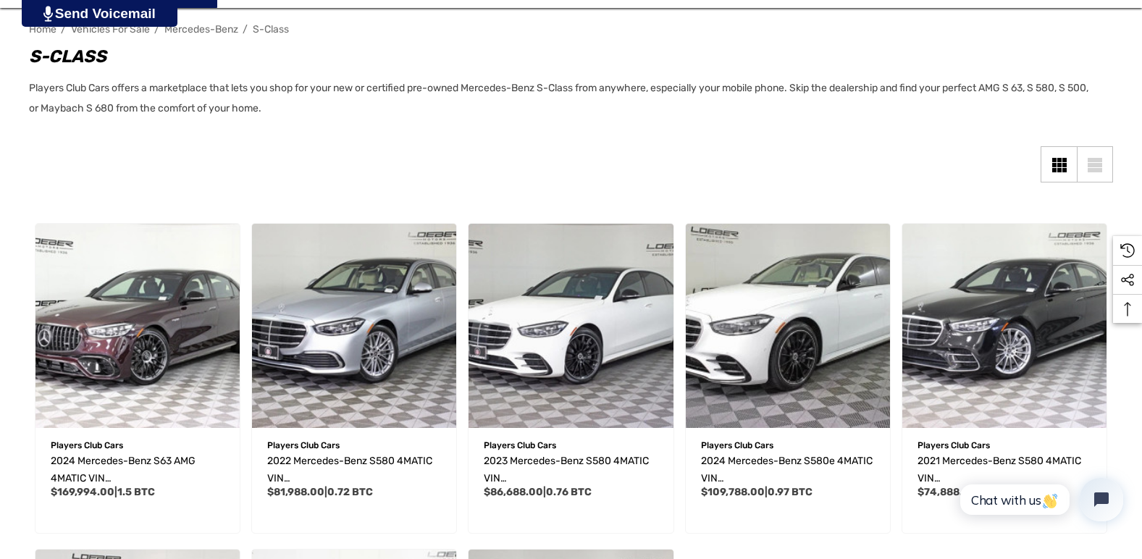
click at [201, 28] on span "Mercedes-Benz" at bounding box center [201, 29] width 74 height 12
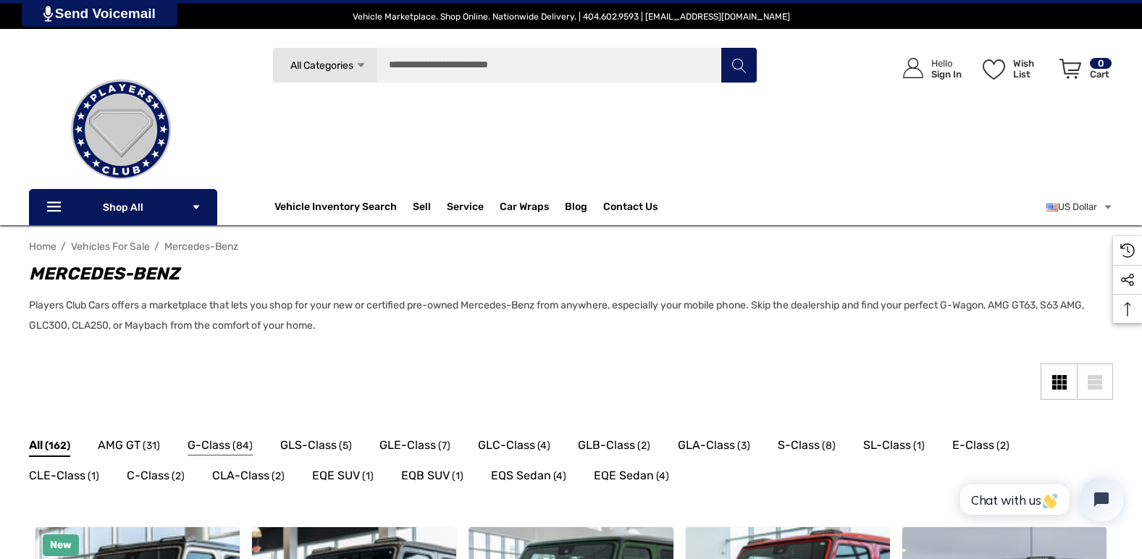
click at [224, 451] on span "G-Class" at bounding box center [209, 445] width 43 height 19
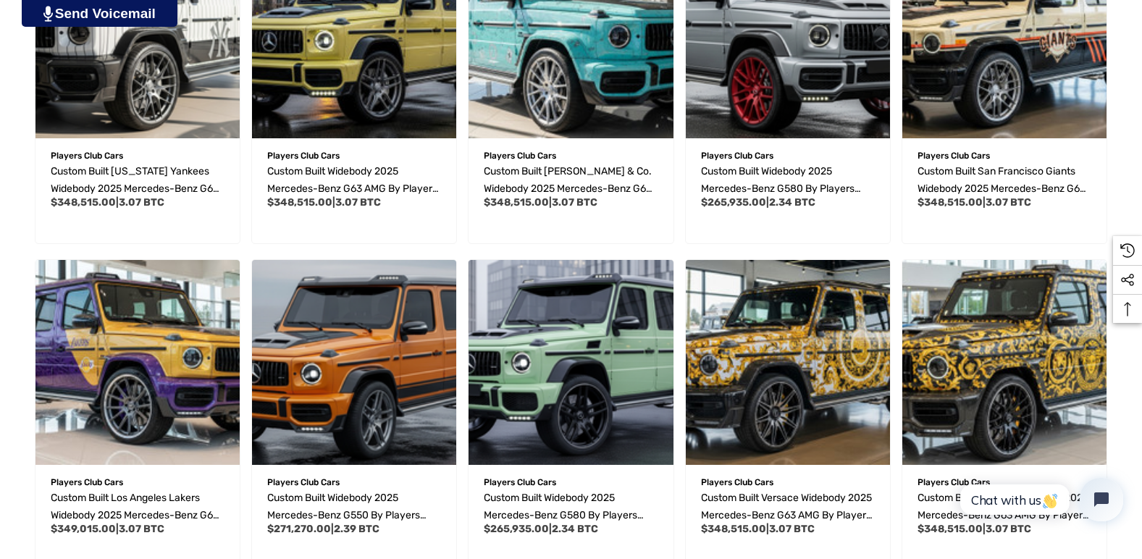
scroll to position [869, 0]
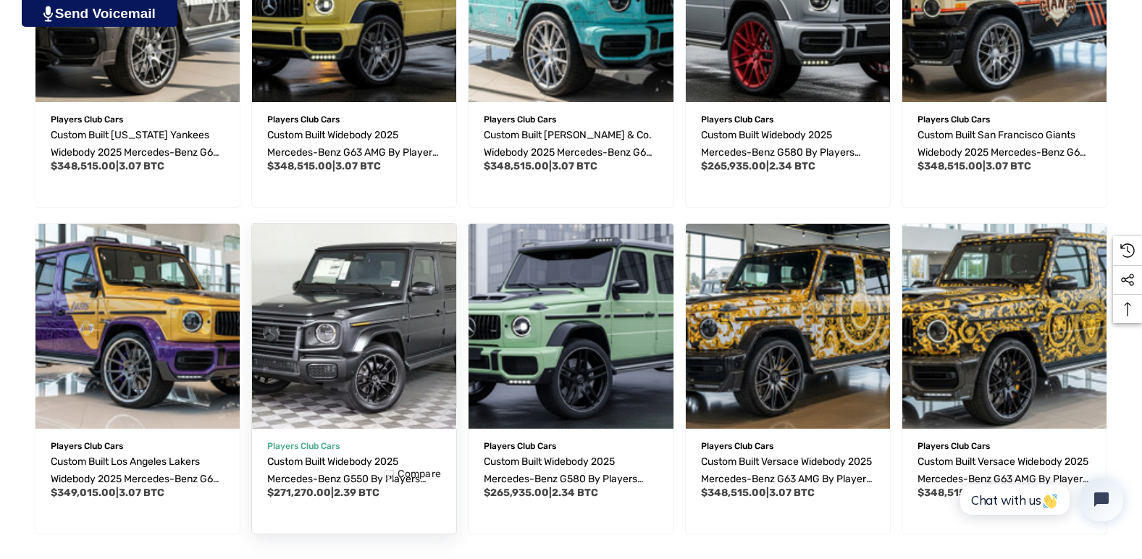
click at [341, 330] on img "Custom Built Widebody 2025 Mercedes-Benz G550 by Players Club Cars | REF G55008…" at bounding box center [354, 326] width 225 height 225
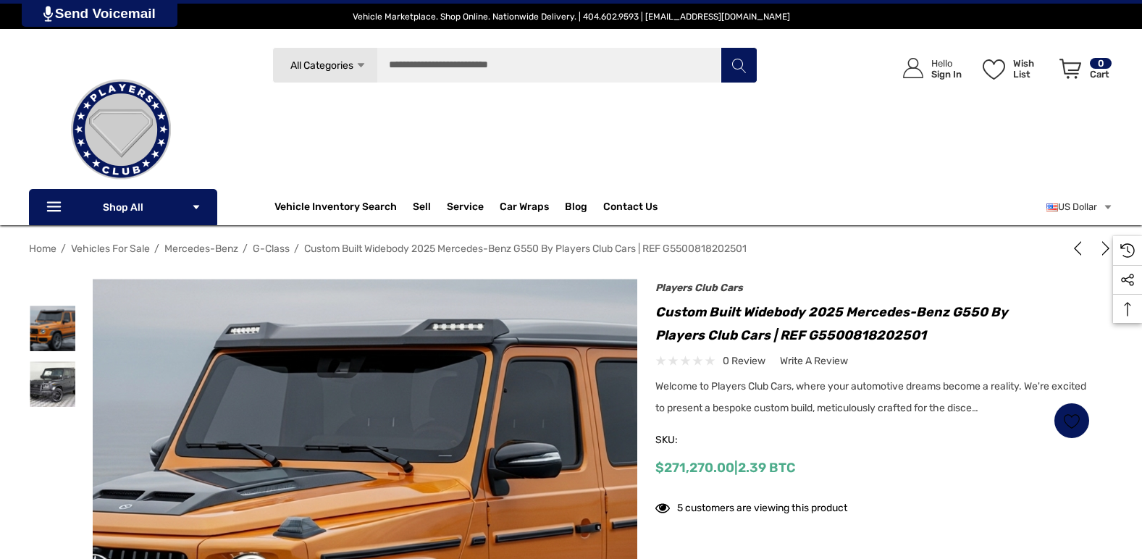
click at [417, 435] on img at bounding box center [365, 551] width 545 height 545
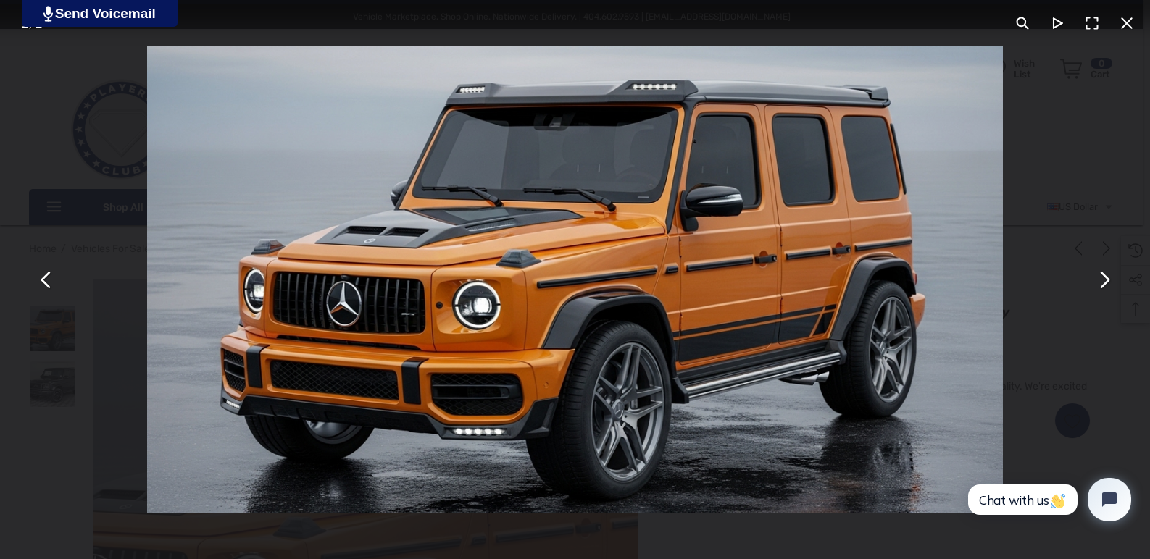
click at [1125, 22] on button "You can close this modal content with the ESC key" at bounding box center [1126, 23] width 35 height 35
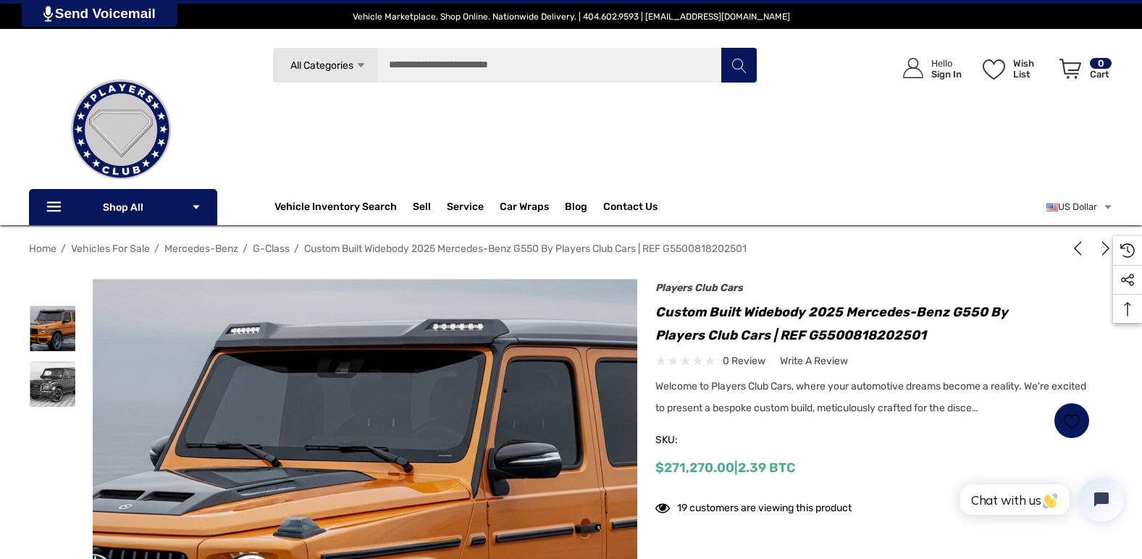
click at [269, 248] on span "G-Class" at bounding box center [271, 249] width 37 height 12
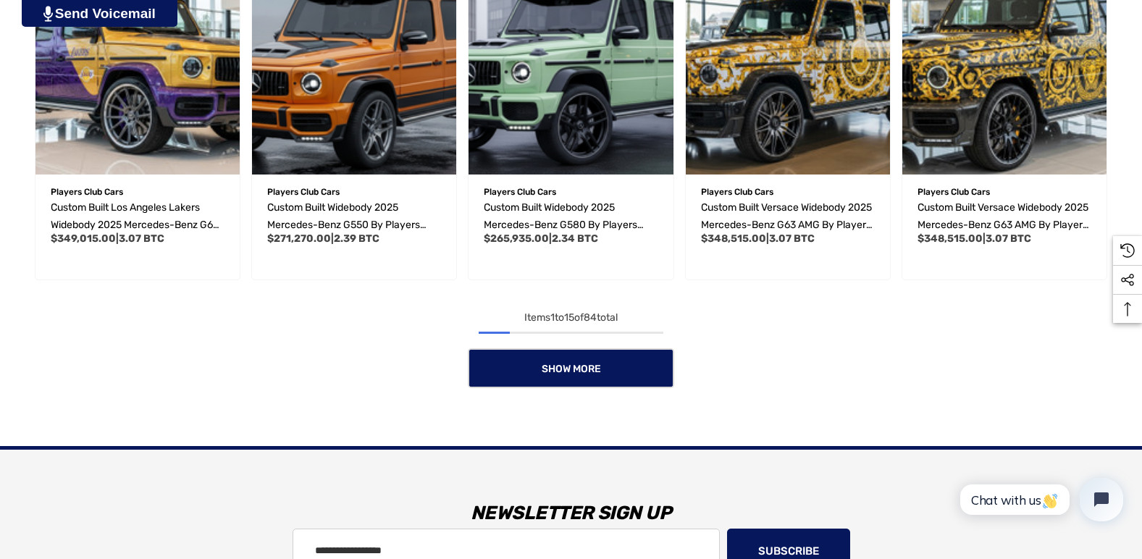
scroll to position [1159, 0]
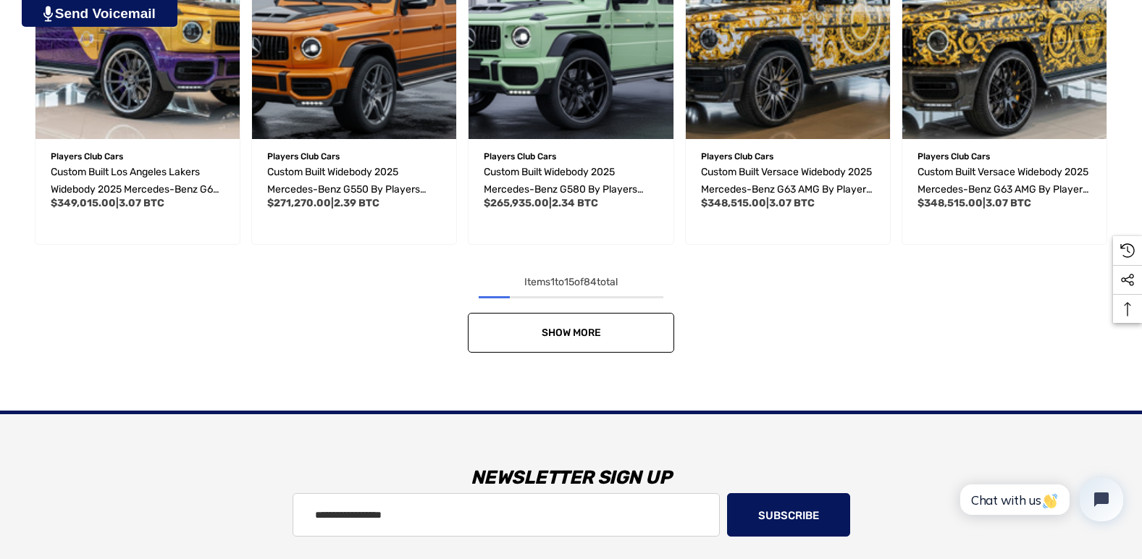
click at [593, 337] on span "Show More" at bounding box center [571, 333] width 59 height 12
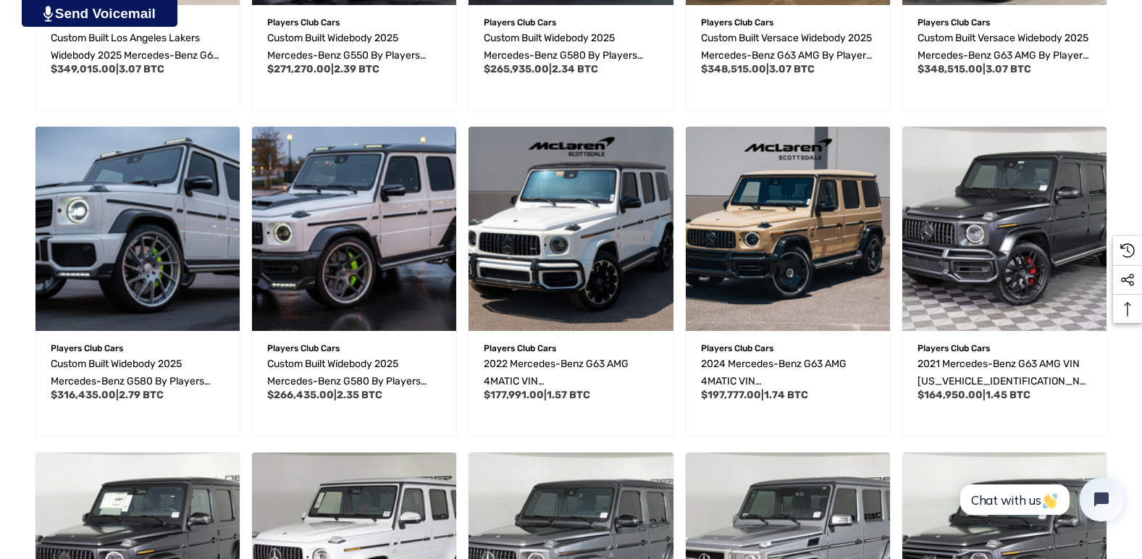
scroll to position [1521, 0]
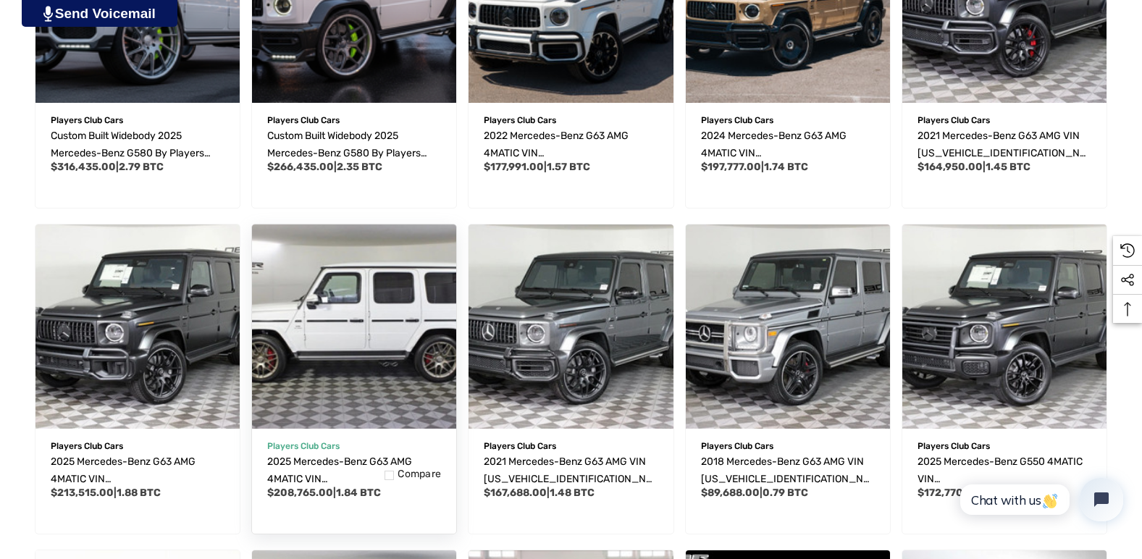
click at [351, 339] on img "2025 Mercedes-Benz G63 AMG 4MATIC VIN W1NWH5AB7SX041079,$208,765.00\a" at bounding box center [354, 326] width 225 height 225
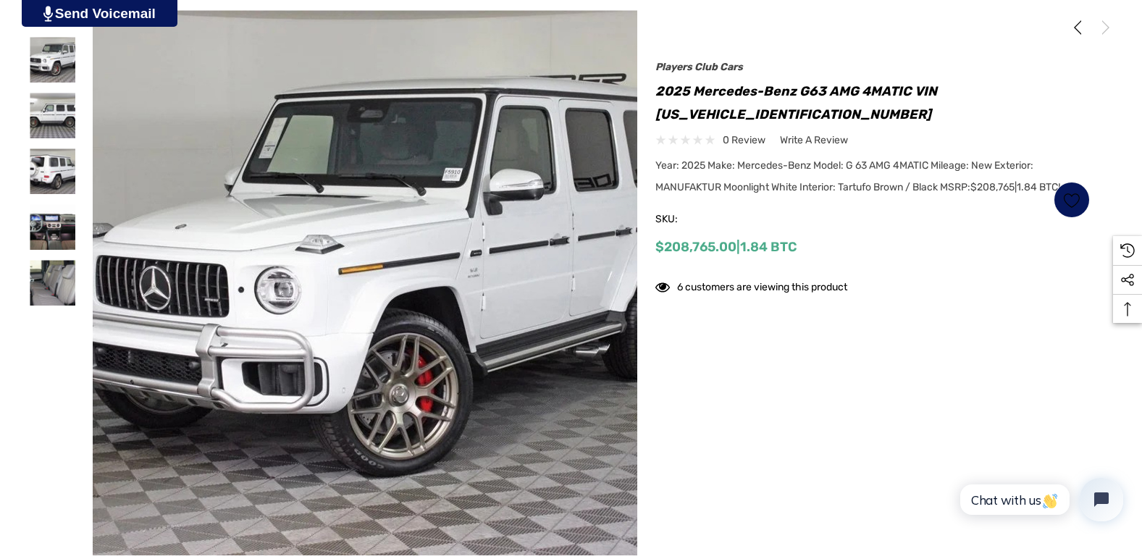
scroll to position [290, 0]
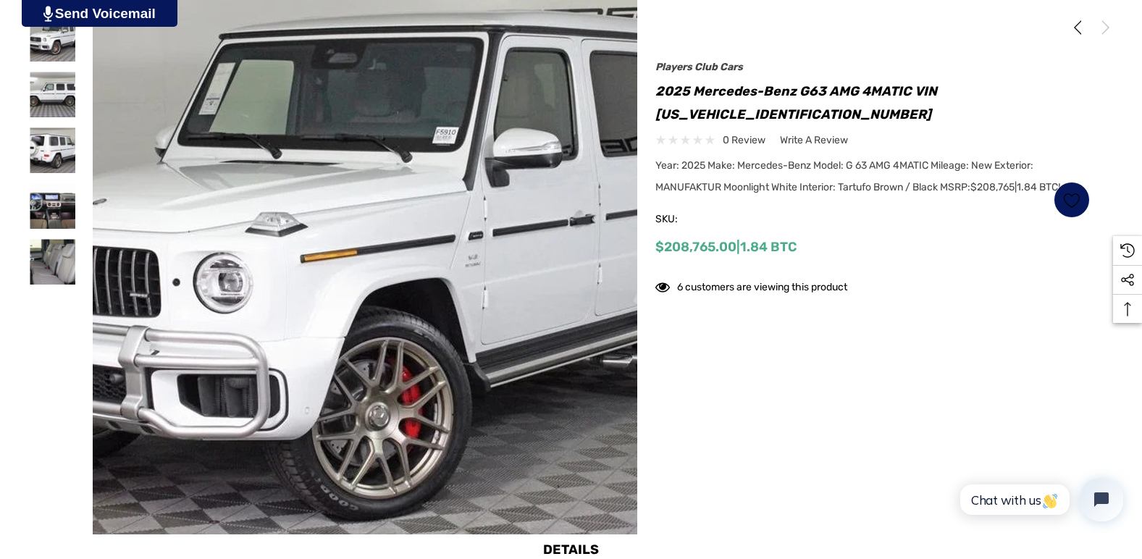
click at [409, 219] on img at bounding box center [334, 273] width 927 height 695
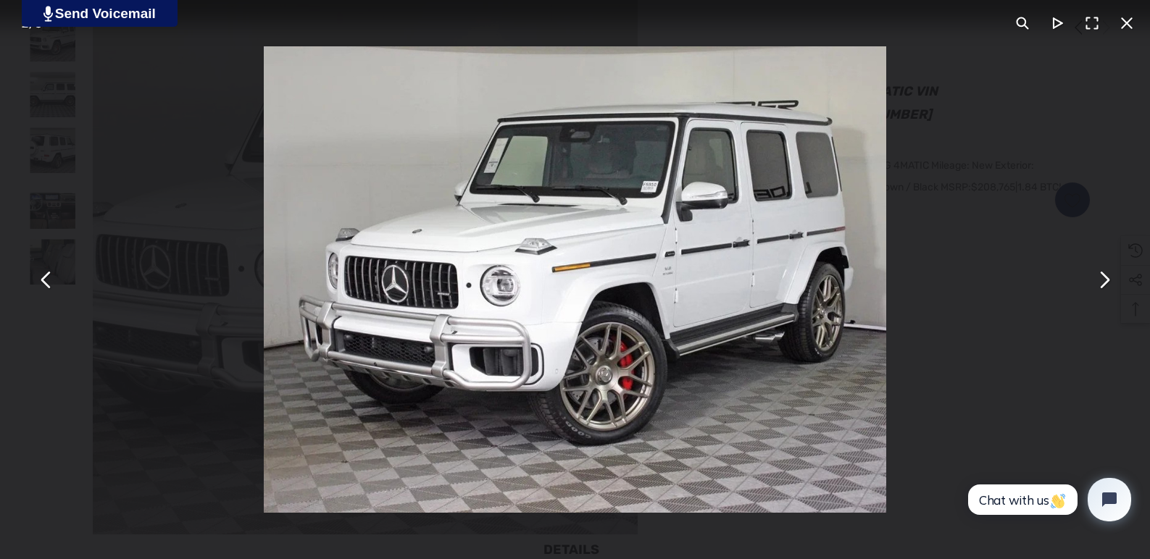
click at [1103, 281] on button "You can close this modal content with the ESC key" at bounding box center [1103, 279] width 35 height 35
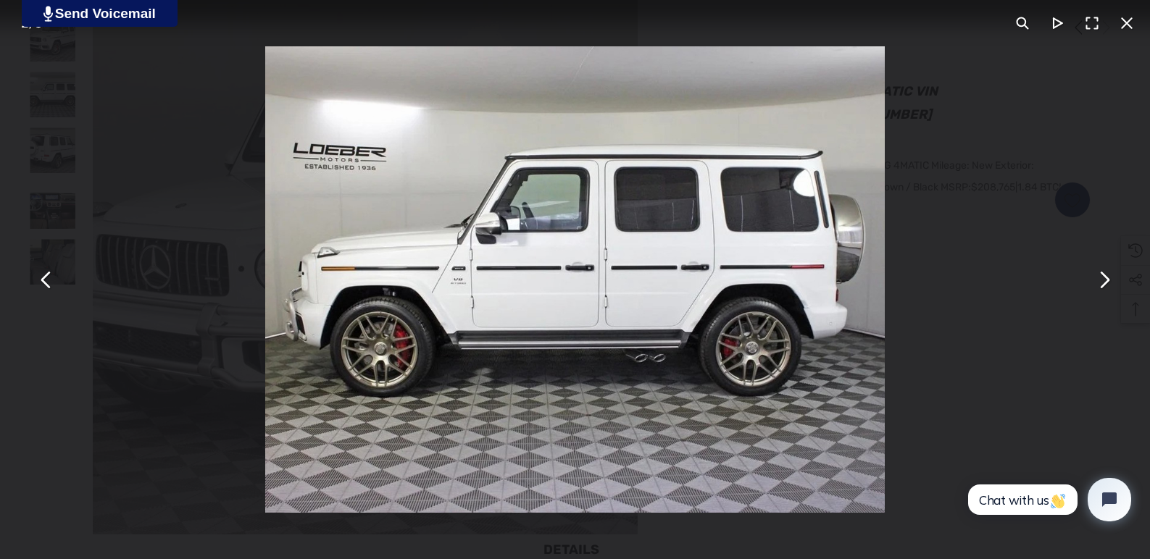
click at [1103, 281] on button "You can close this modal content with the ESC key" at bounding box center [1103, 279] width 35 height 35
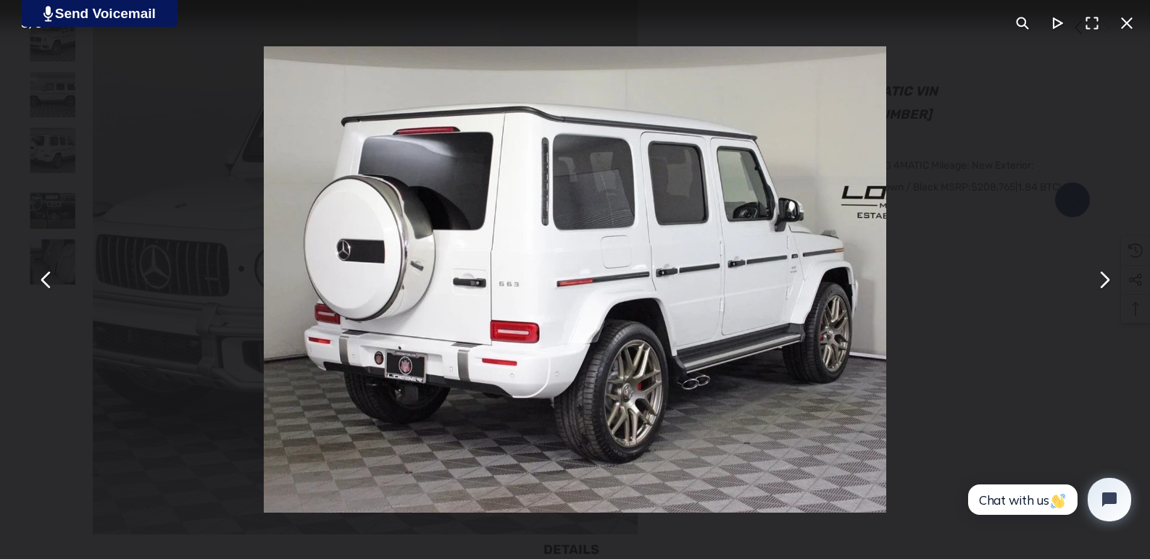
click at [1103, 281] on button "You can close this modal content with the ESC key" at bounding box center [1103, 279] width 35 height 35
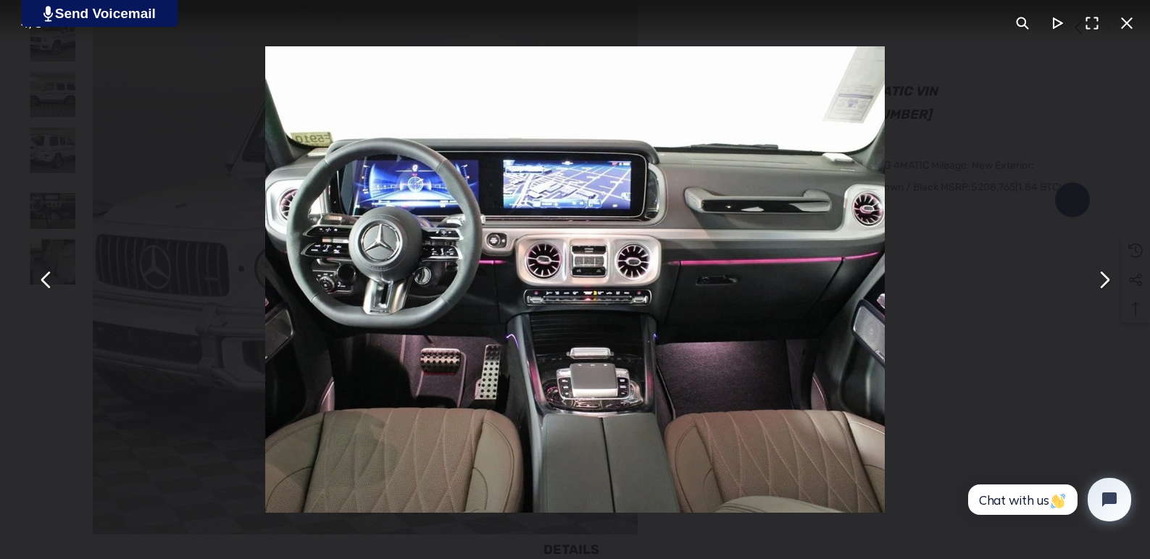
click at [1103, 281] on button "You can close this modal content with the ESC key" at bounding box center [1103, 279] width 35 height 35
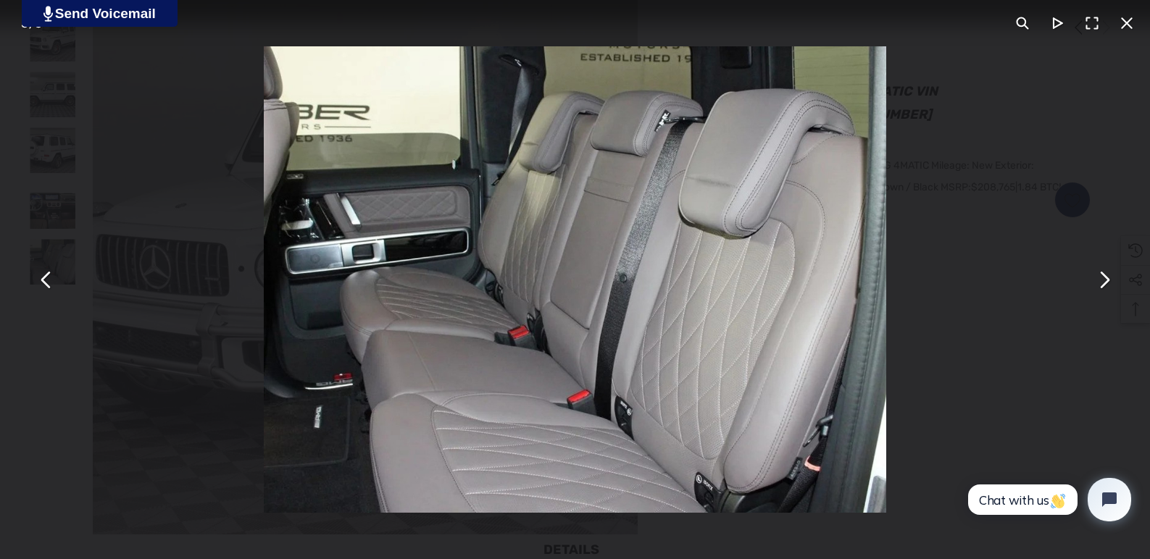
click at [1099, 282] on button "You can close this modal content with the ESC key" at bounding box center [1103, 279] width 35 height 35
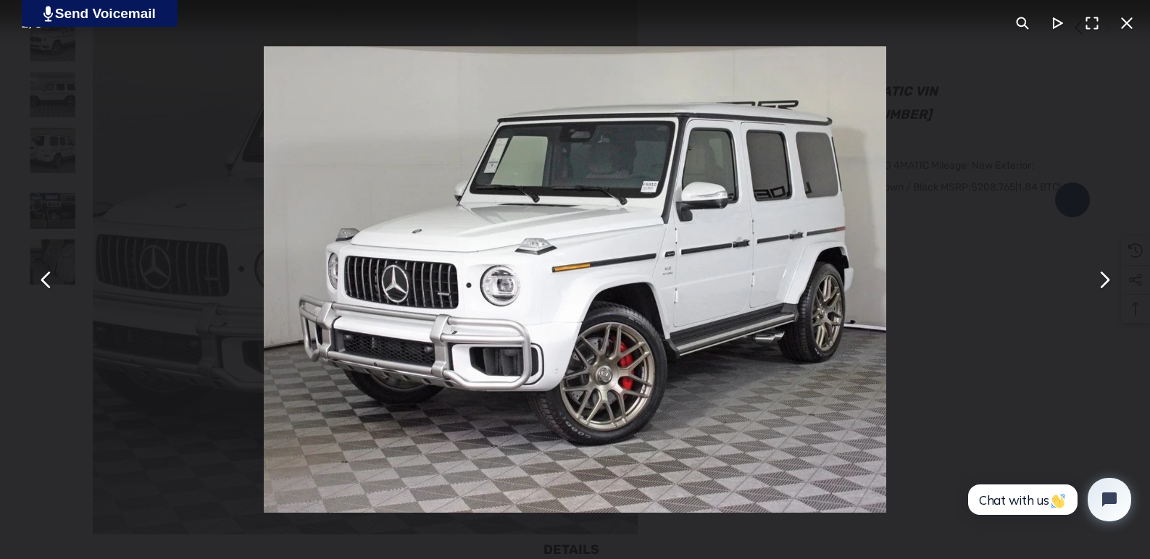
click at [1123, 25] on button "You can close this modal content with the ESC key" at bounding box center [1126, 23] width 35 height 35
